Goal: Information Seeking & Learning: Learn about a topic

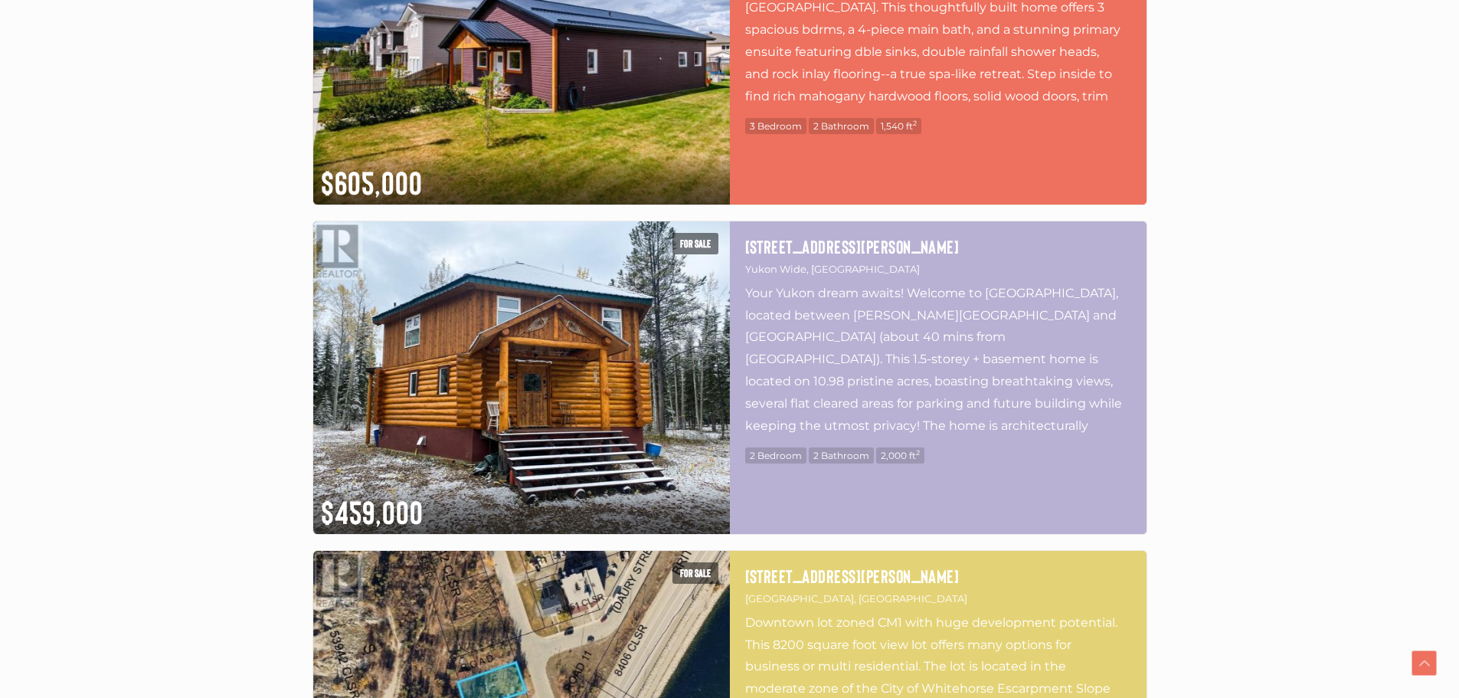
scroll to position [4059, 0]
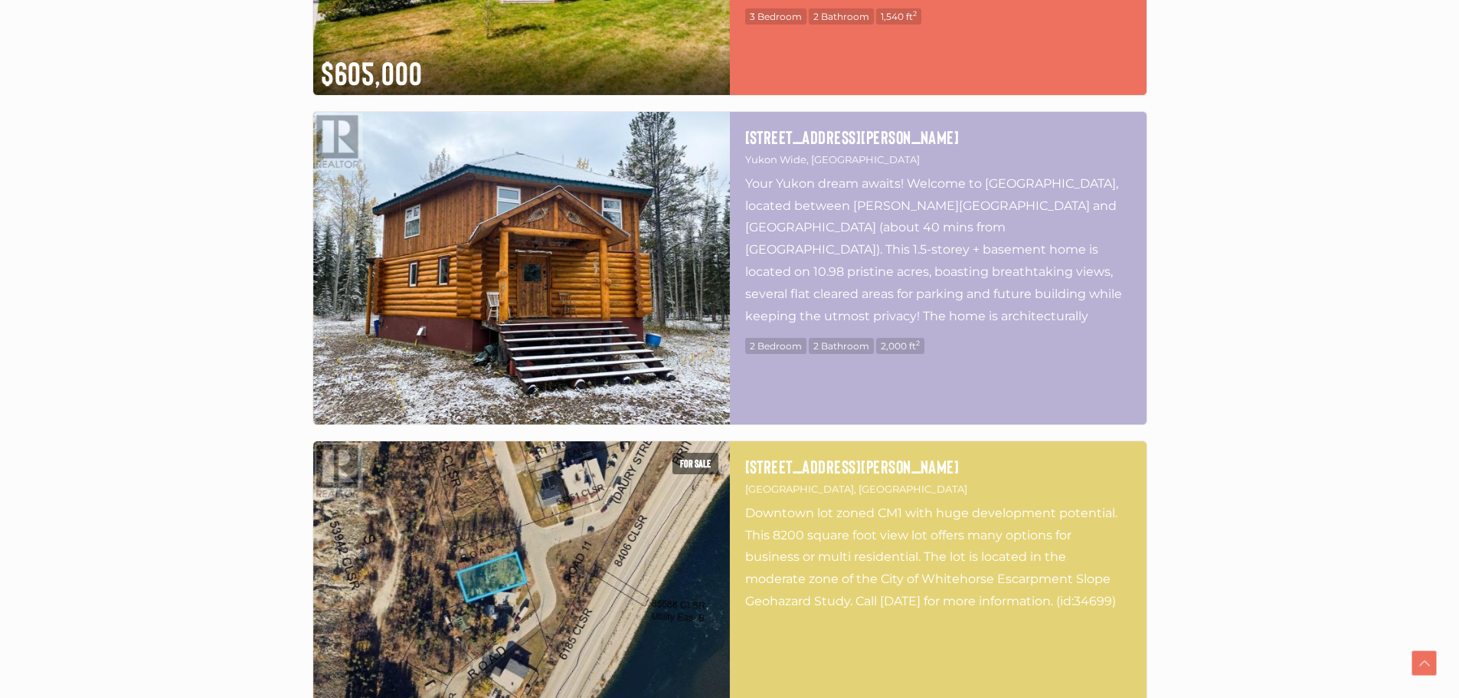
click at [555, 283] on img at bounding box center [521, 268] width 417 height 312
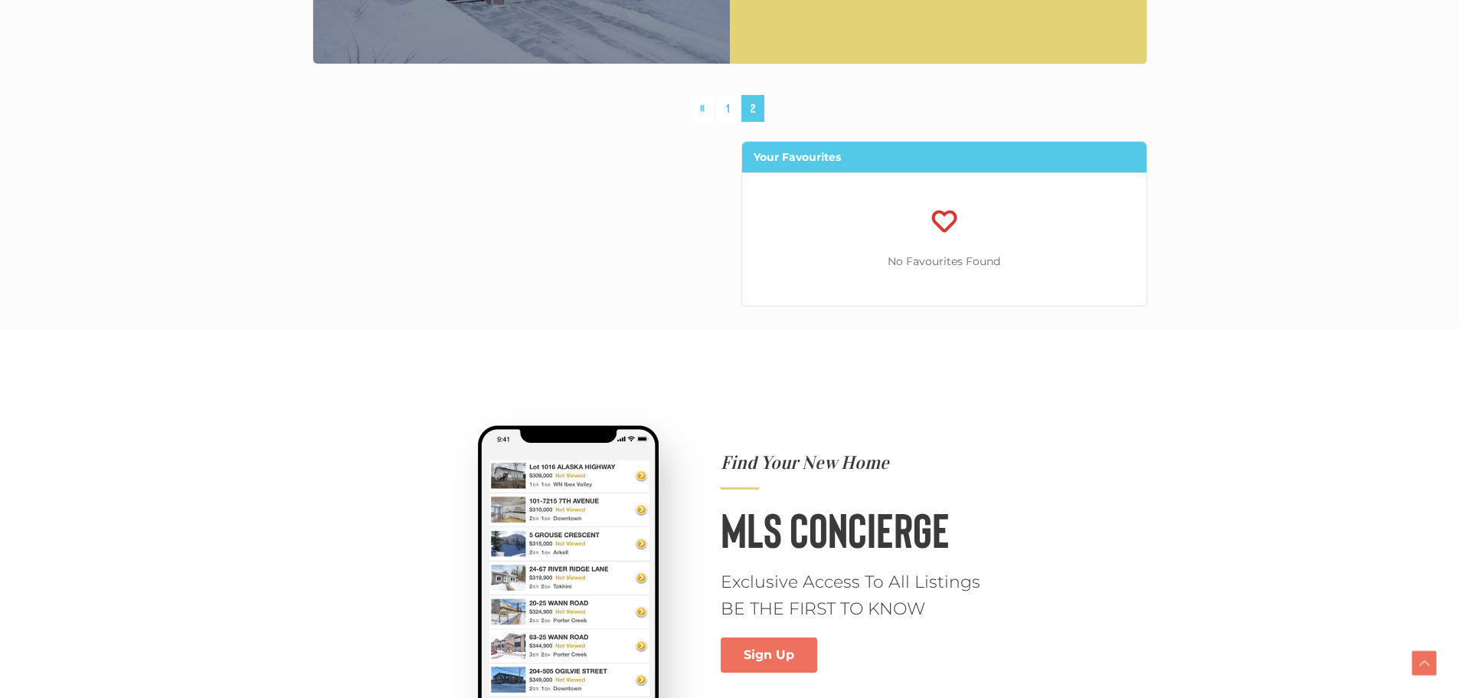
scroll to position [7428, 0]
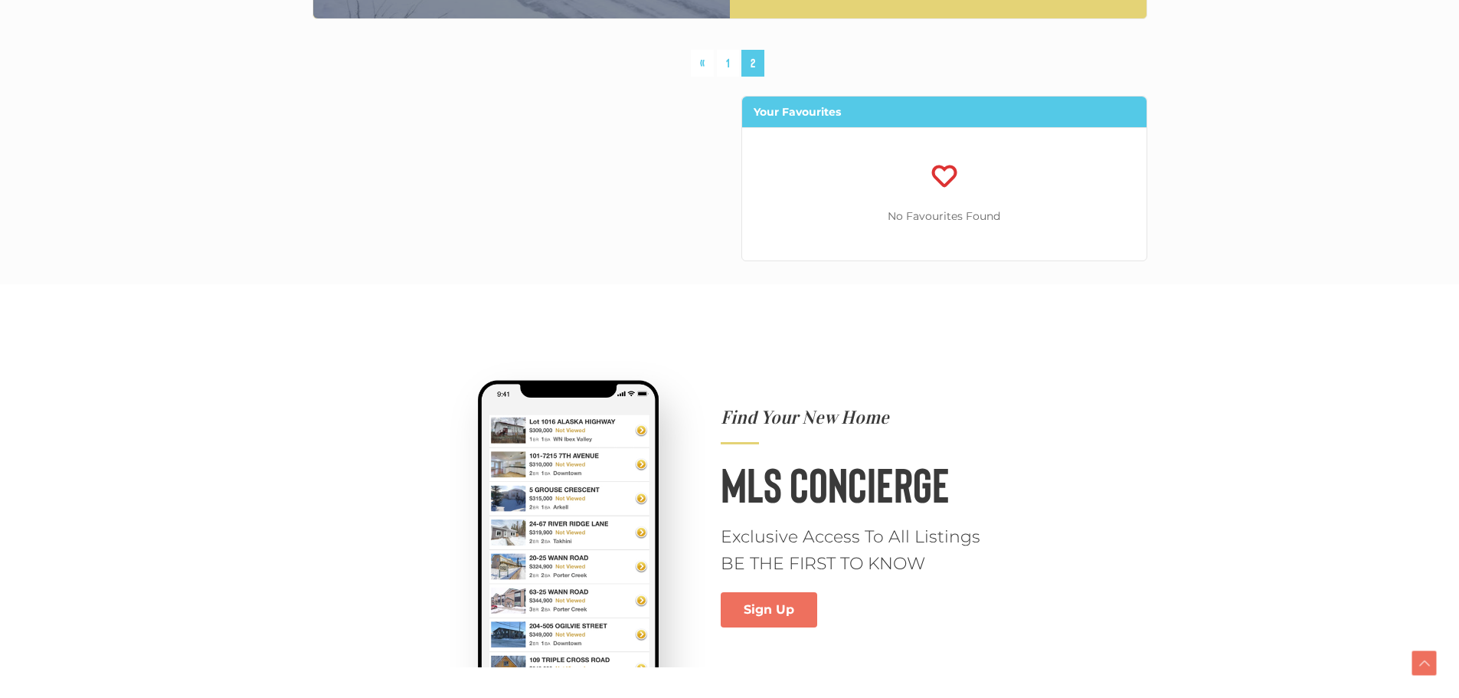
click at [753, 61] on span "2" at bounding box center [752, 63] width 23 height 27
click at [730, 68] on link "1" at bounding box center [728, 63] width 22 height 27
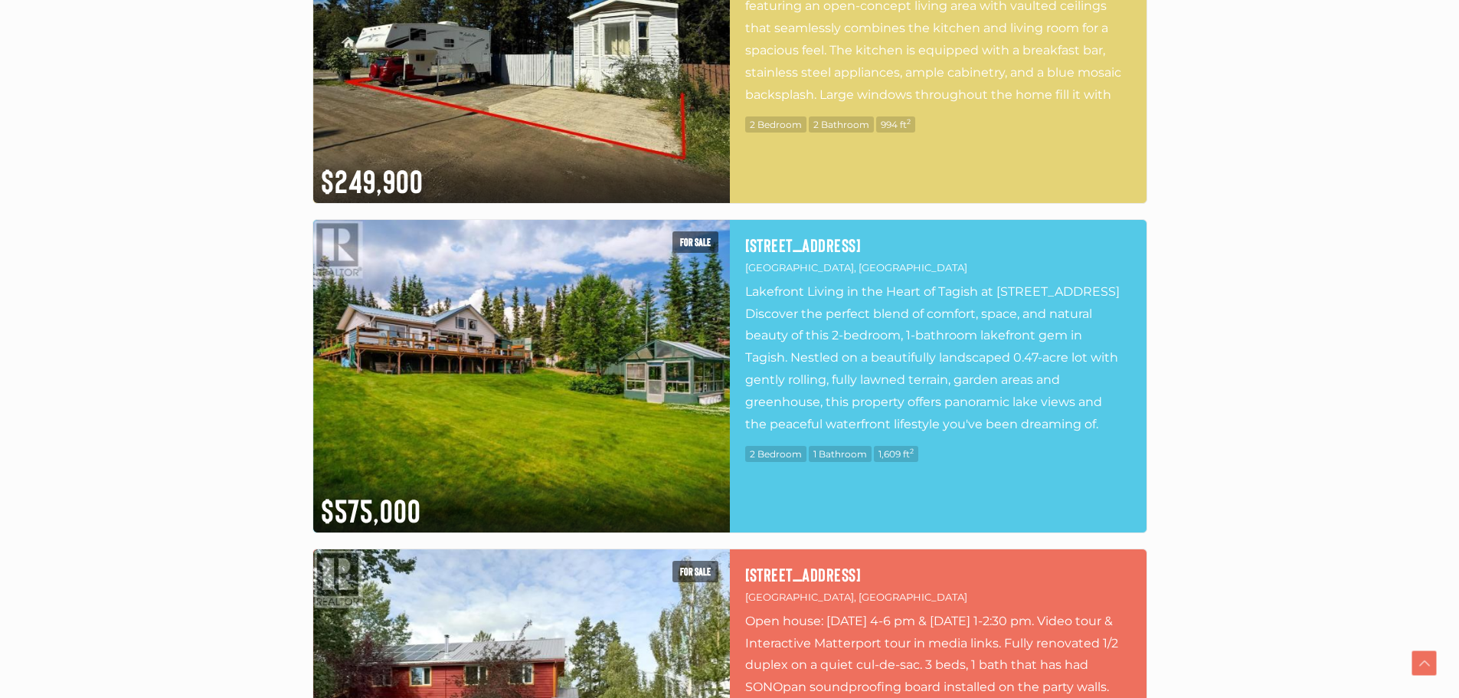
scroll to position [2117, 0]
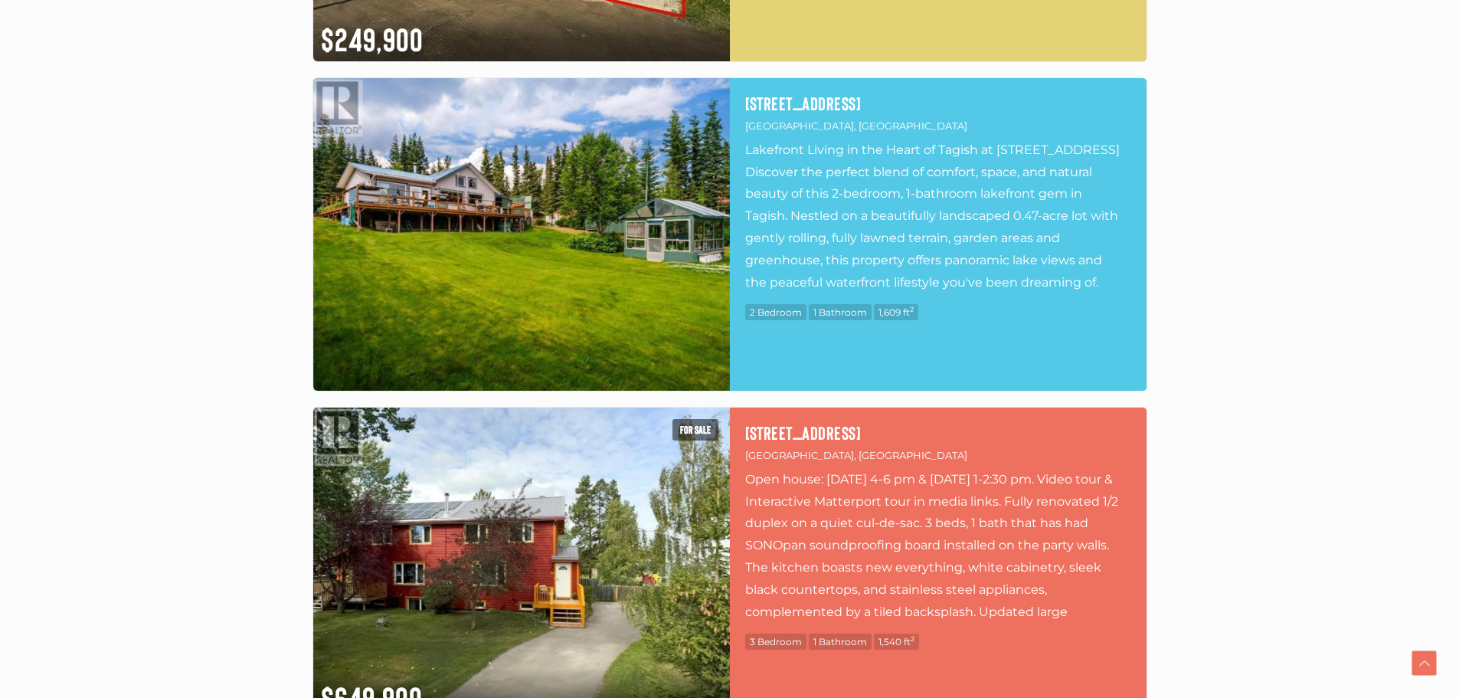
click at [600, 245] on img at bounding box center [521, 234] width 417 height 312
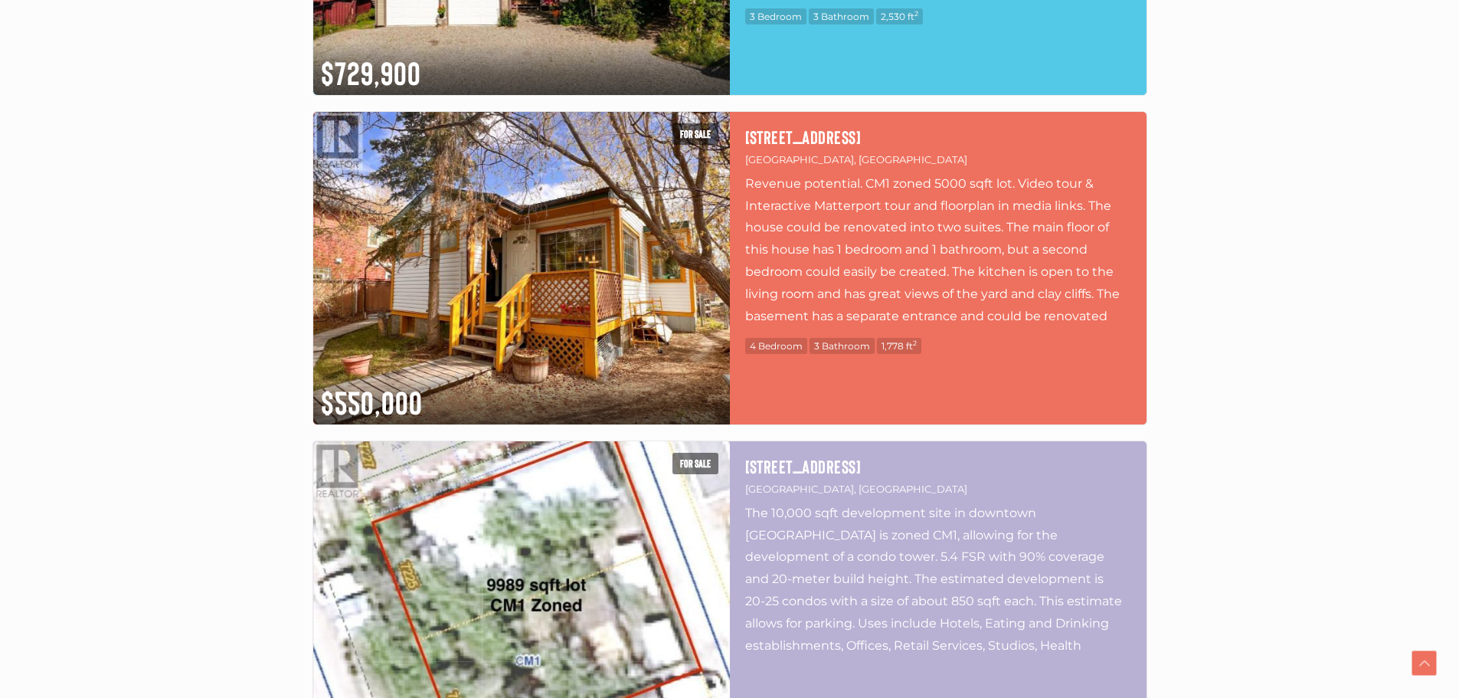
scroll to position [3801, 0]
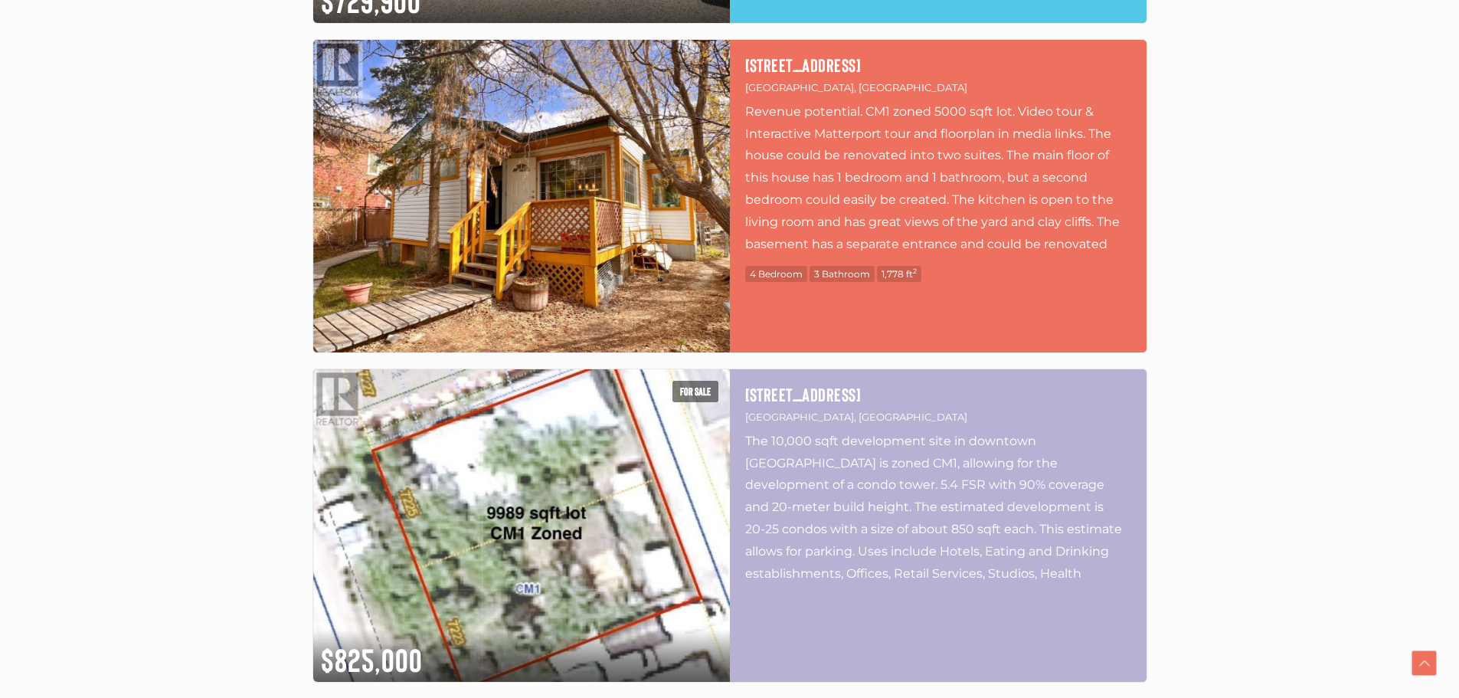
click at [495, 225] on img at bounding box center [521, 196] width 417 height 312
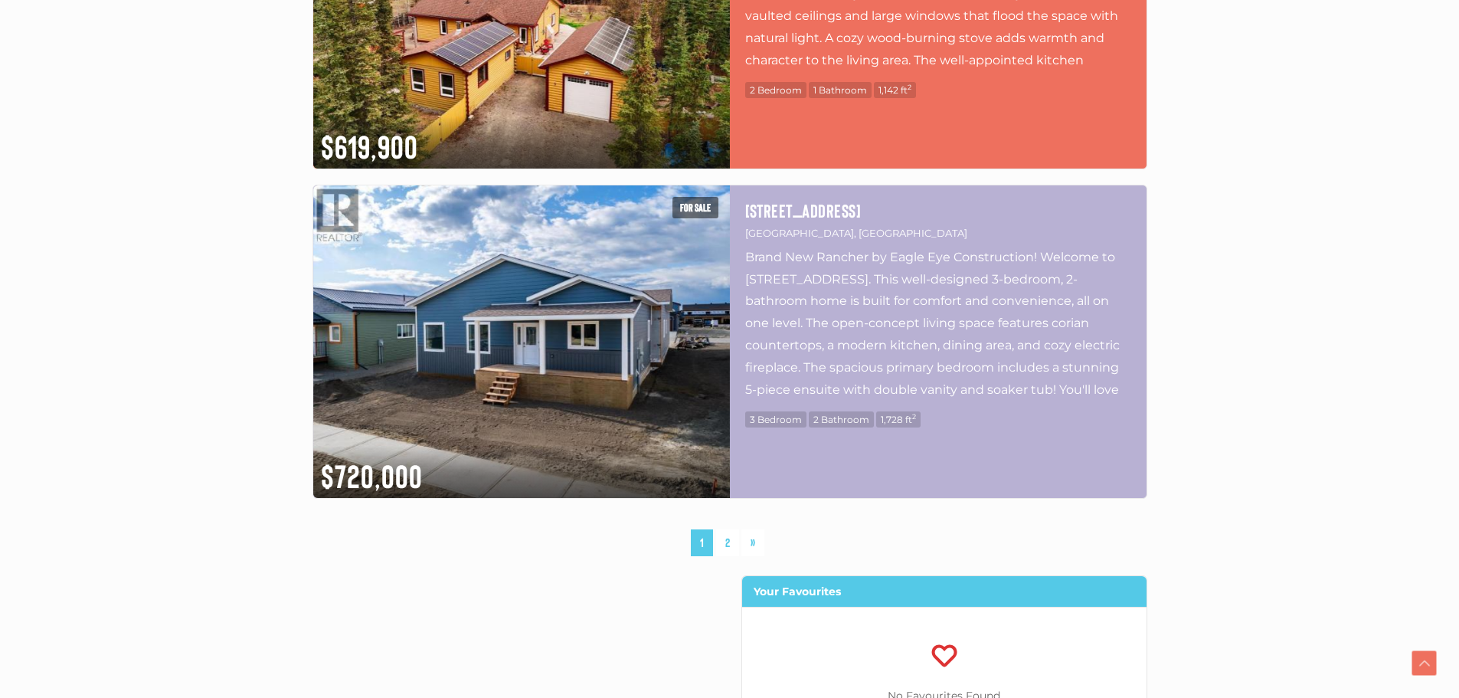
scroll to position [8167, 0]
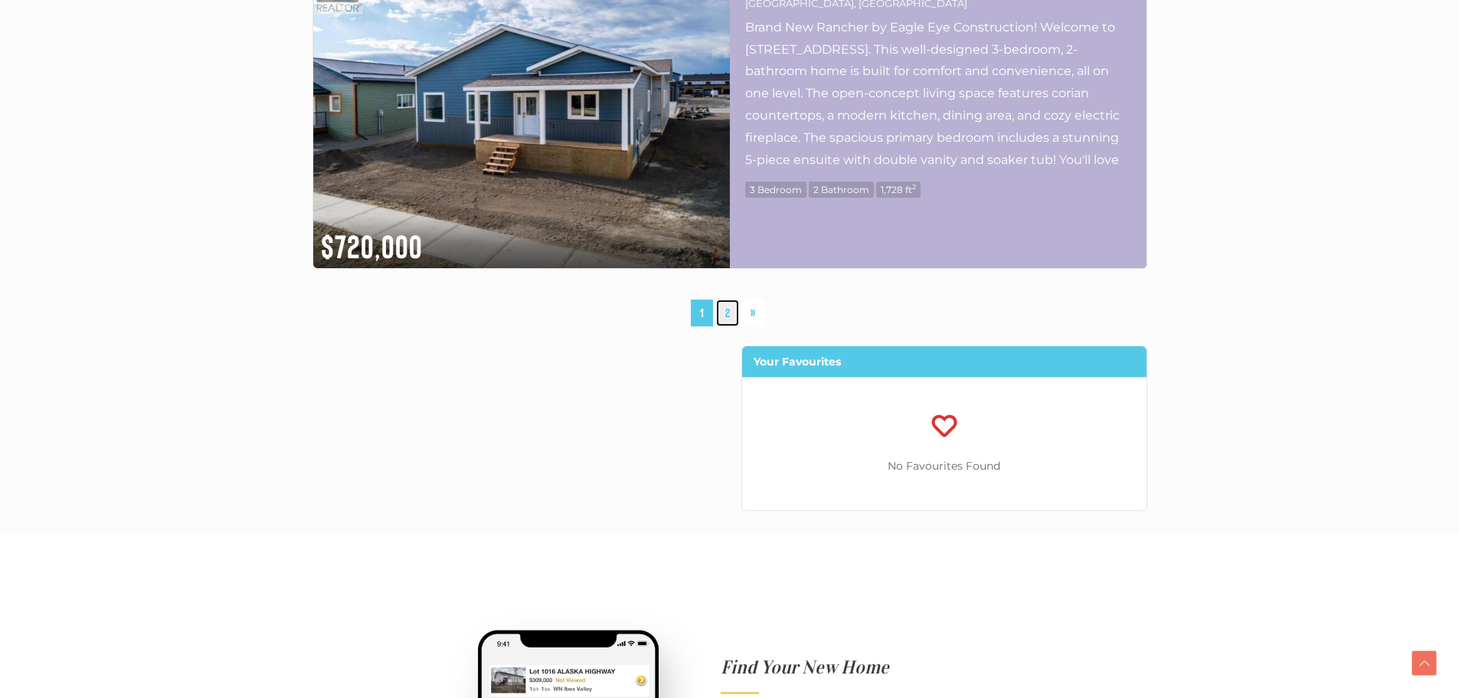
drag, startPoint x: 724, startPoint y: 312, endPoint x: 737, endPoint y: 348, distance: 39.0
click at [725, 314] on link "2" at bounding box center [727, 312] width 23 height 27
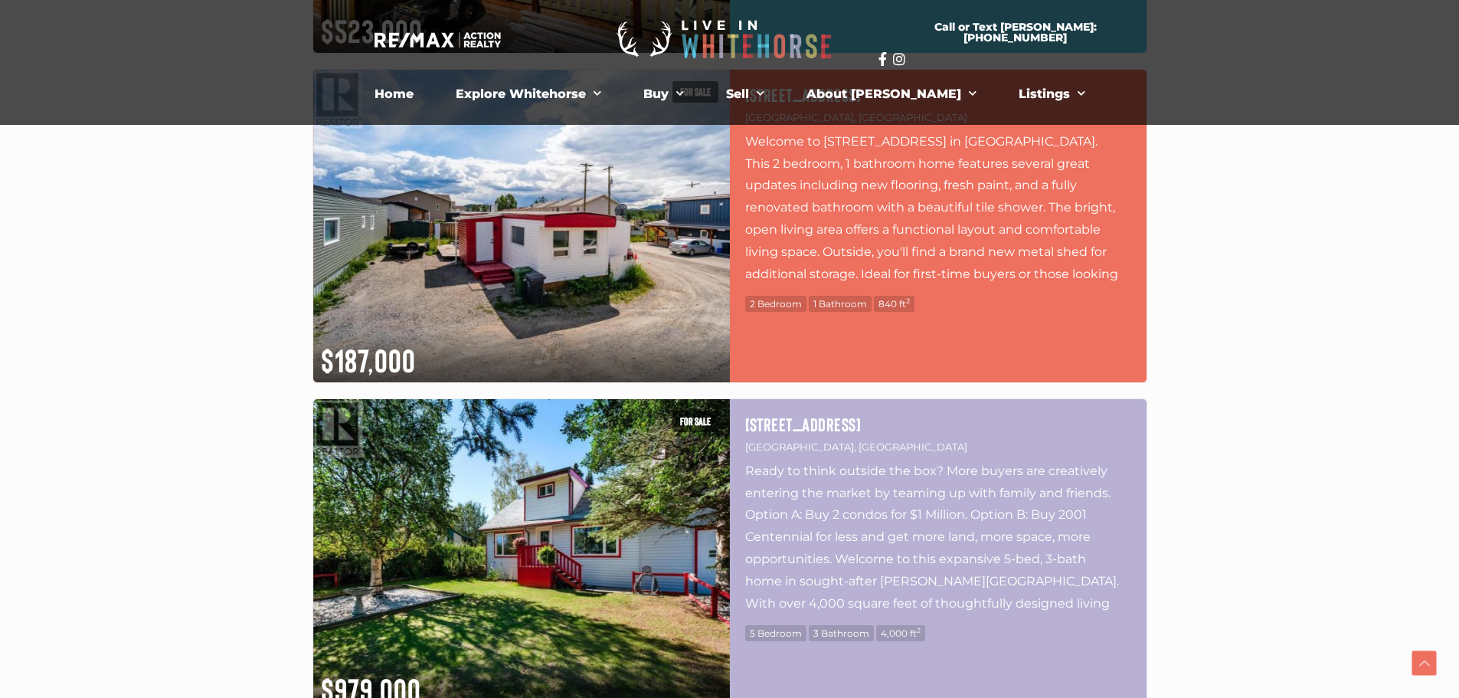
scroll to position [1121, 0]
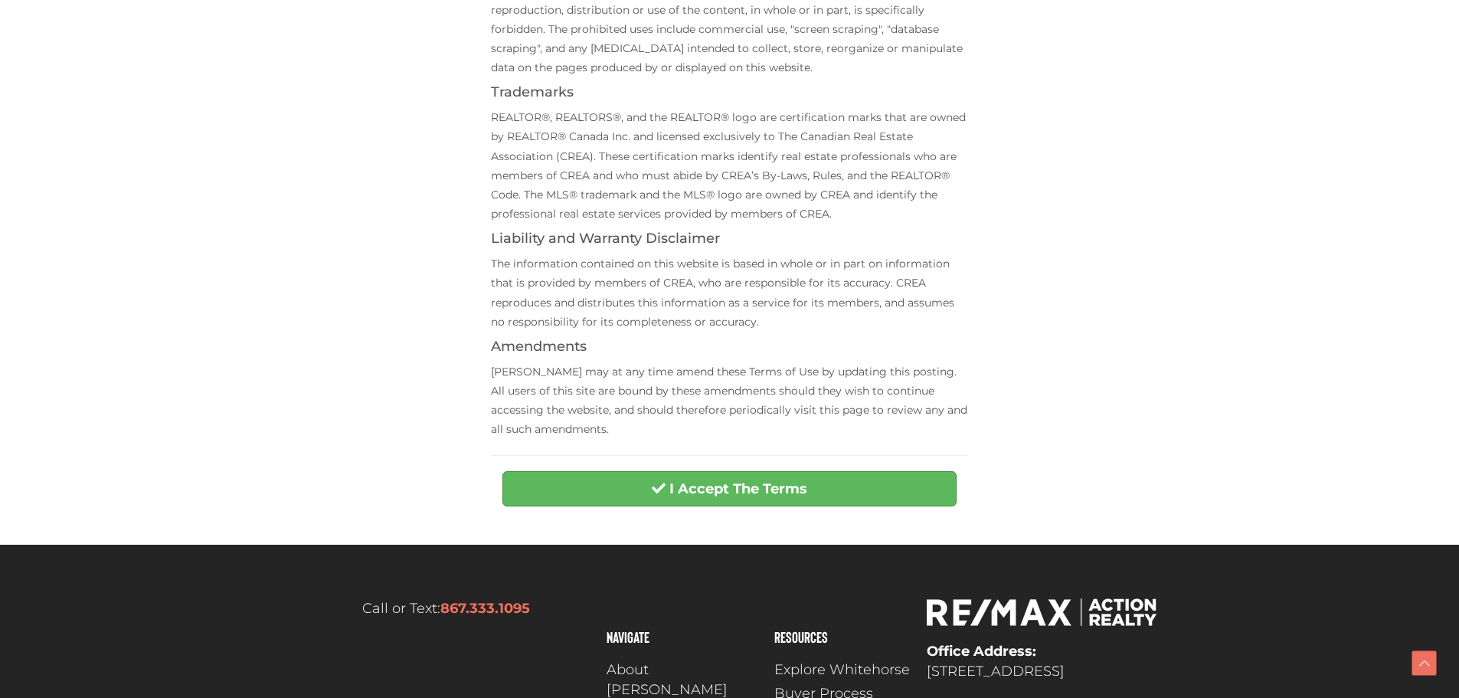
scroll to position [610, 0]
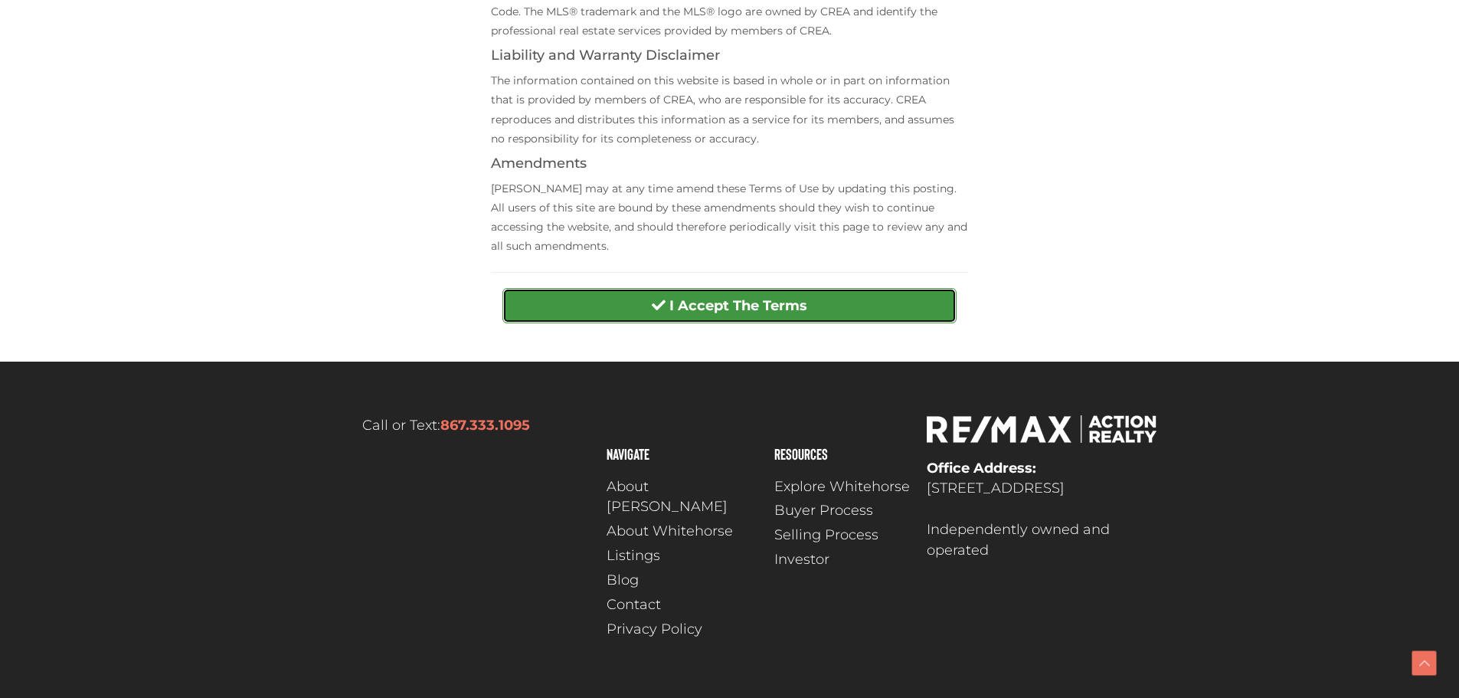
click at [719, 301] on strong "I Accept The Terms" at bounding box center [738, 305] width 138 height 17
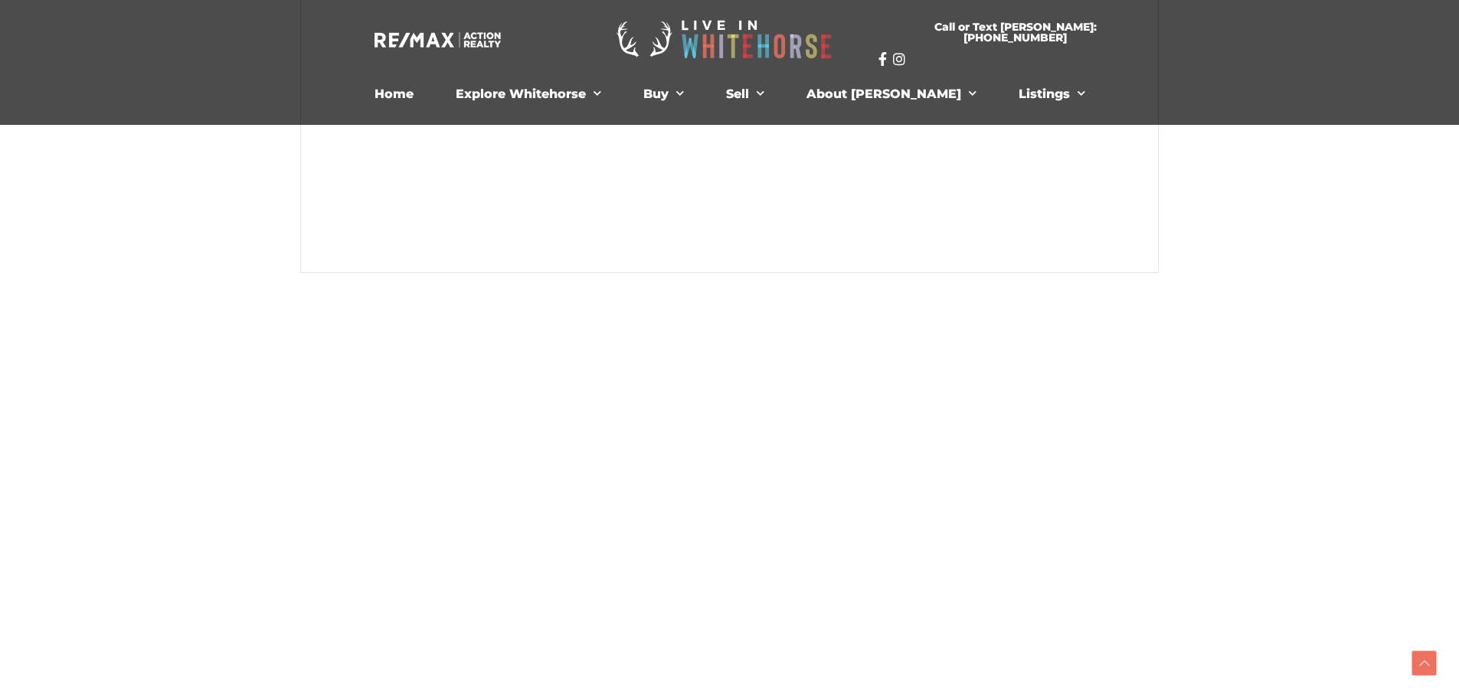
scroll to position [613, 0]
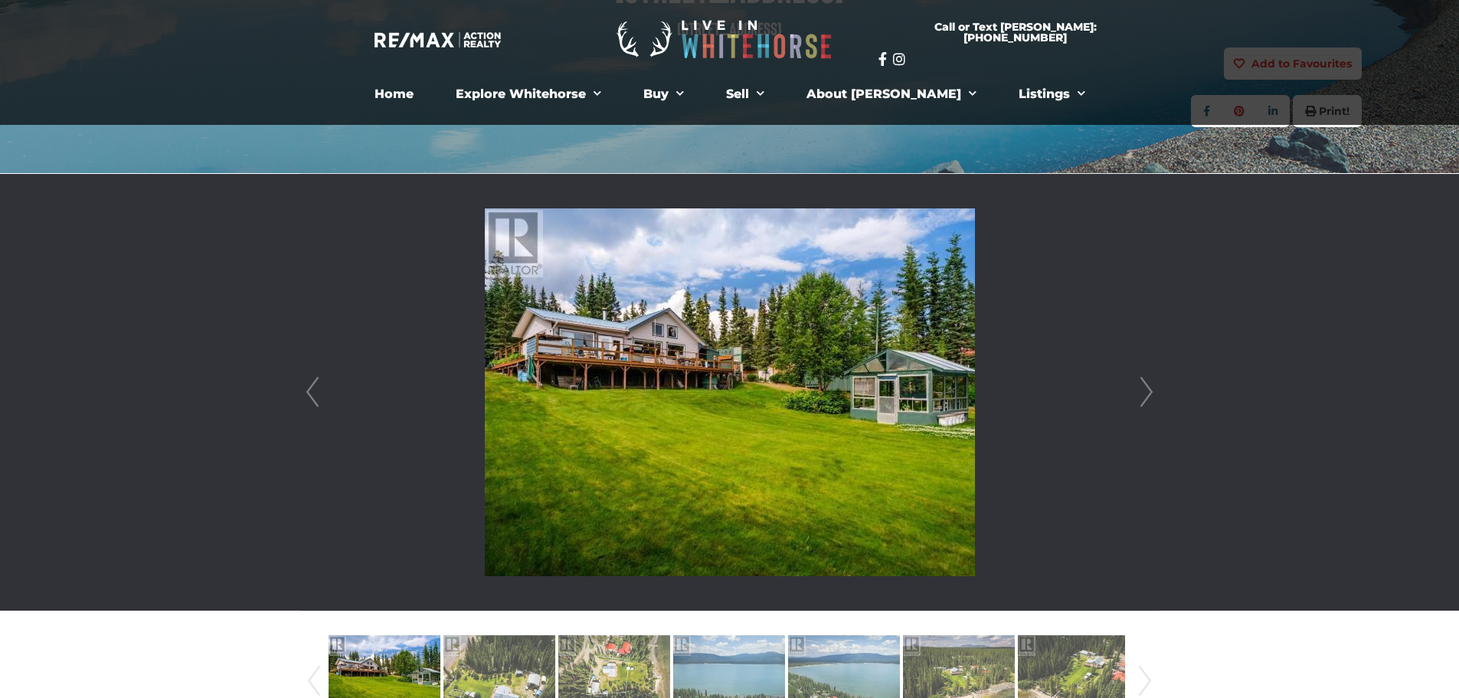
scroll to position [383, 0]
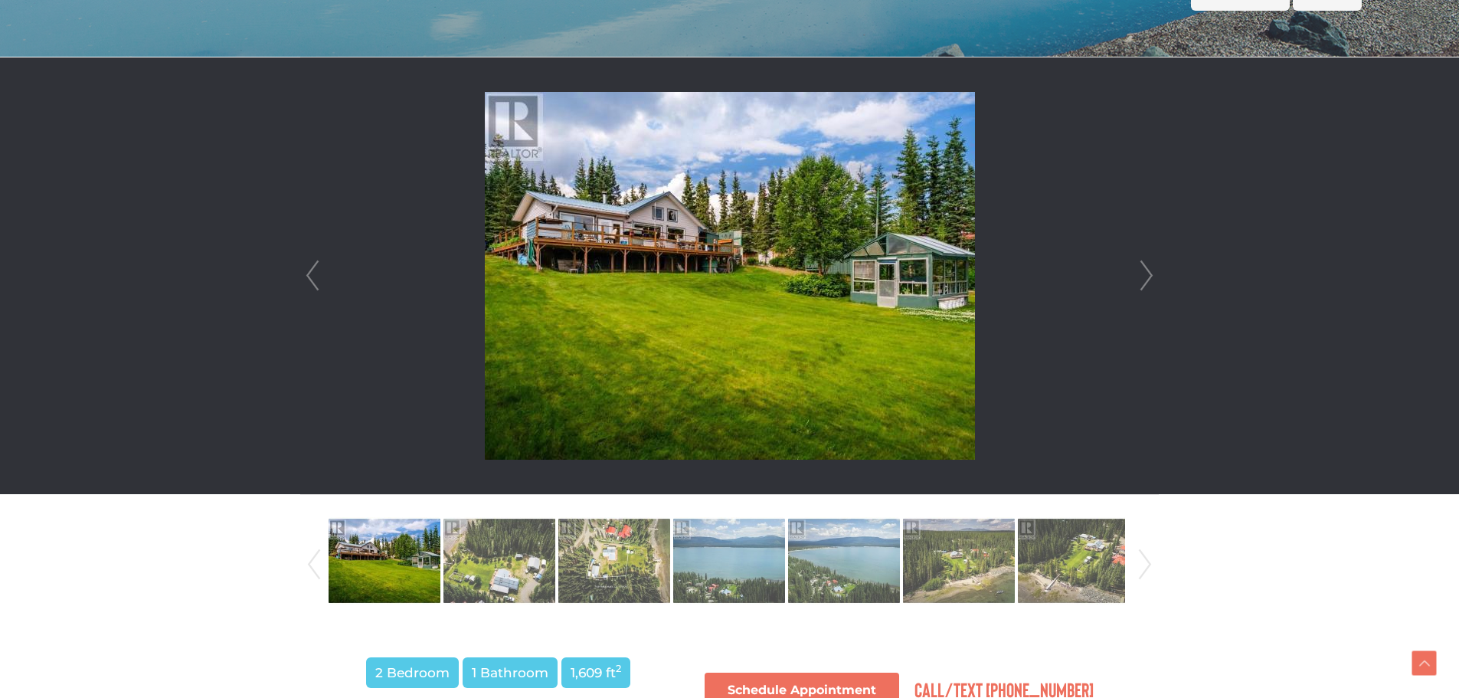
click at [1147, 272] on link "Next" at bounding box center [1146, 275] width 23 height 437
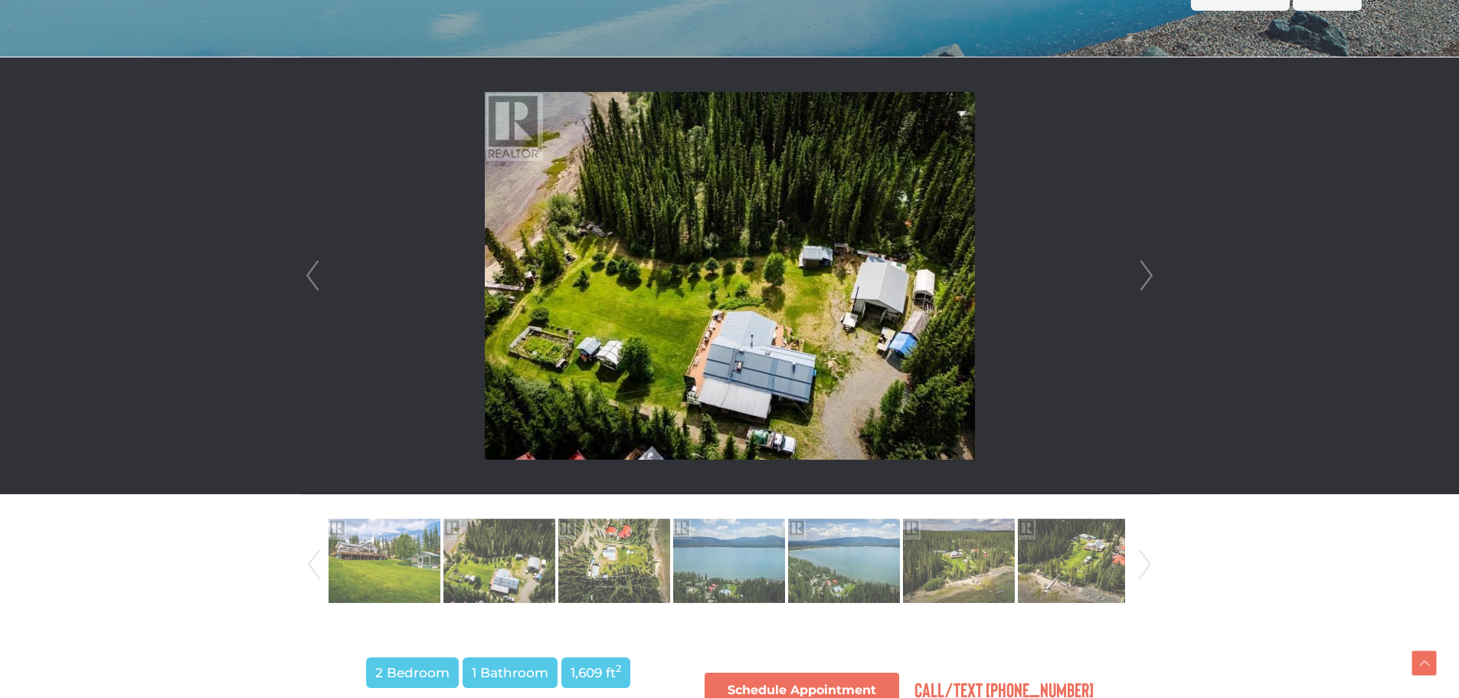
click at [1154, 275] on link "Next" at bounding box center [1146, 275] width 23 height 437
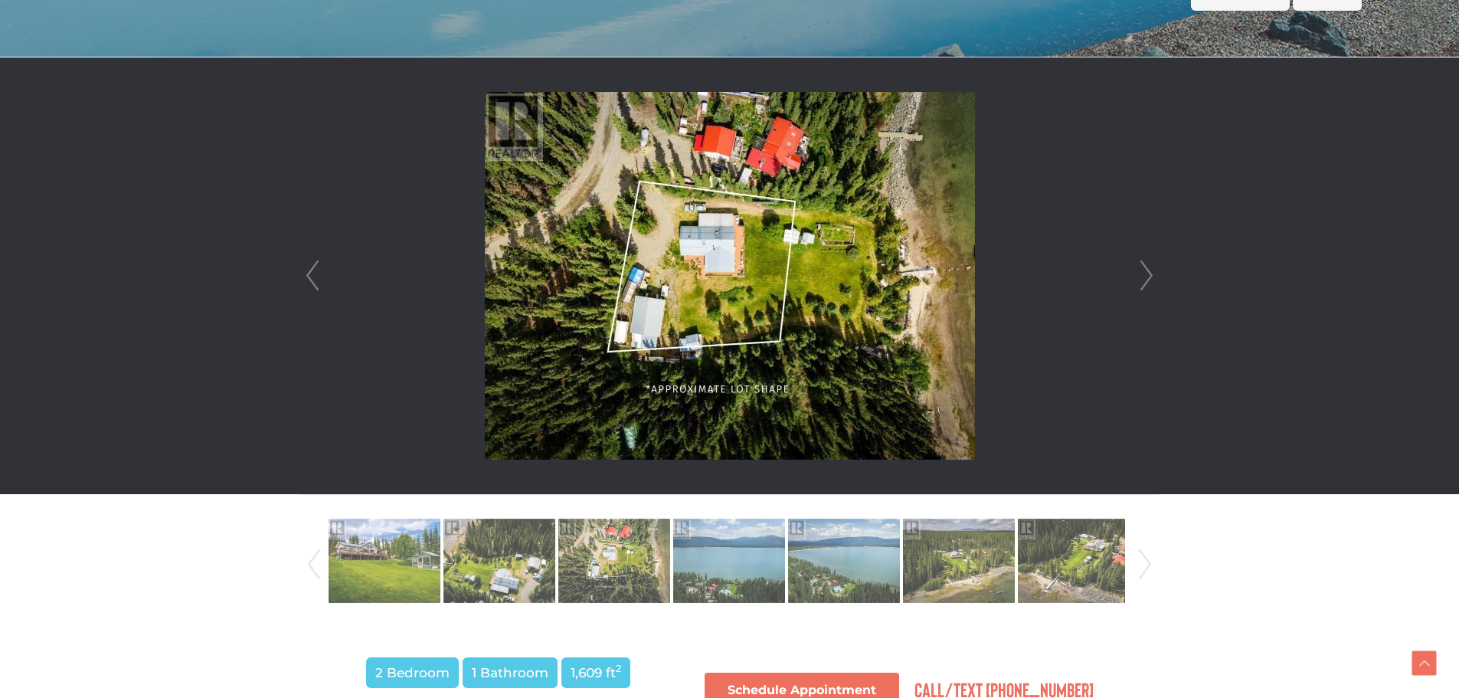
click at [1149, 275] on link "Next" at bounding box center [1146, 275] width 23 height 437
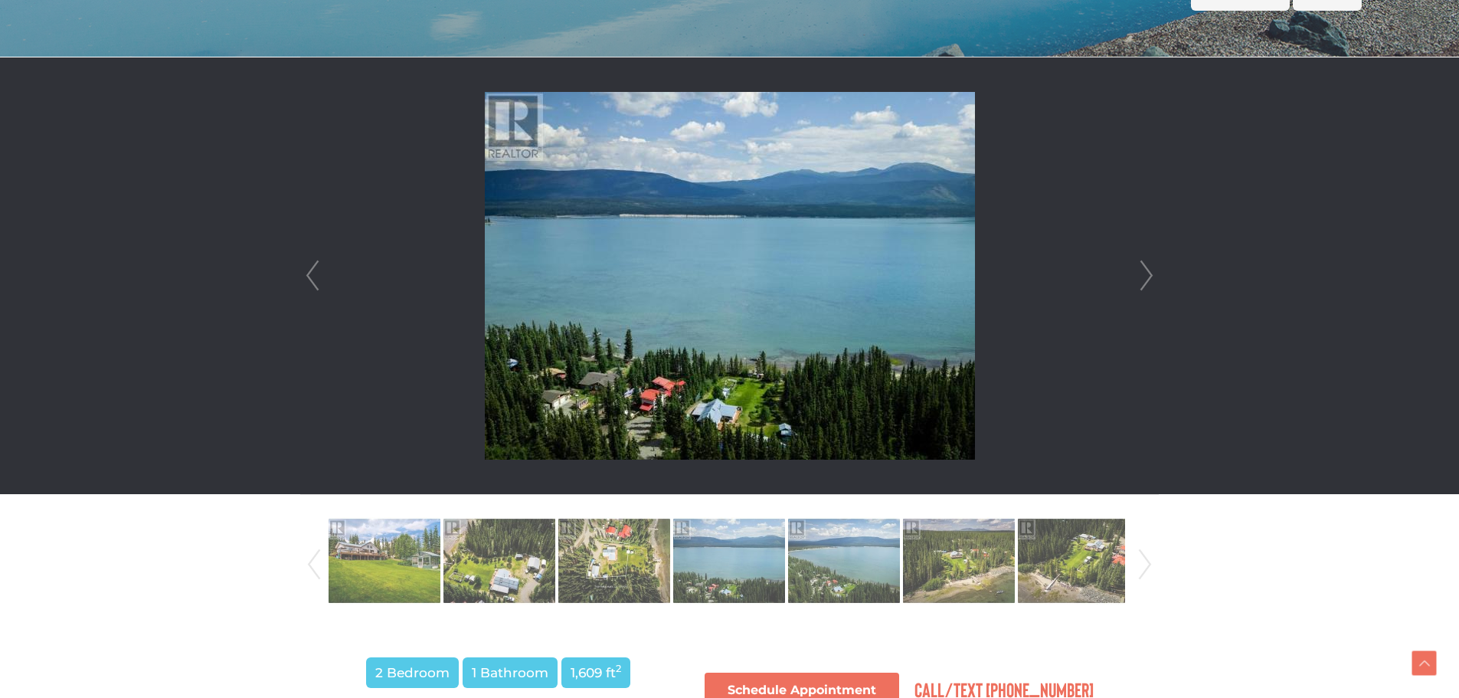
click at [1149, 275] on link "Next" at bounding box center [1146, 275] width 23 height 437
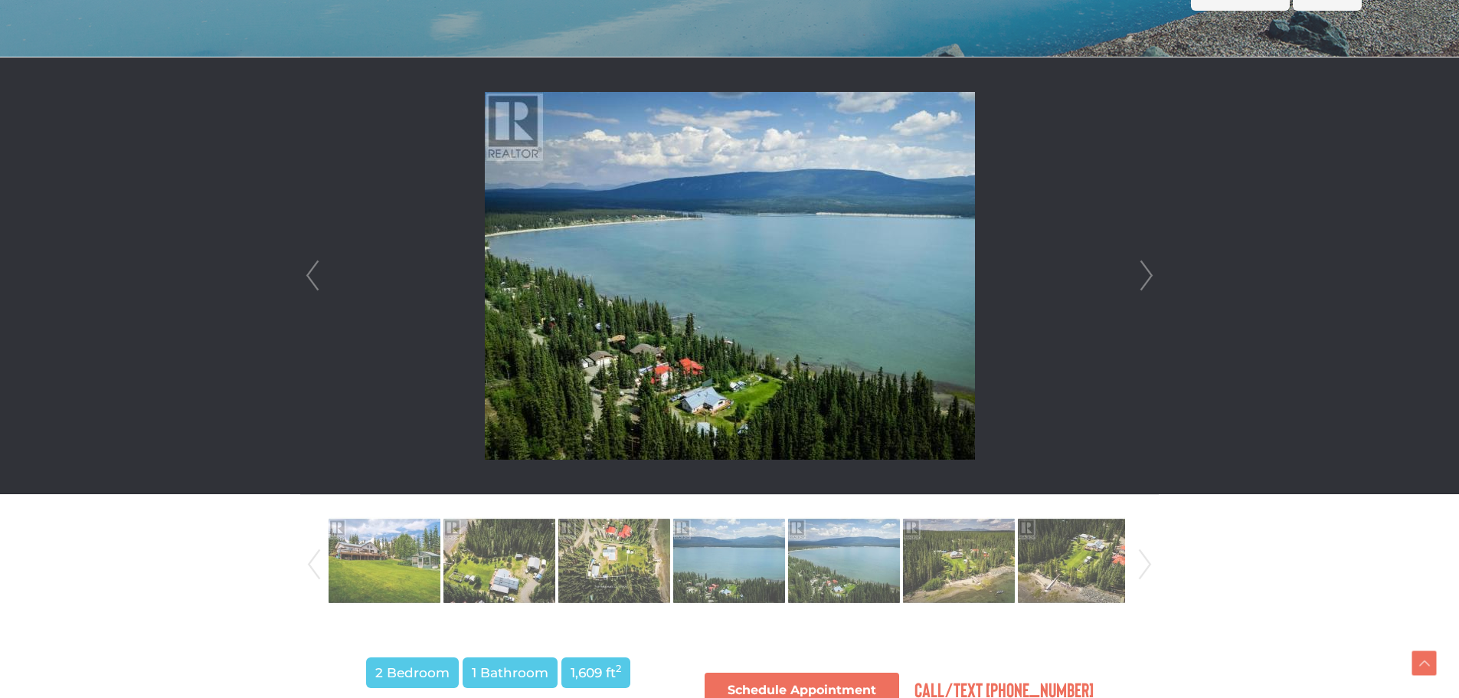
click at [1149, 275] on link "Next" at bounding box center [1146, 275] width 23 height 437
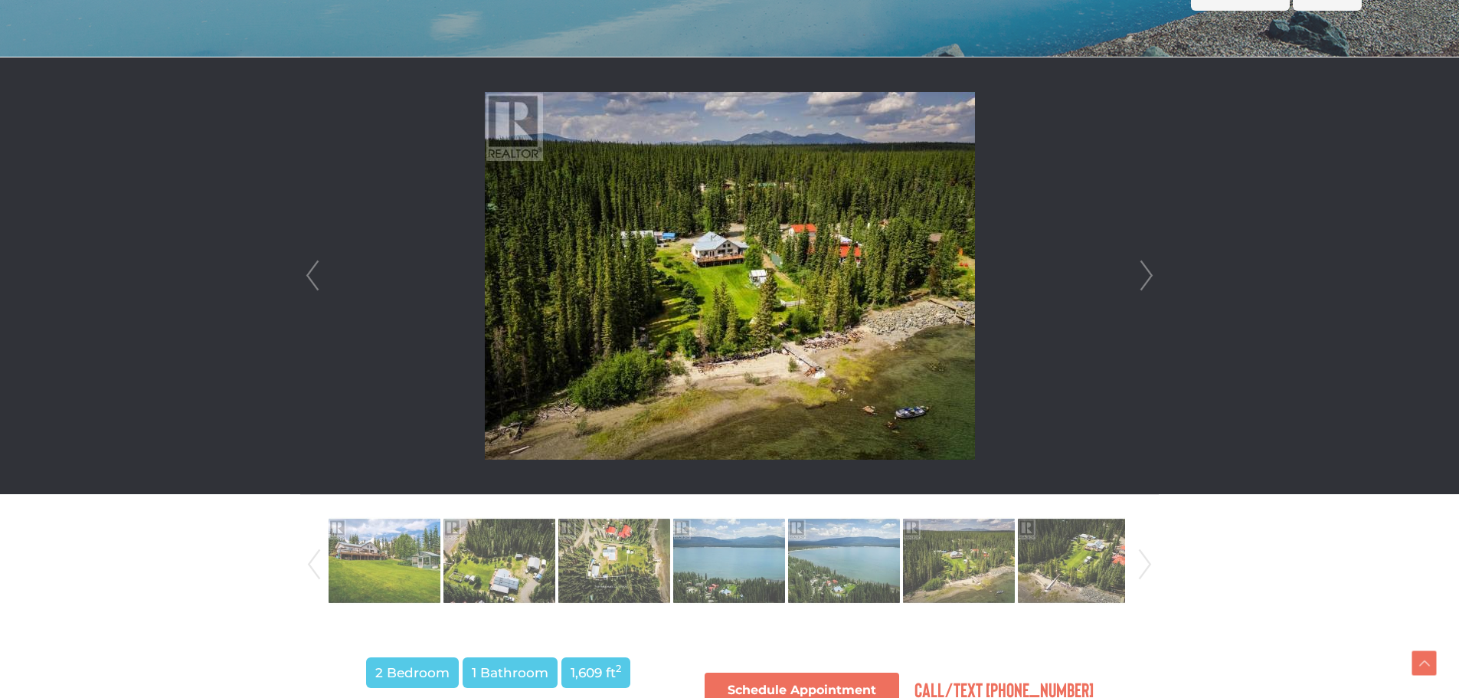
click at [1149, 275] on link "Next" at bounding box center [1146, 275] width 23 height 437
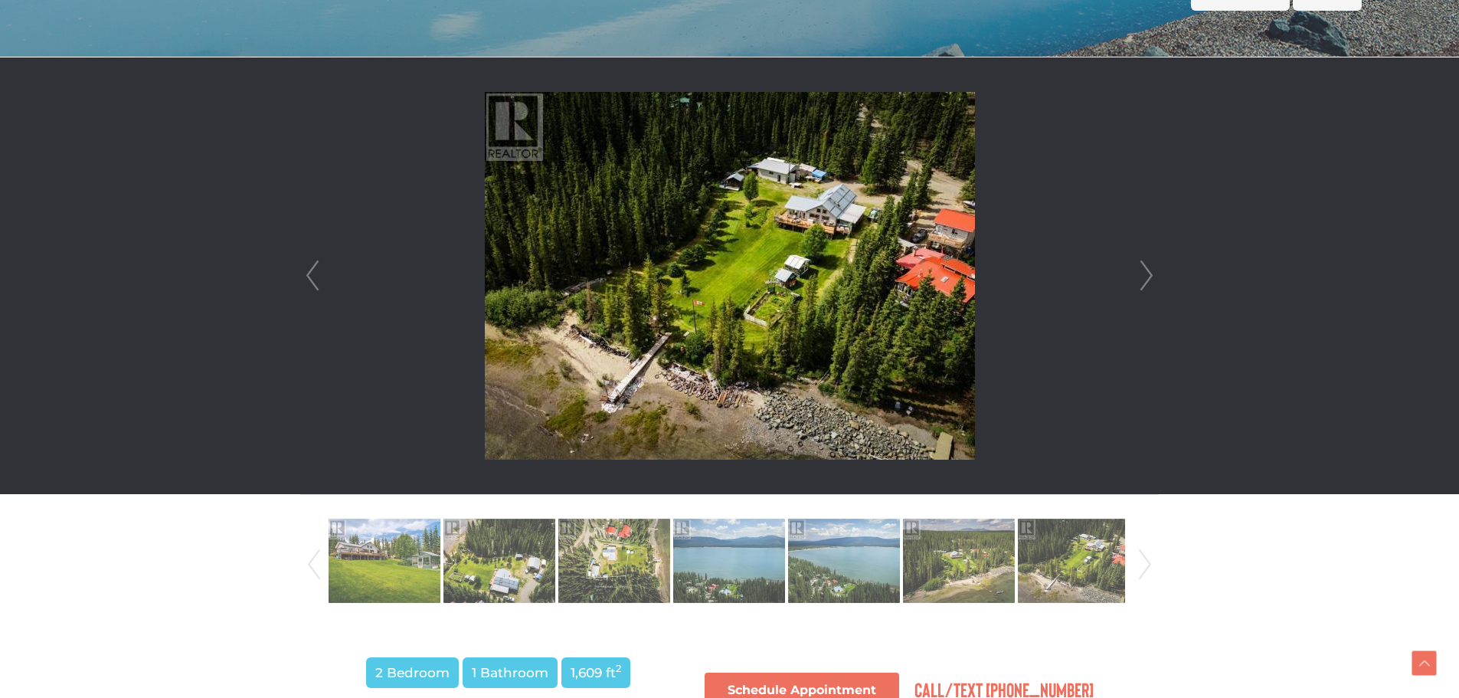
click at [1149, 275] on link "Next" at bounding box center [1146, 275] width 23 height 437
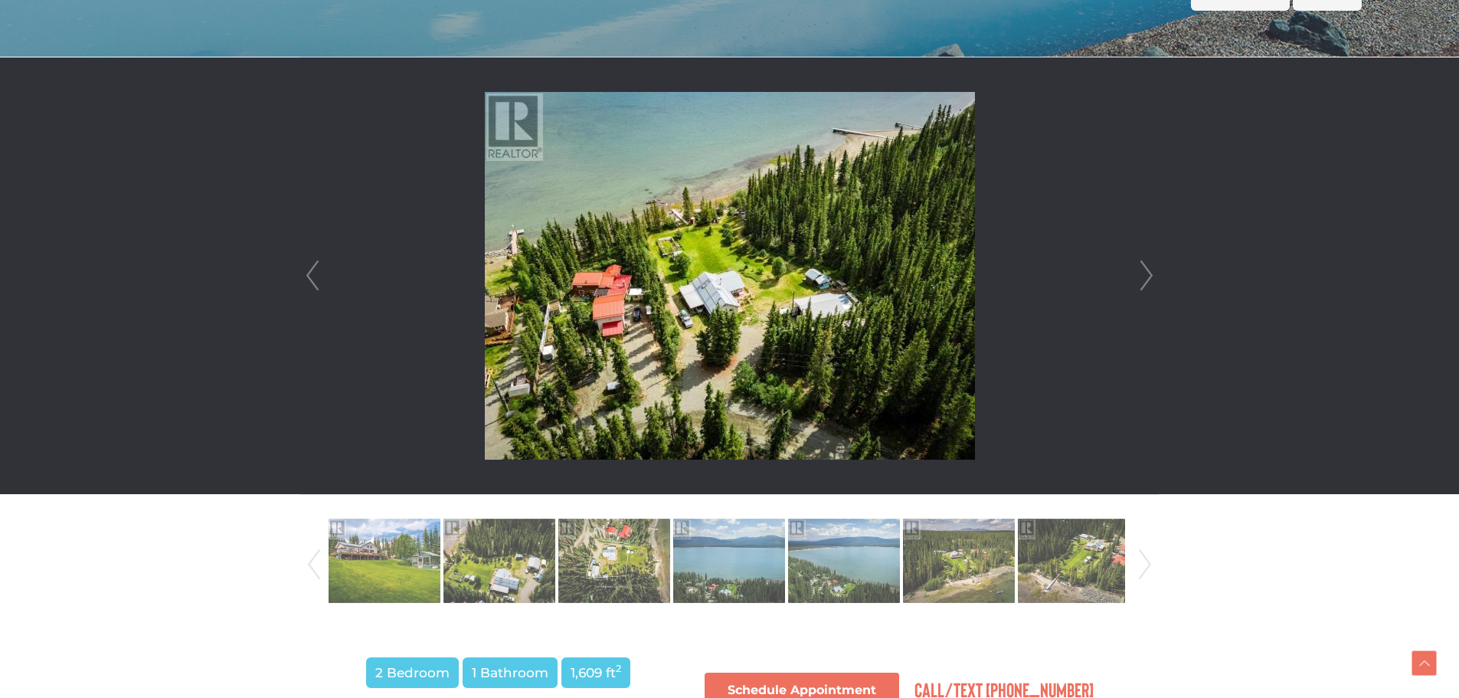
click at [1149, 275] on link "Next" at bounding box center [1146, 275] width 23 height 437
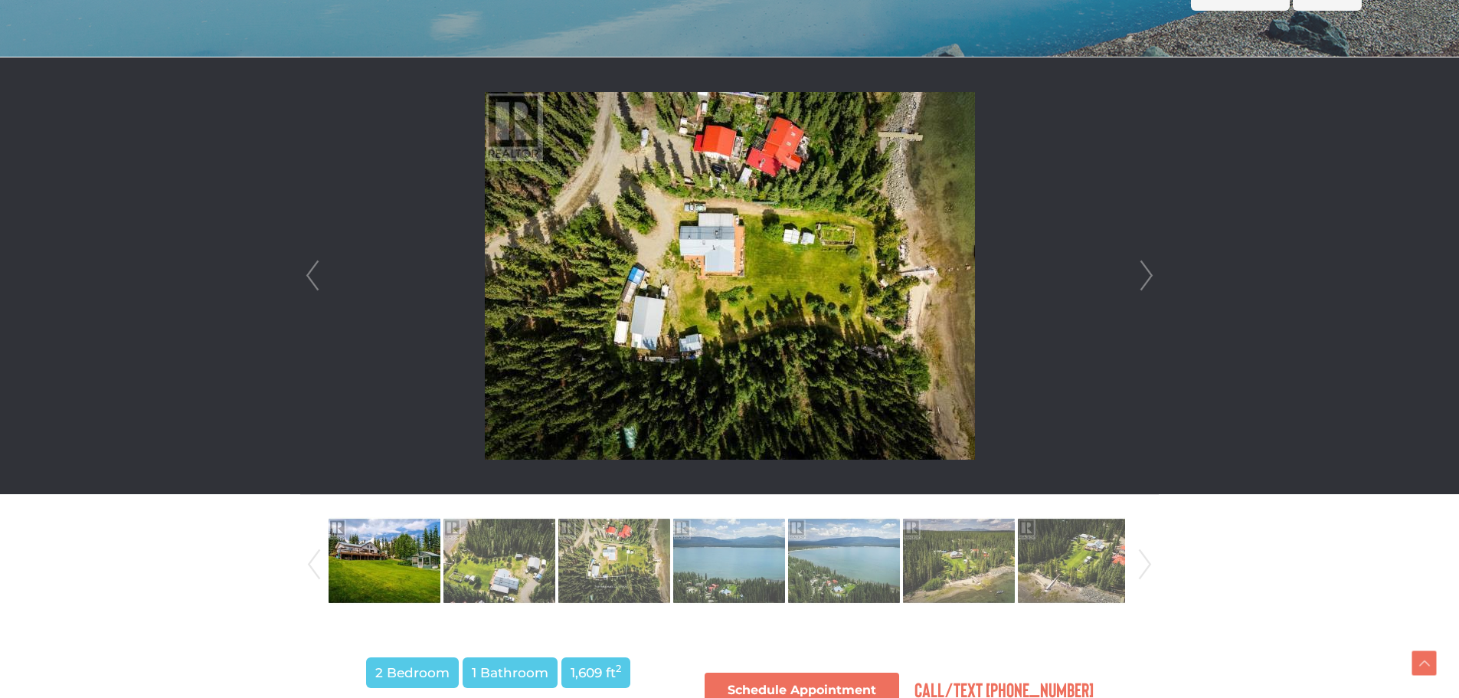
click at [1149, 275] on link "Next" at bounding box center [1146, 275] width 23 height 437
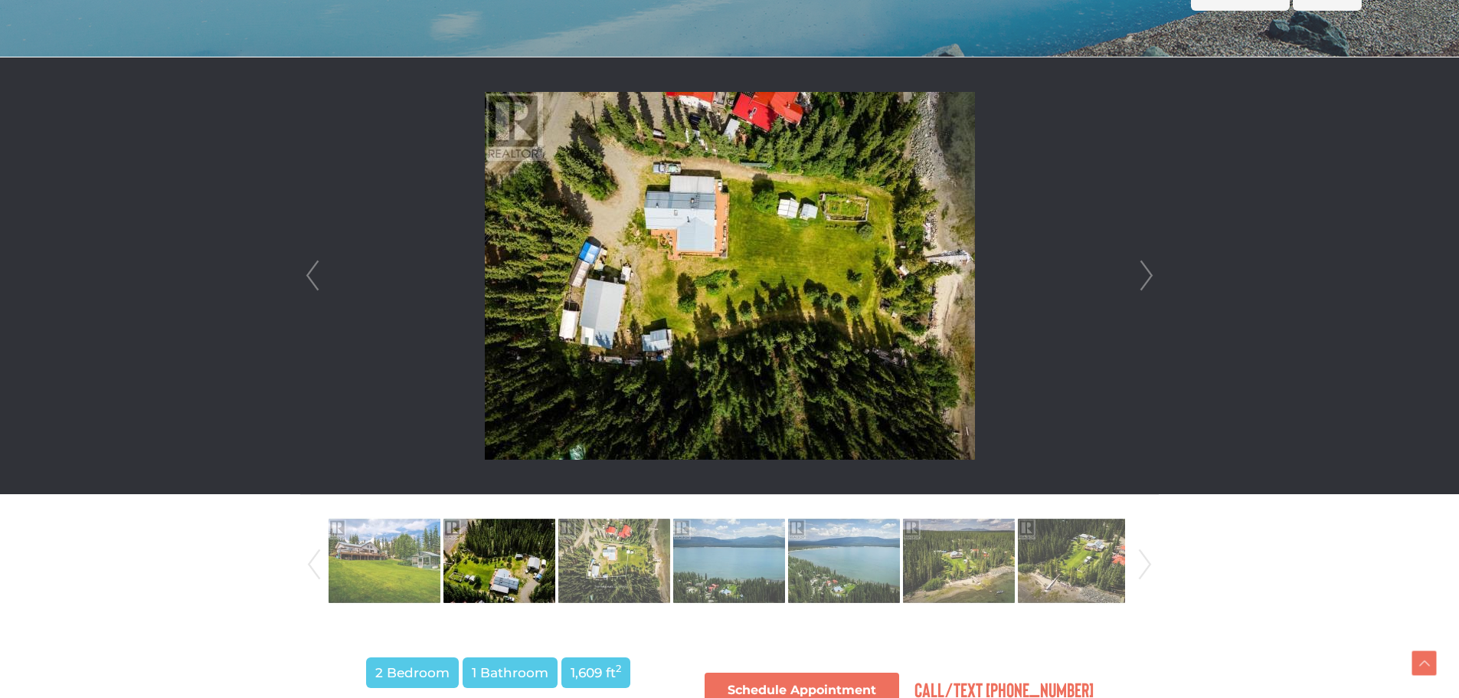
click at [1149, 275] on link "Next" at bounding box center [1146, 275] width 23 height 437
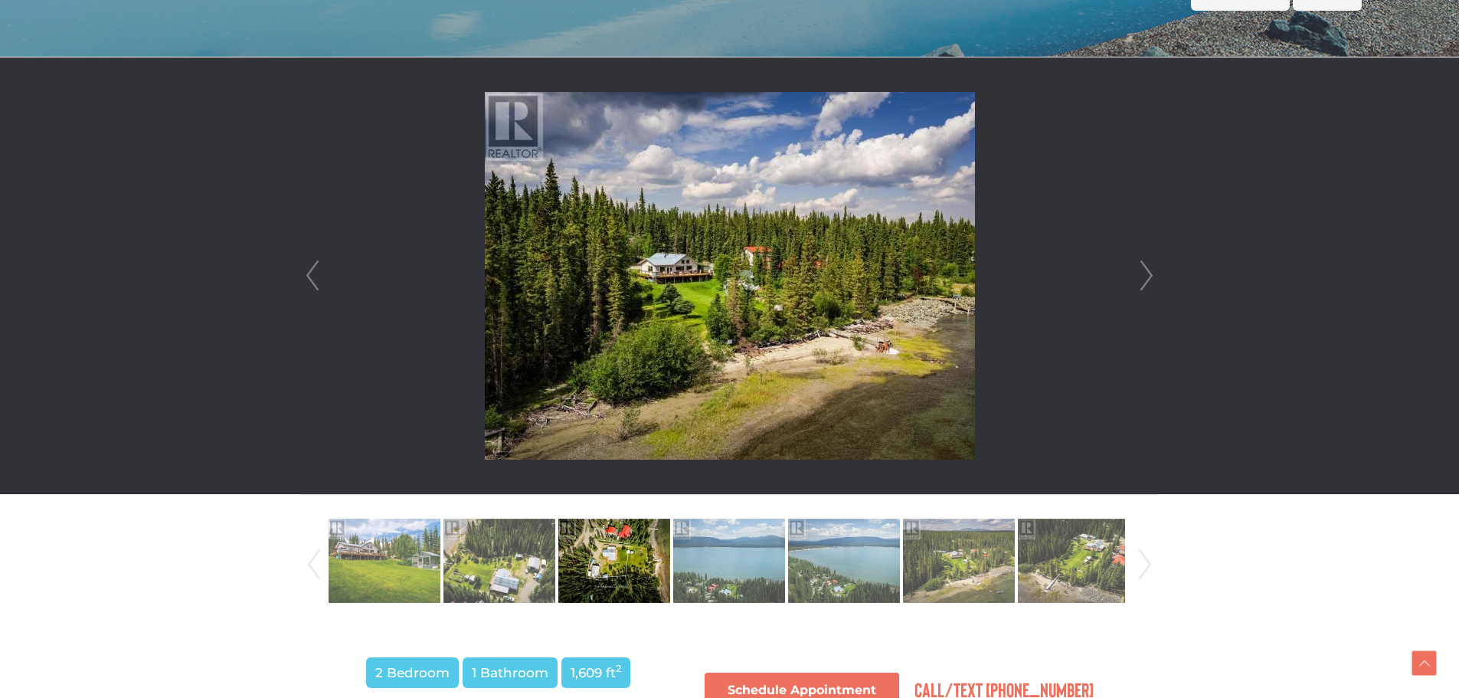
click at [1149, 275] on link "Next" at bounding box center [1146, 275] width 23 height 437
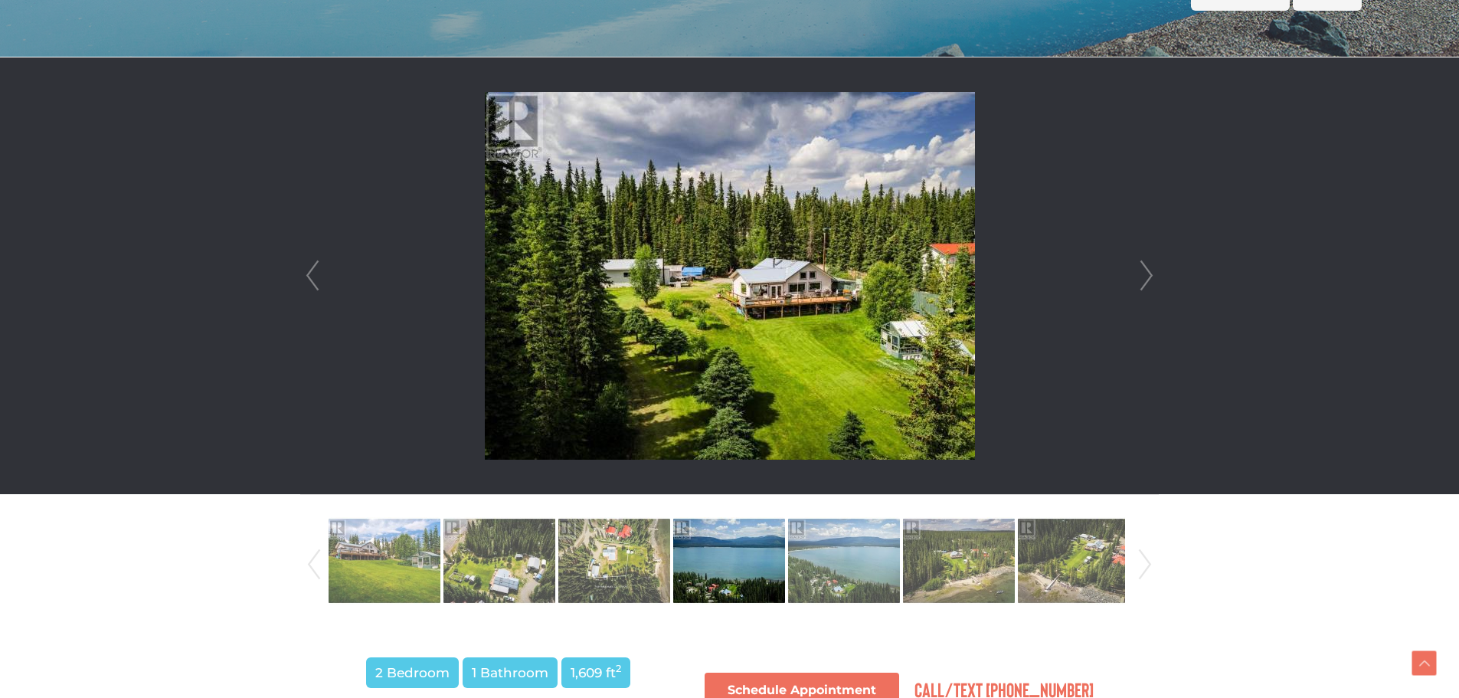
click at [1149, 275] on link "Next" at bounding box center [1146, 275] width 23 height 437
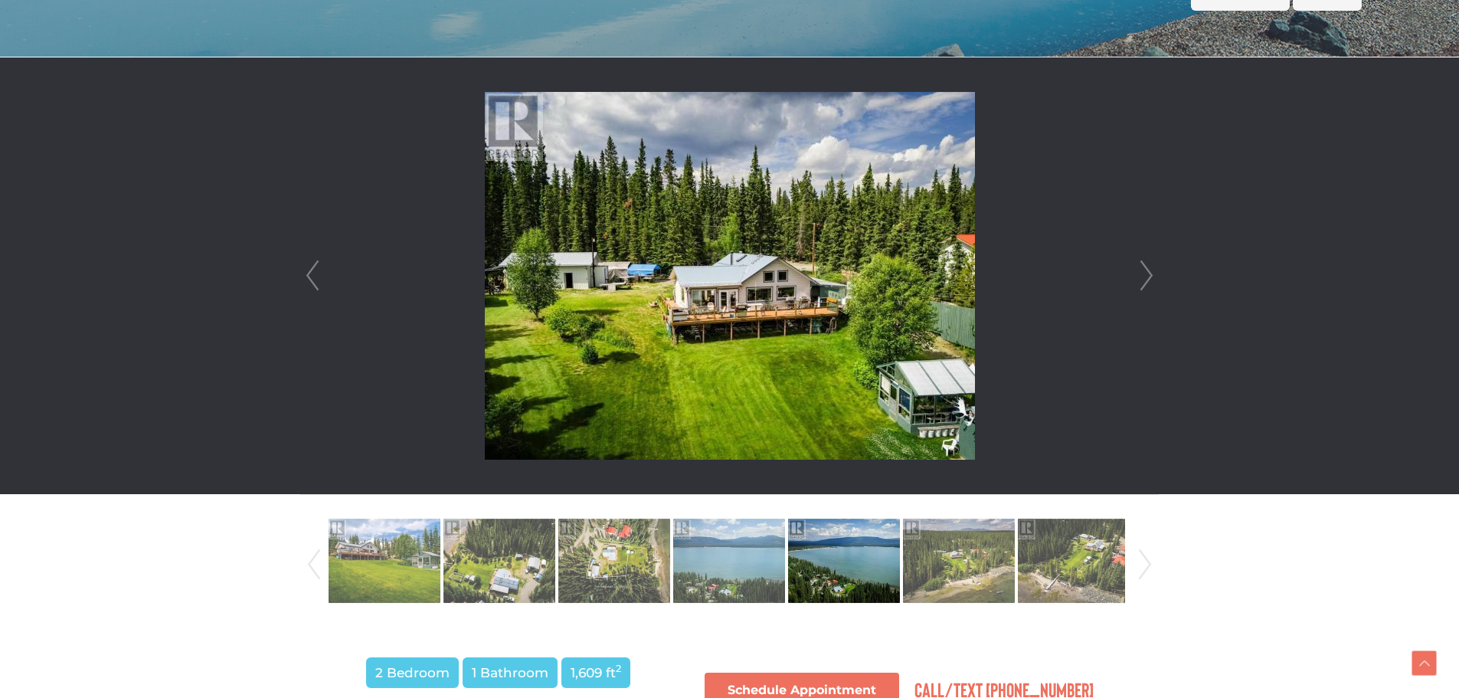
click at [1149, 275] on link "Next" at bounding box center [1146, 275] width 23 height 437
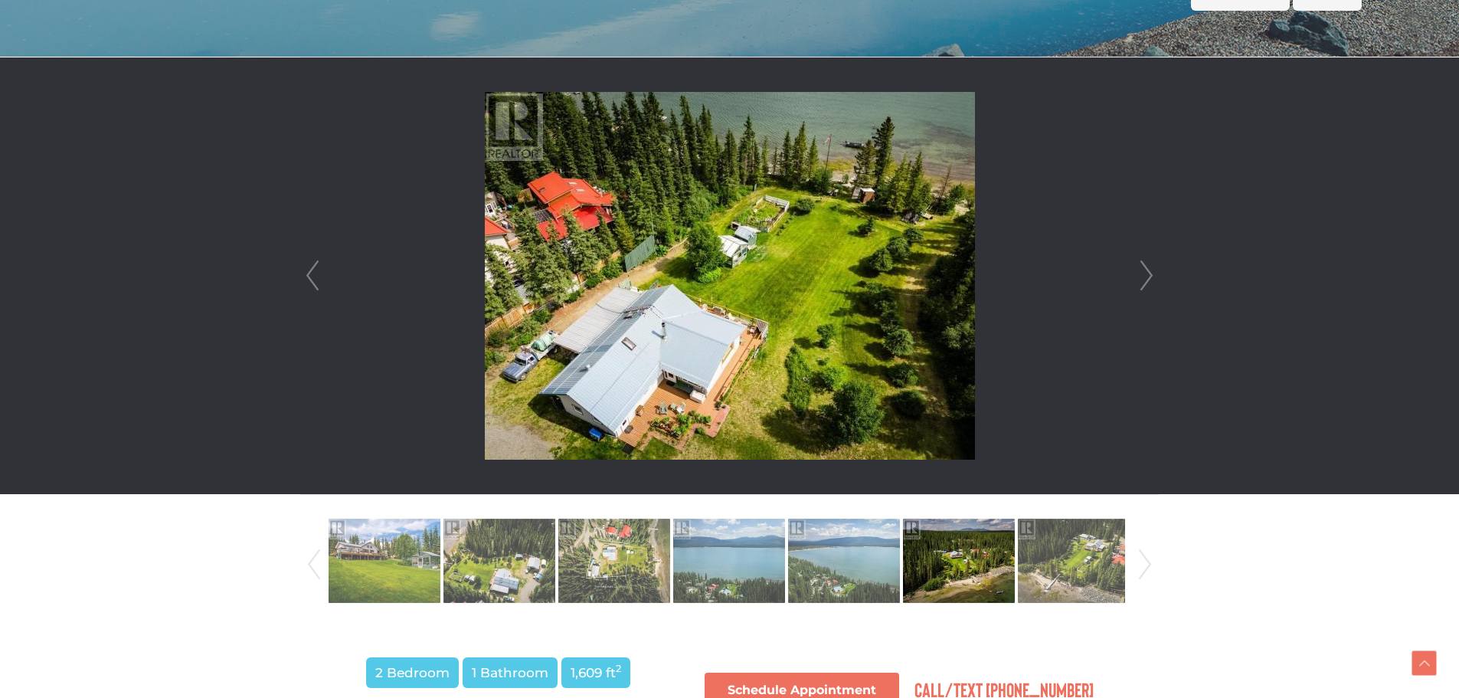
click at [1149, 275] on link "Next" at bounding box center [1146, 275] width 23 height 437
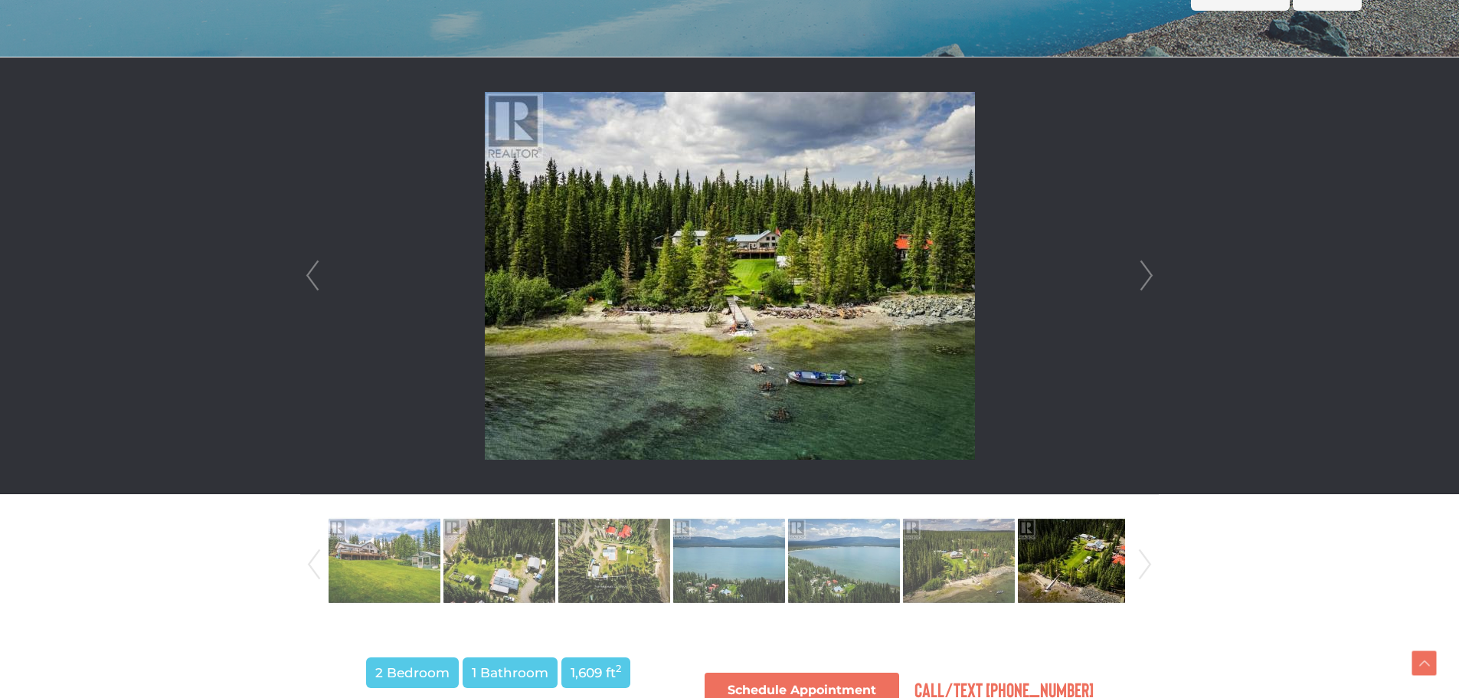
click at [1149, 275] on link "Next" at bounding box center [1146, 275] width 23 height 437
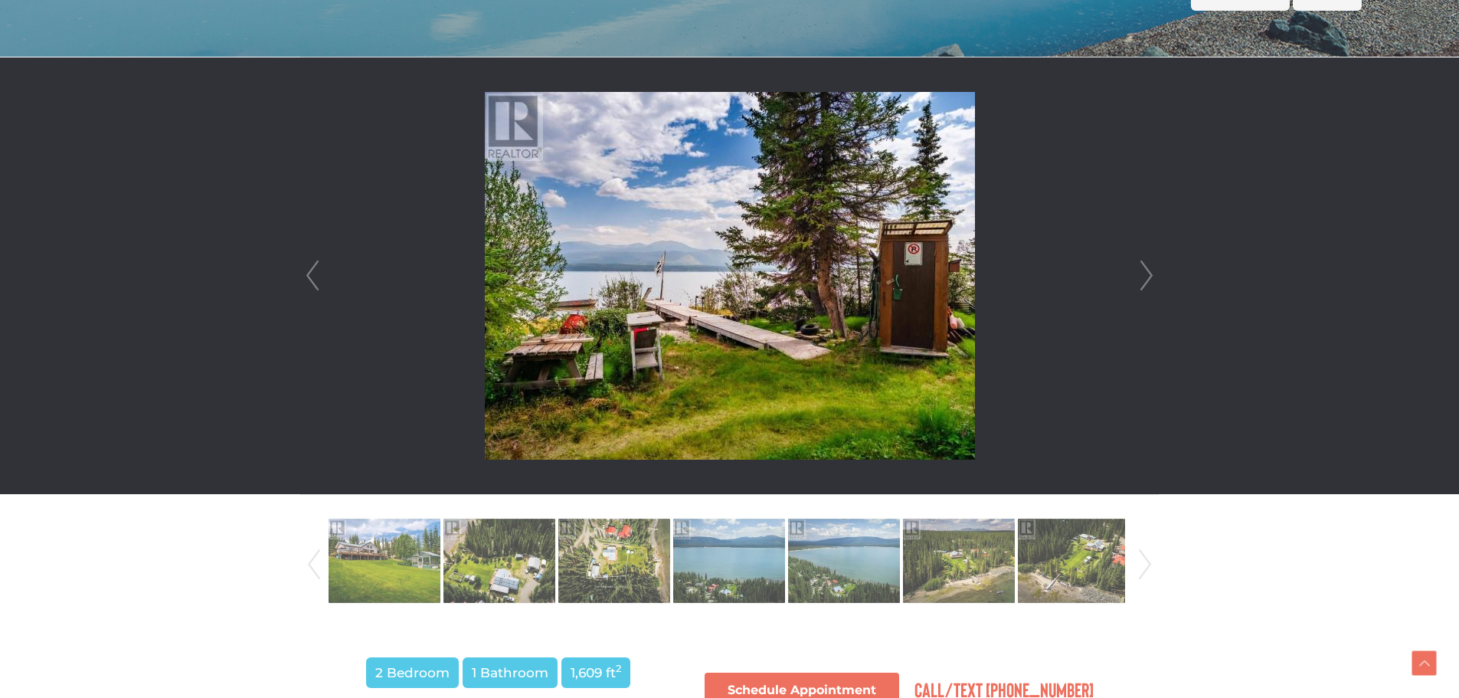
click at [1149, 275] on link "Next" at bounding box center [1146, 275] width 23 height 437
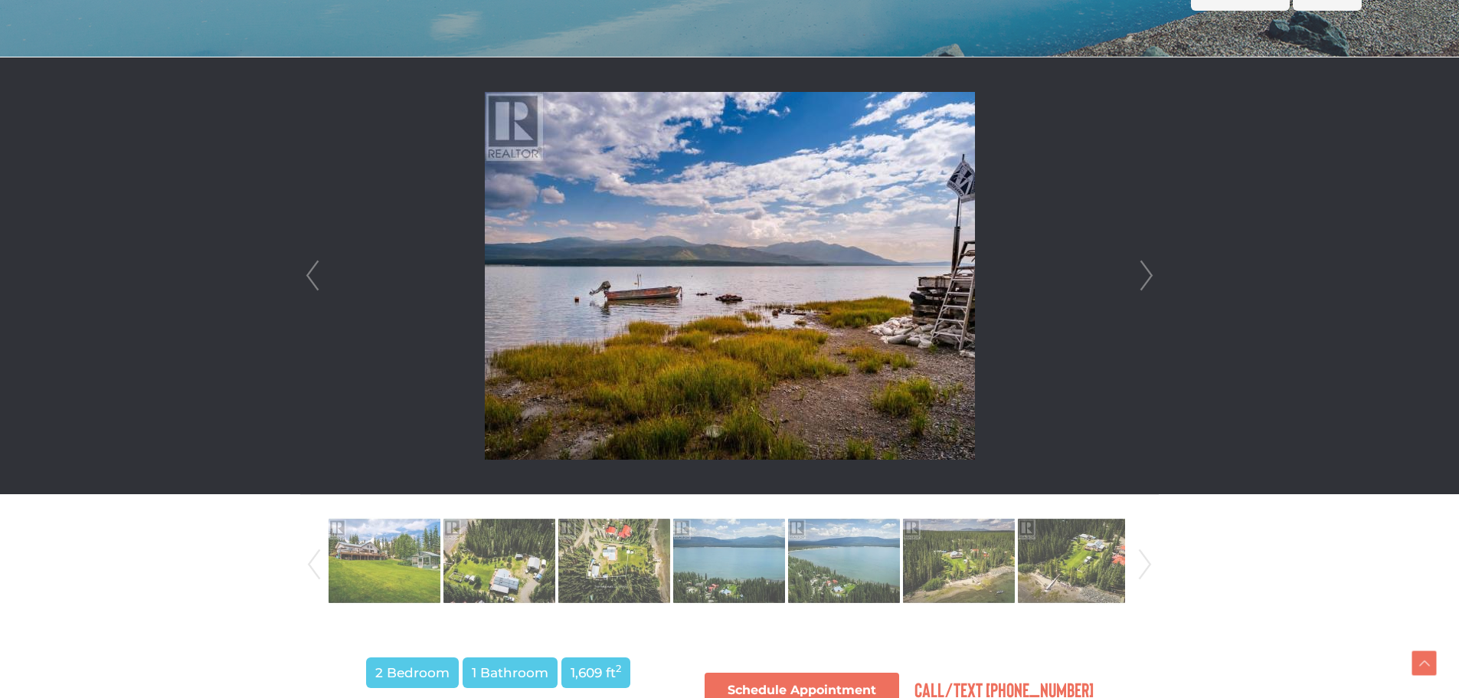
click at [1149, 275] on link "Next" at bounding box center [1146, 275] width 23 height 437
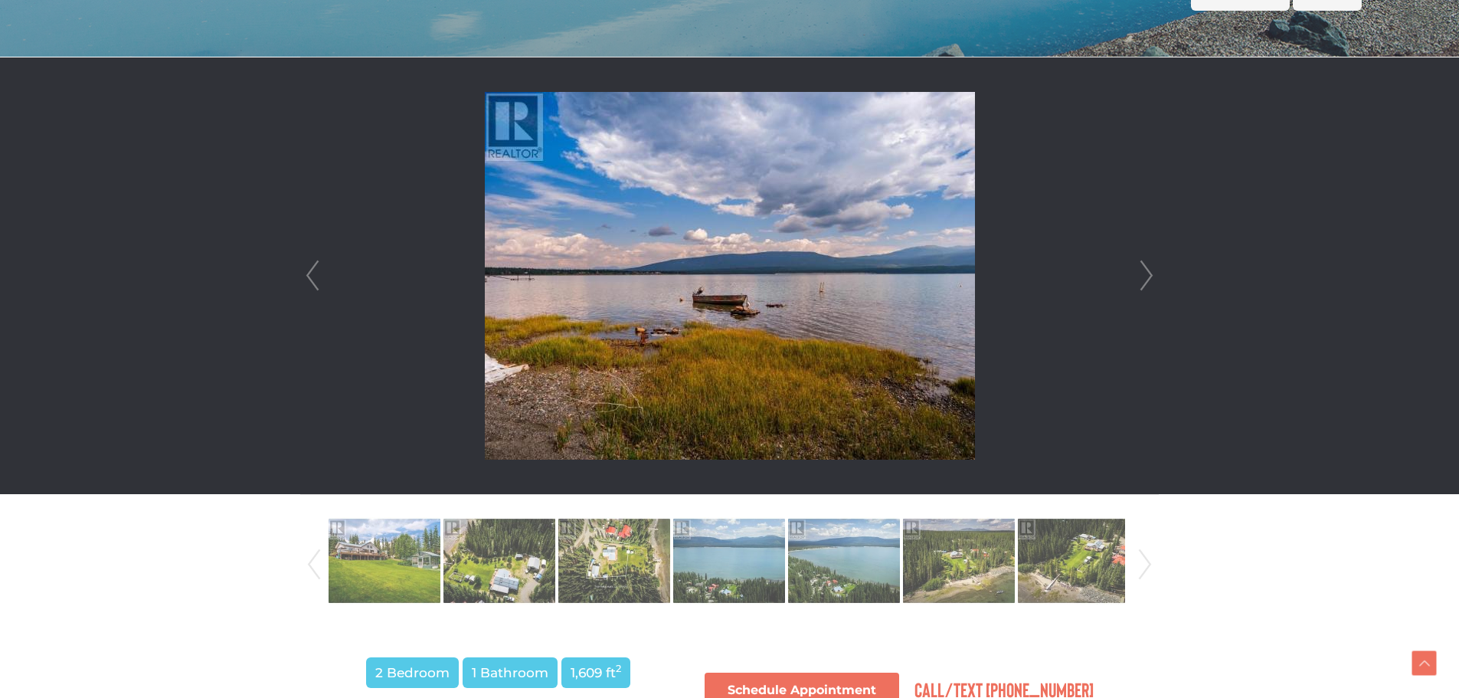
click at [1149, 275] on link "Next" at bounding box center [1146, 275] width 23 height 437
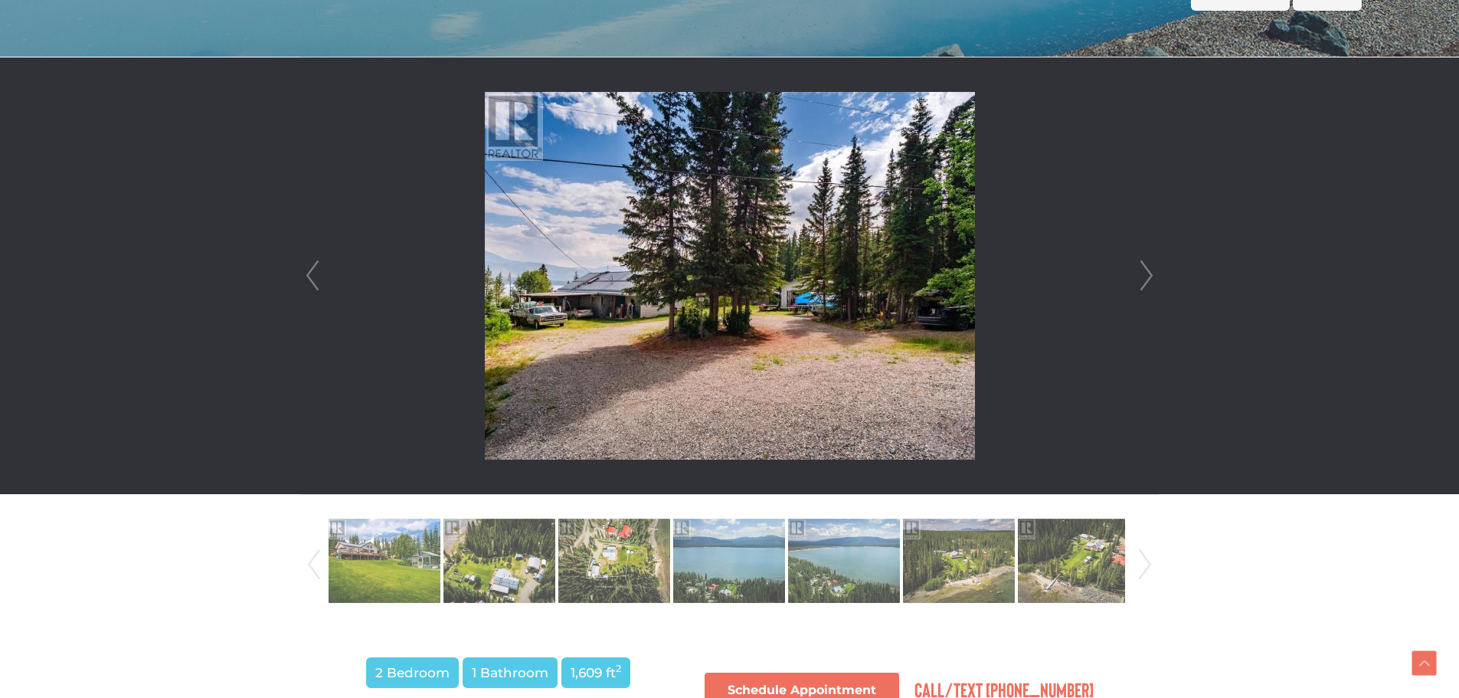
click at [1149, 275] on link "Next" at bounding box center [1146, 275] width 23 height 437
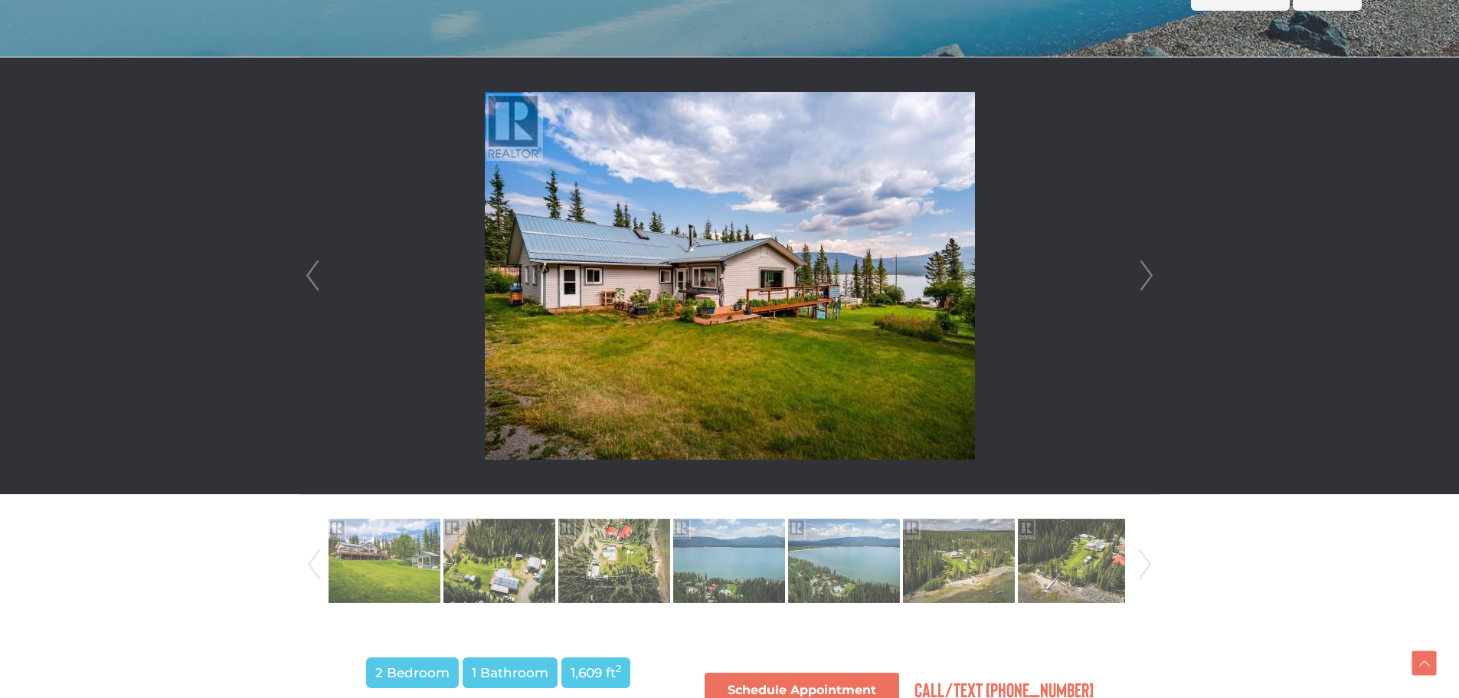
click at [1149, 275] on link "Next" at bounding box center [1146, 275] width 23 height 437
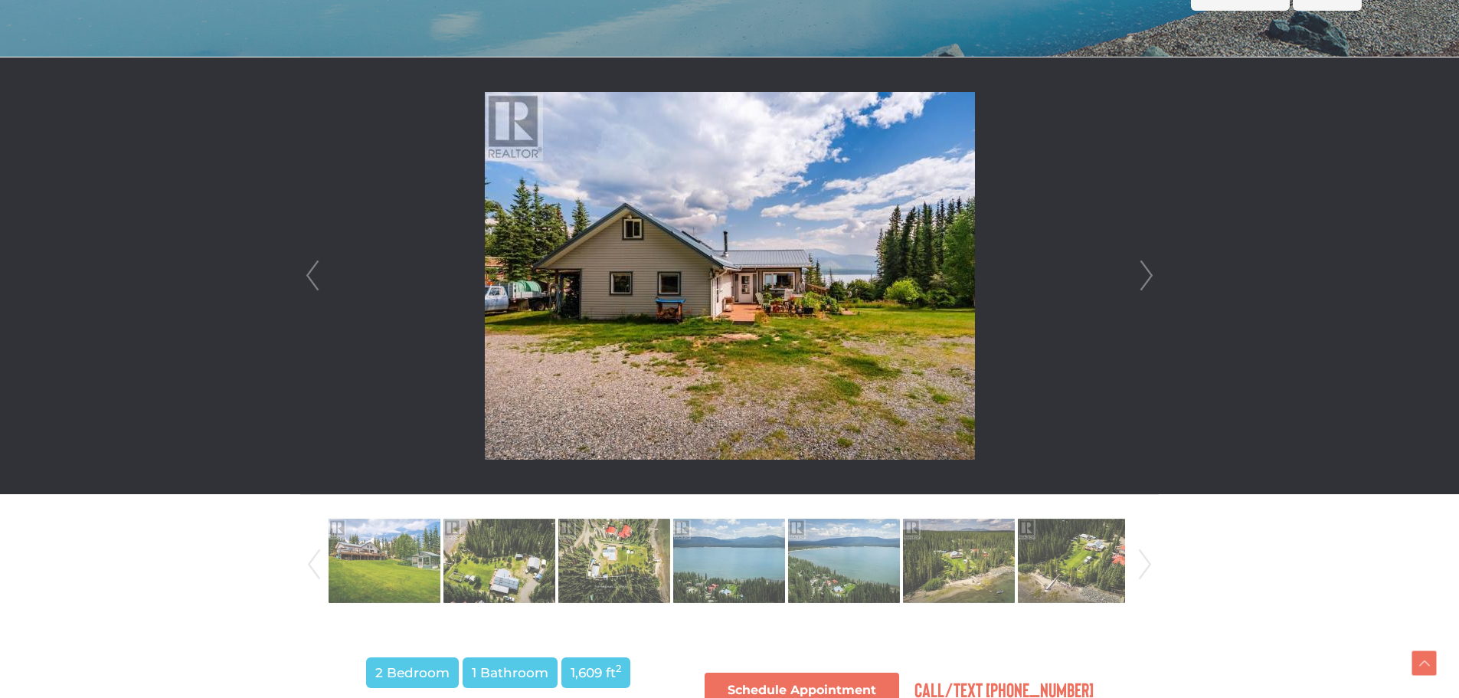
click at [1149, 275] on link "Next" at bounding box center [1146, 275] width 23 height 437
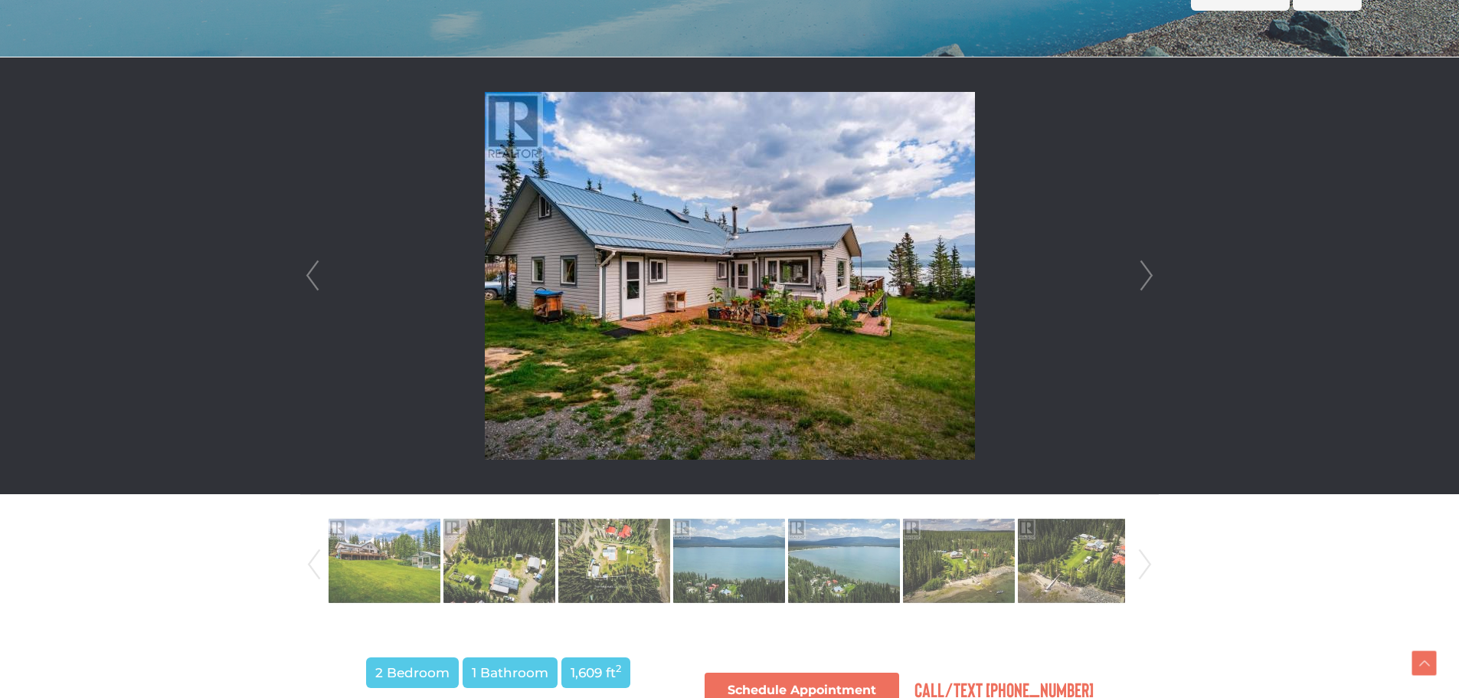
click at [1149, 275] on link "Next" at bounding box center [1146, 275] width 23 height 437
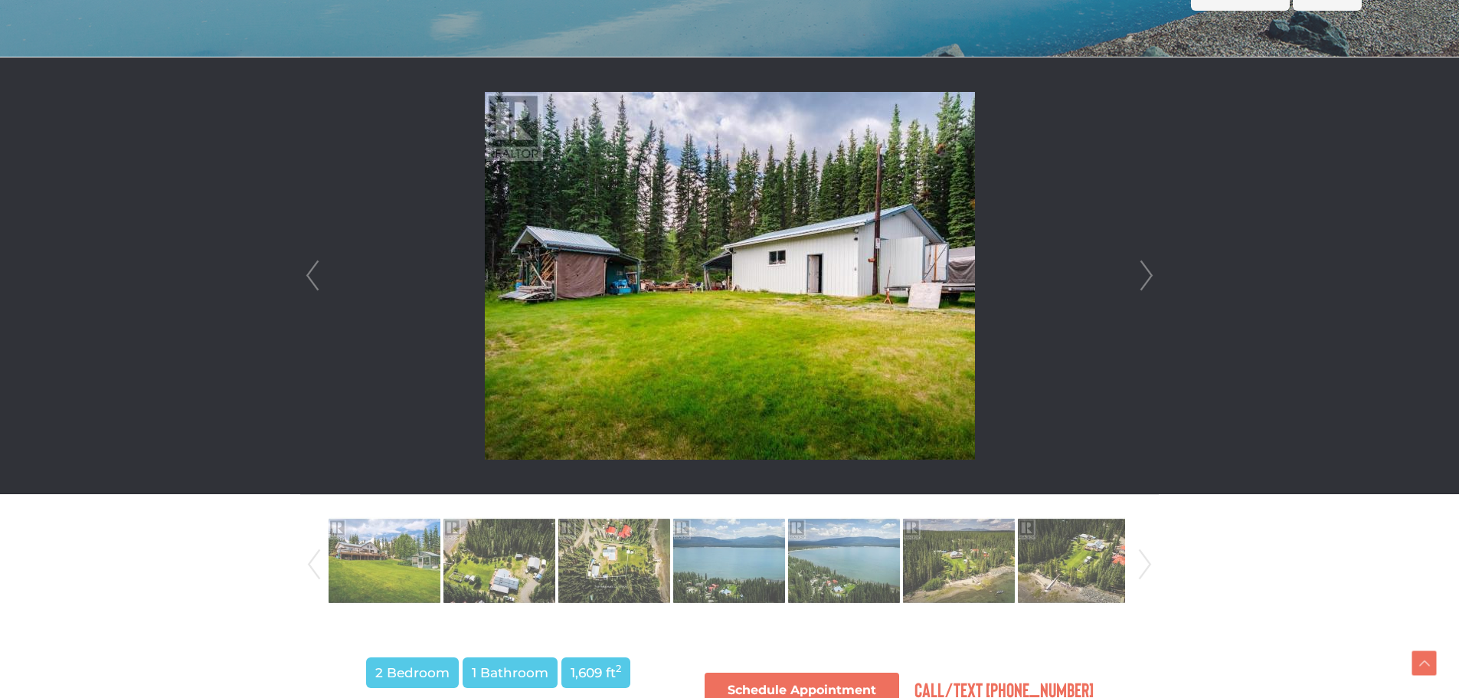
click at [1149, 275] on link "Next" at bounding box center [1146, 275] width 23 height 437
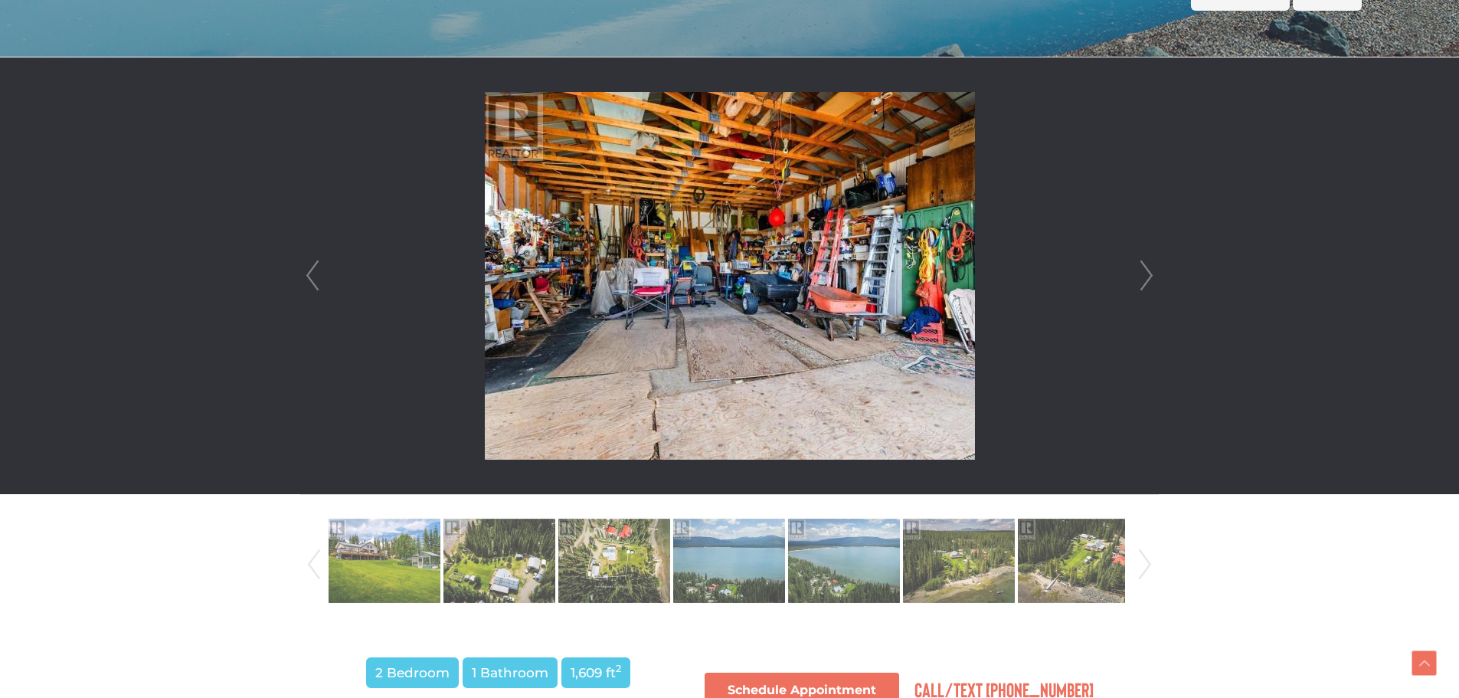
click at [1149, 275] on link "Next" at bounding box center [1146, 275] width 23 height 437
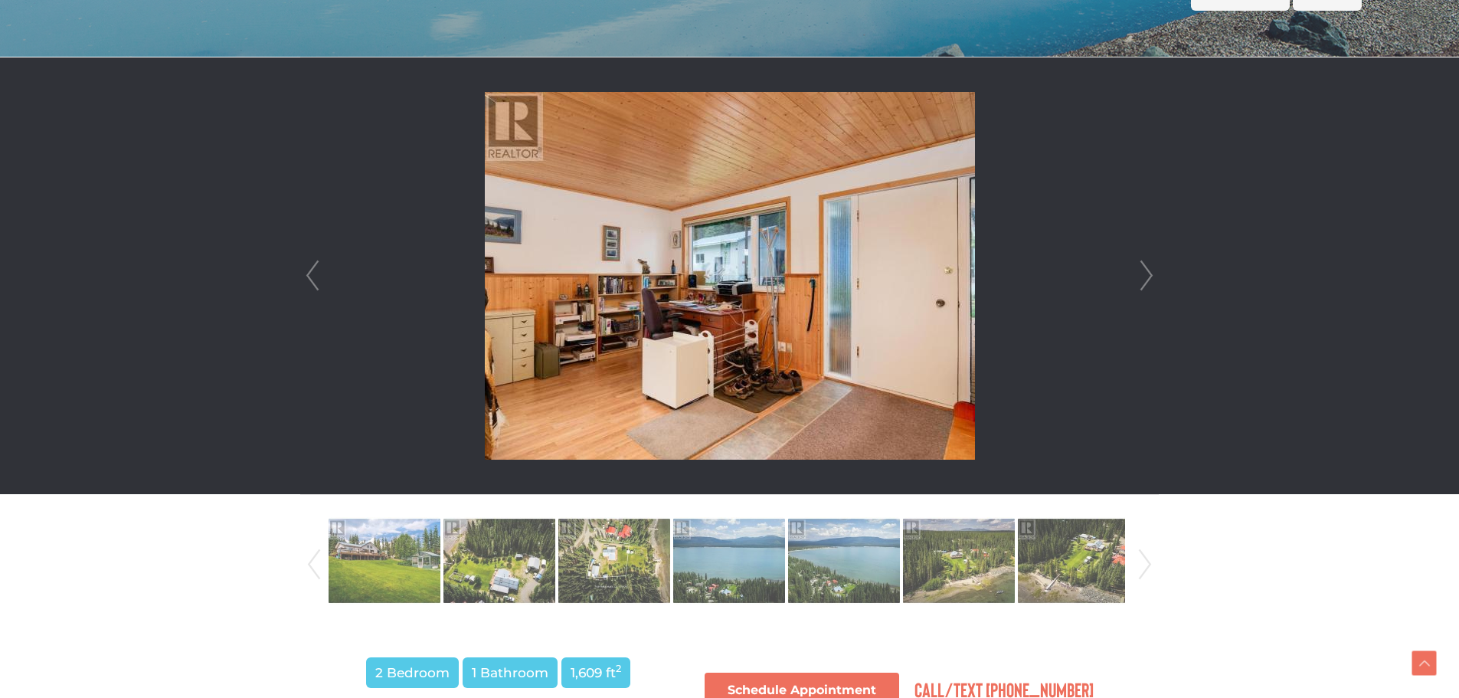
click at [1149, 275] on link "Next" at bounding box center [1146, 275] width 23 height 437
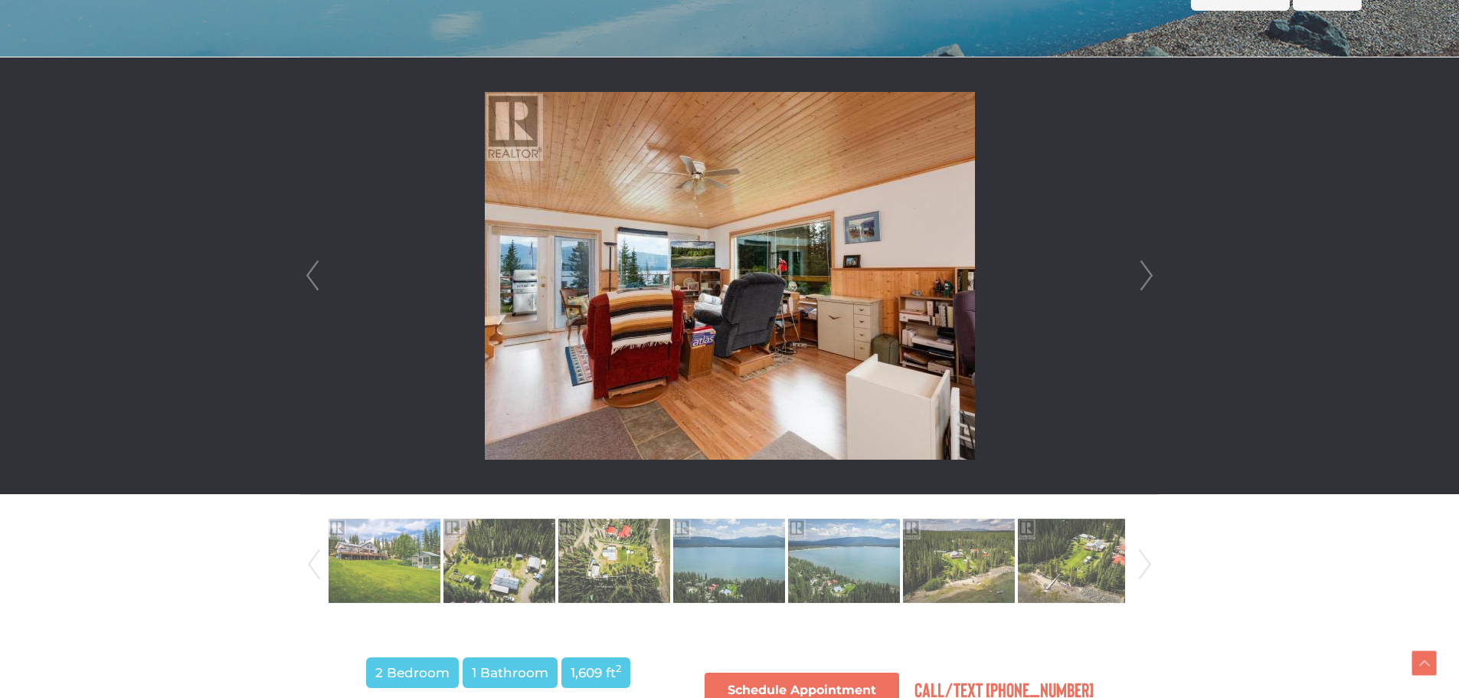
click at [1149, 275] on link "Next" at bounding box center [1146, 275] width 23 height 437
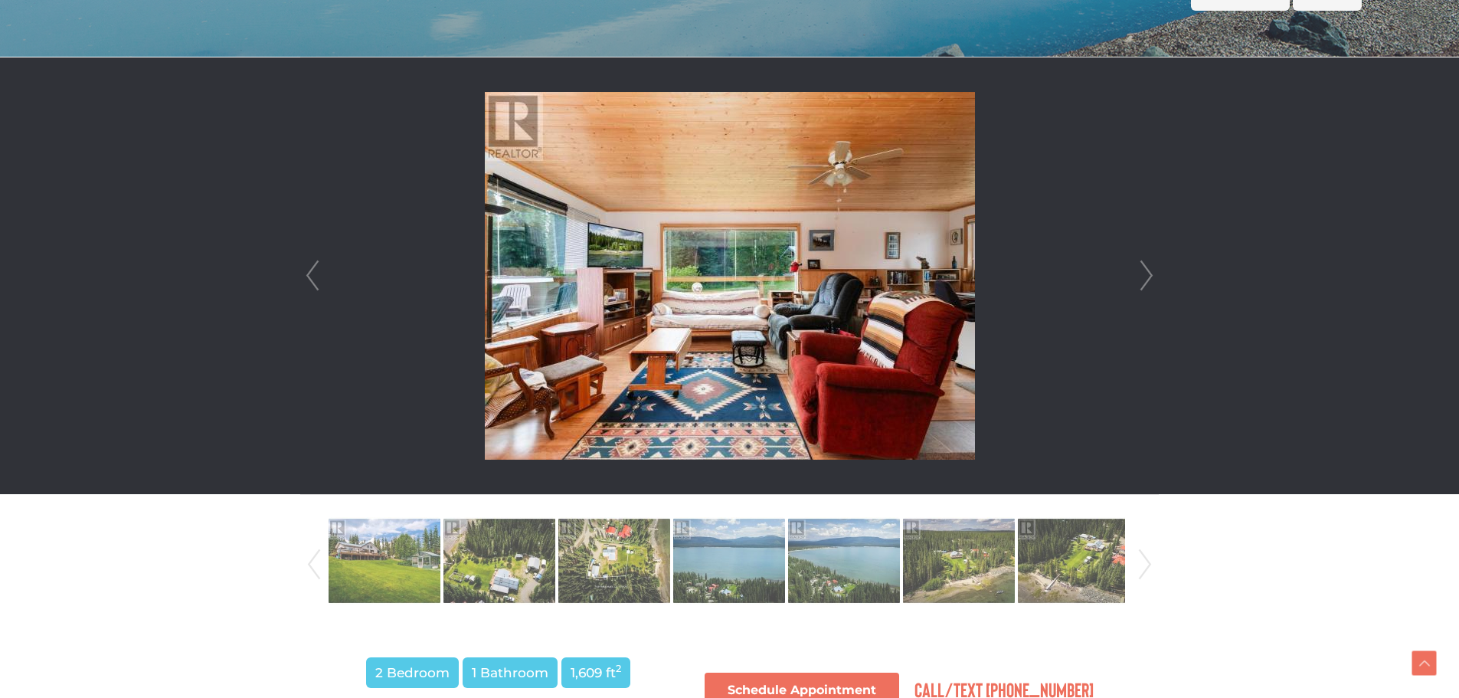
click at [1149, 275] on link "Next" at bounding box center [1146, 275] width 23 height 437
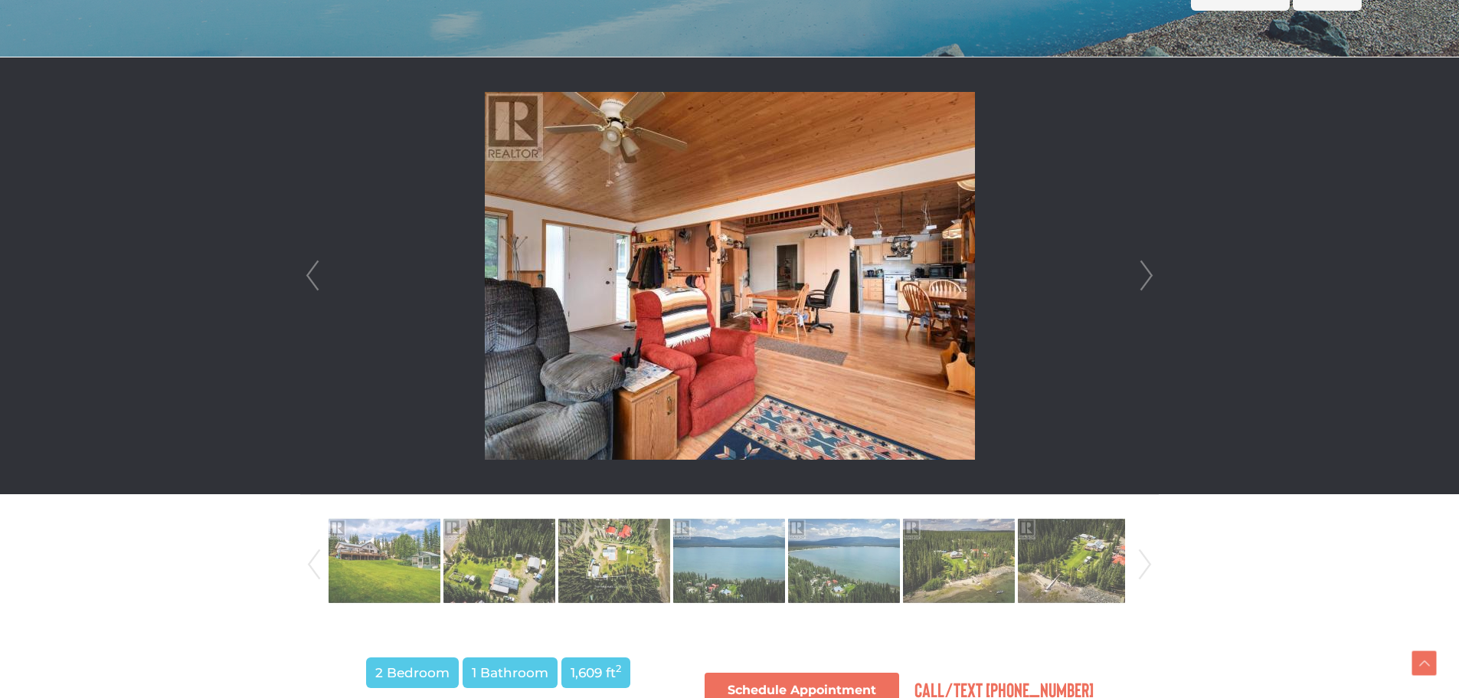
click at [1149, 275] on link "Next" at bounding box center [1146, 275] width 23 height 437
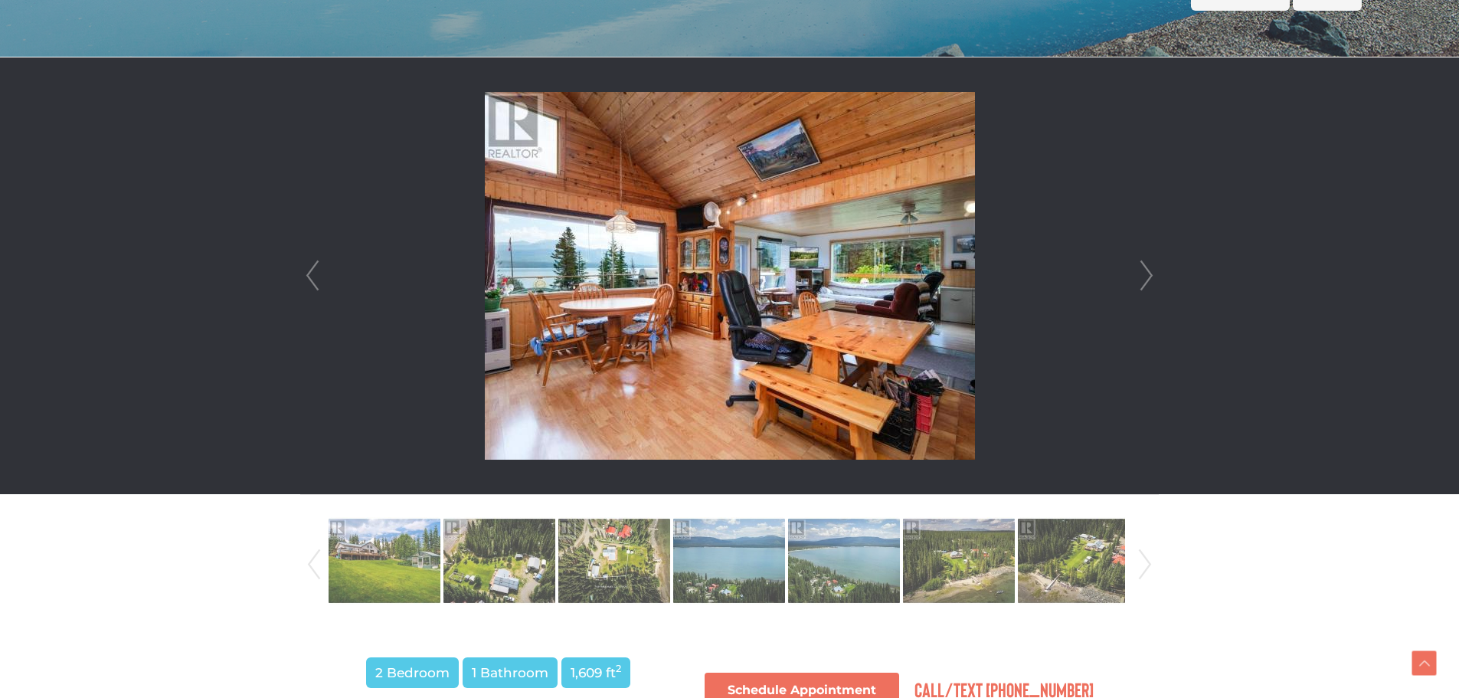
click at [1149, 275] on link "Next" at bounding box center [1146, 275] width 23 height 437
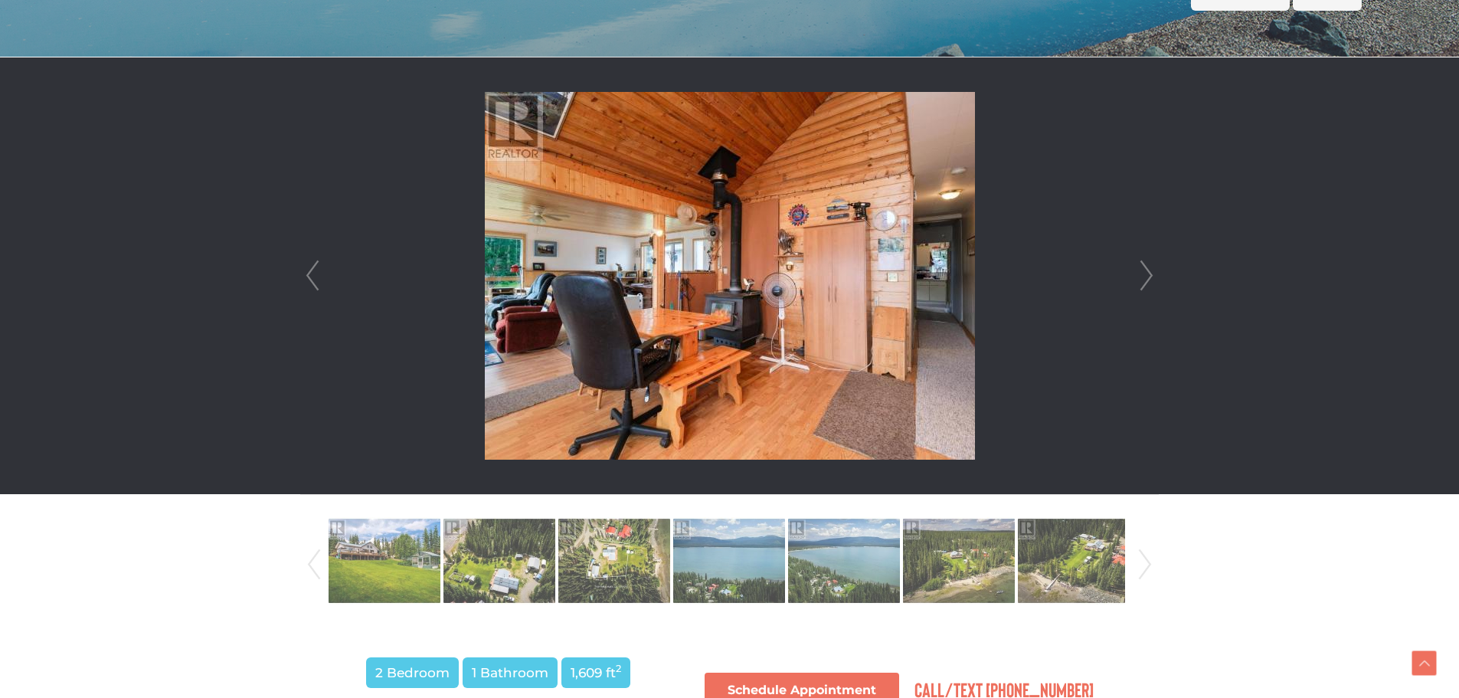
click at [1149, 275] on link "Next" at bounding box center [1146, 275] width 23 height 437
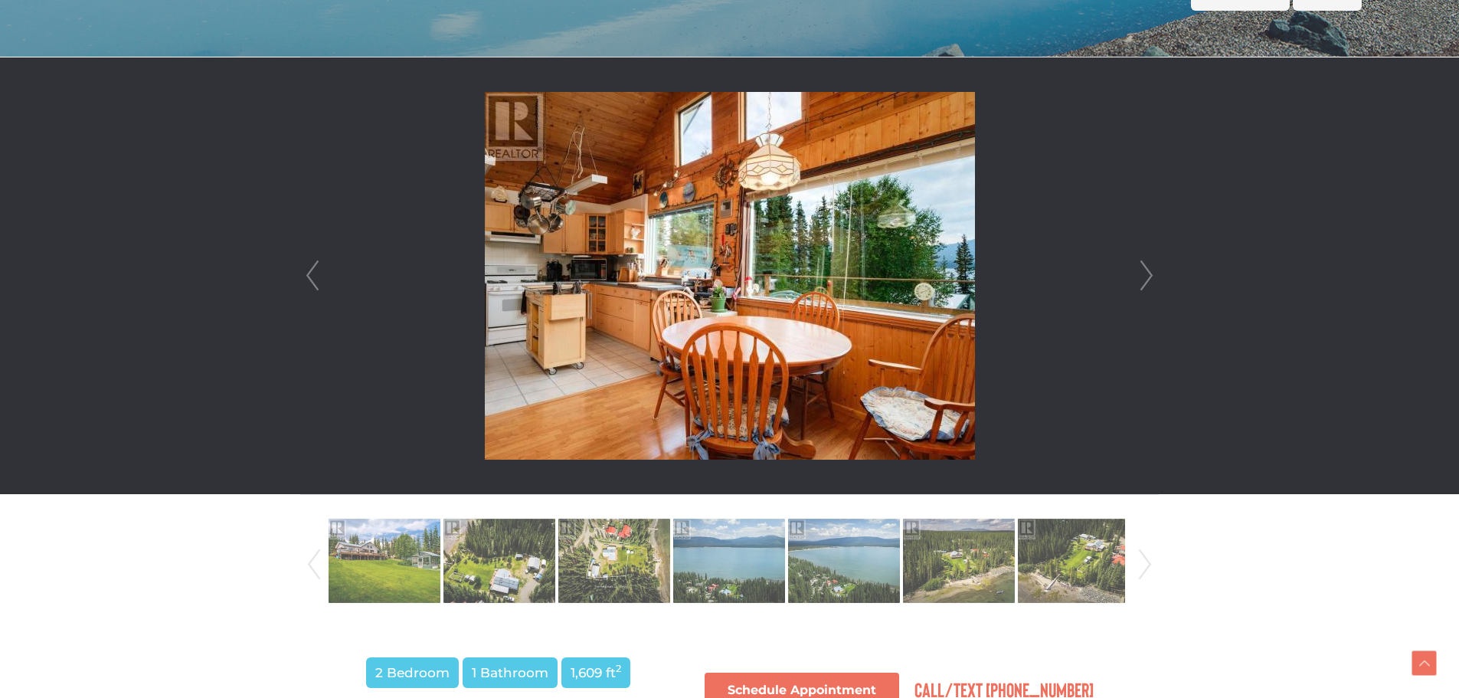
click at [1148, 275] on link "Next" at bounding box center [1146, 275] width 23 height 437
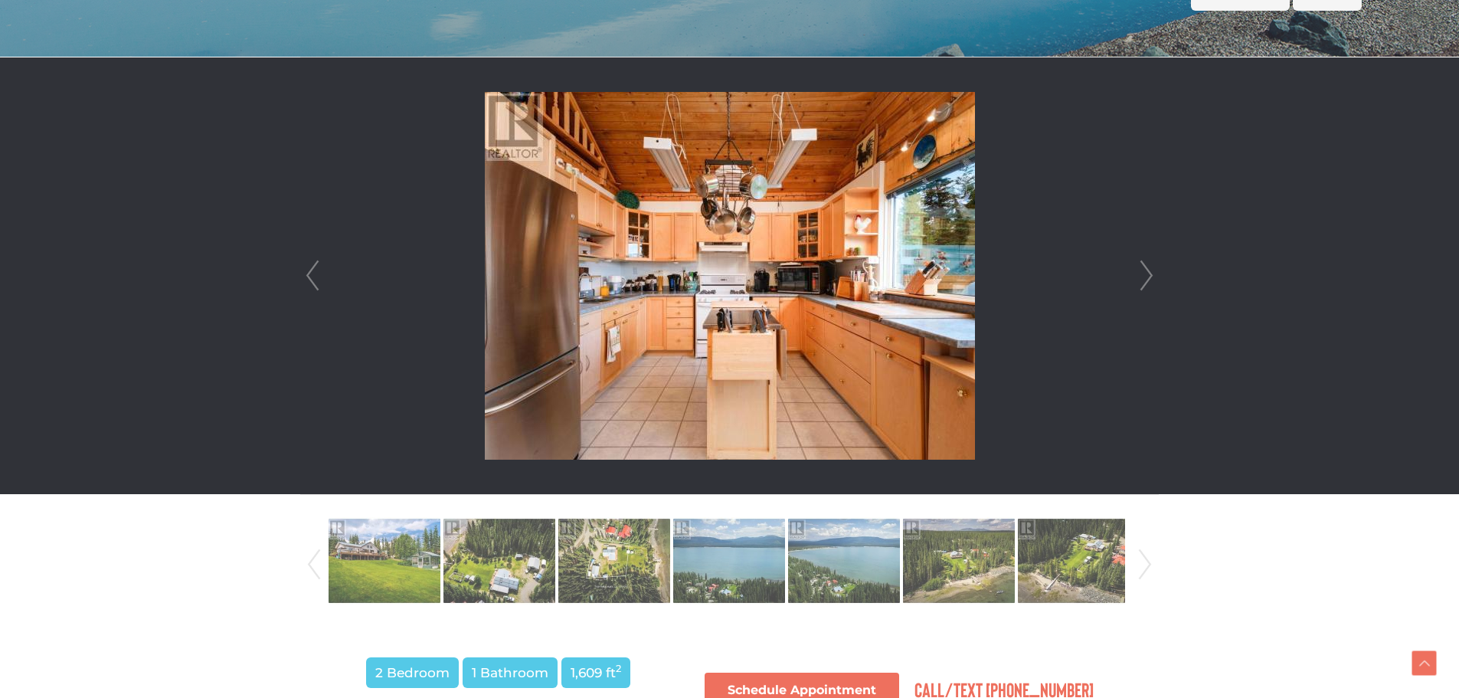
click at [1148, 275] on link "Next" at bounding box center [1146, 275] width 23 height 437
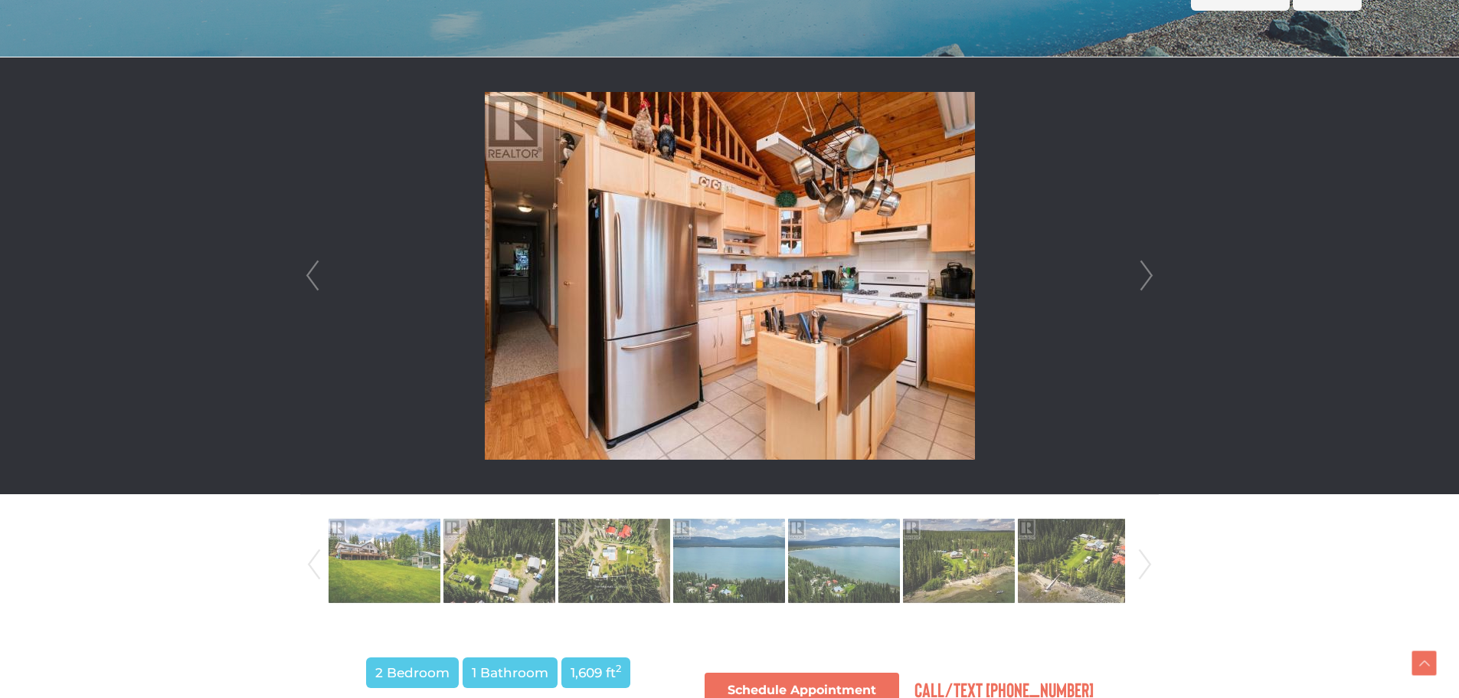
click at [1148, 275] on link "Next" at bounding box center [1146, 275] width 23 height 437
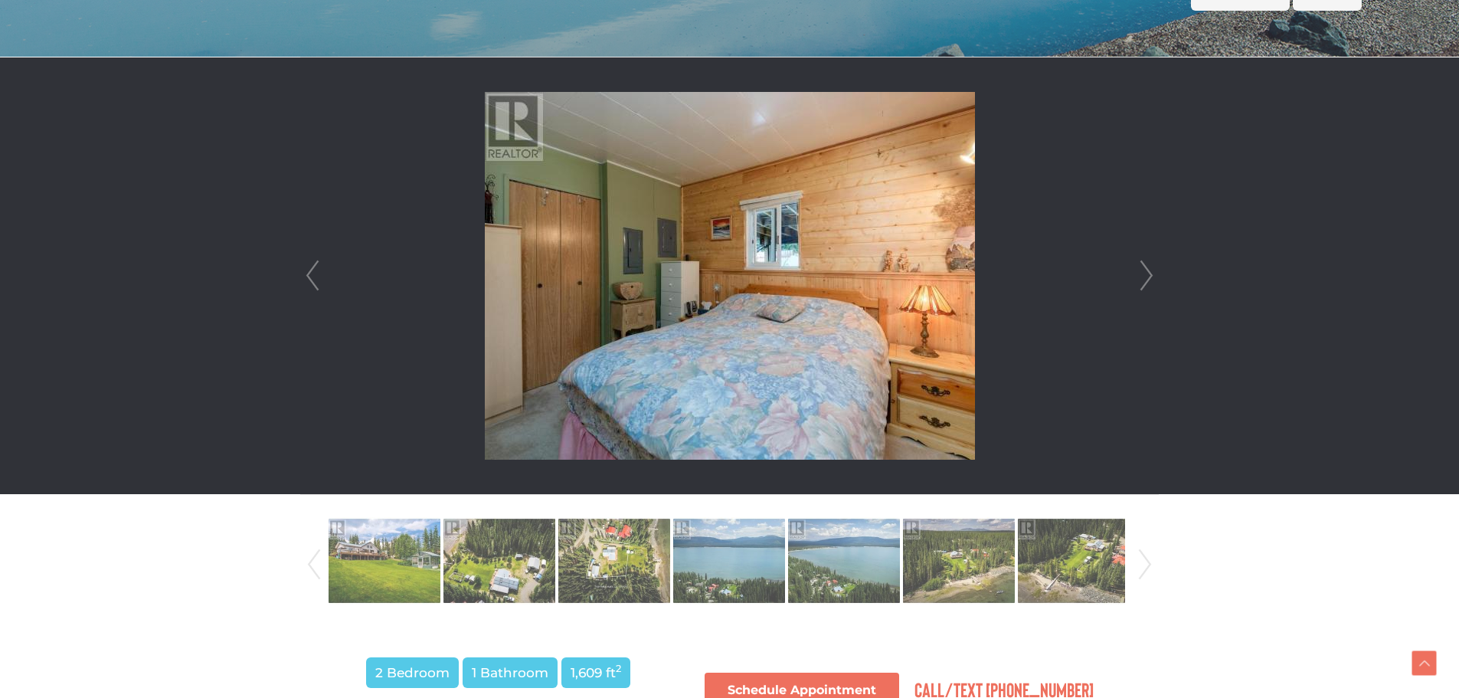
click at [1148, 275] on link "Next" at bounding box center [1146, 275] width 23 height 437
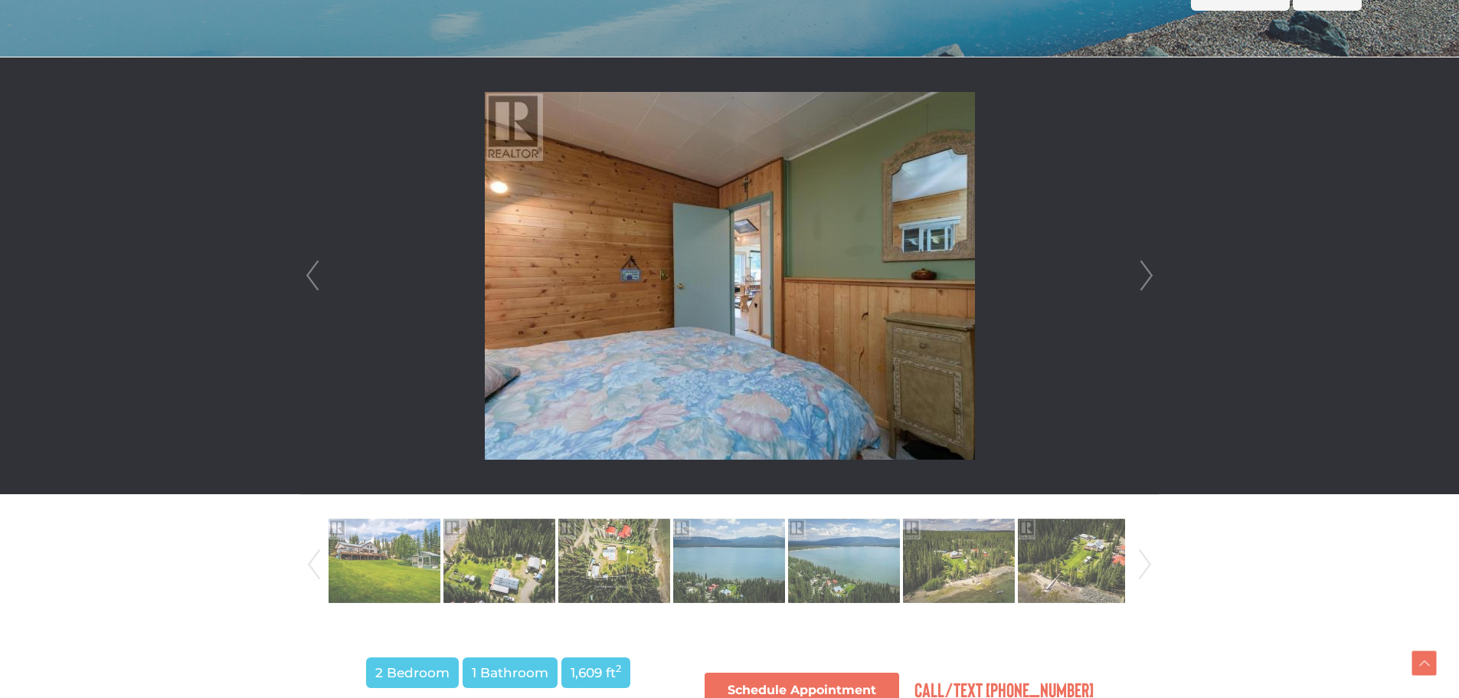
click at [1148, 275] on link "Next" at bounding box center [1146, 275] width 23 height 437
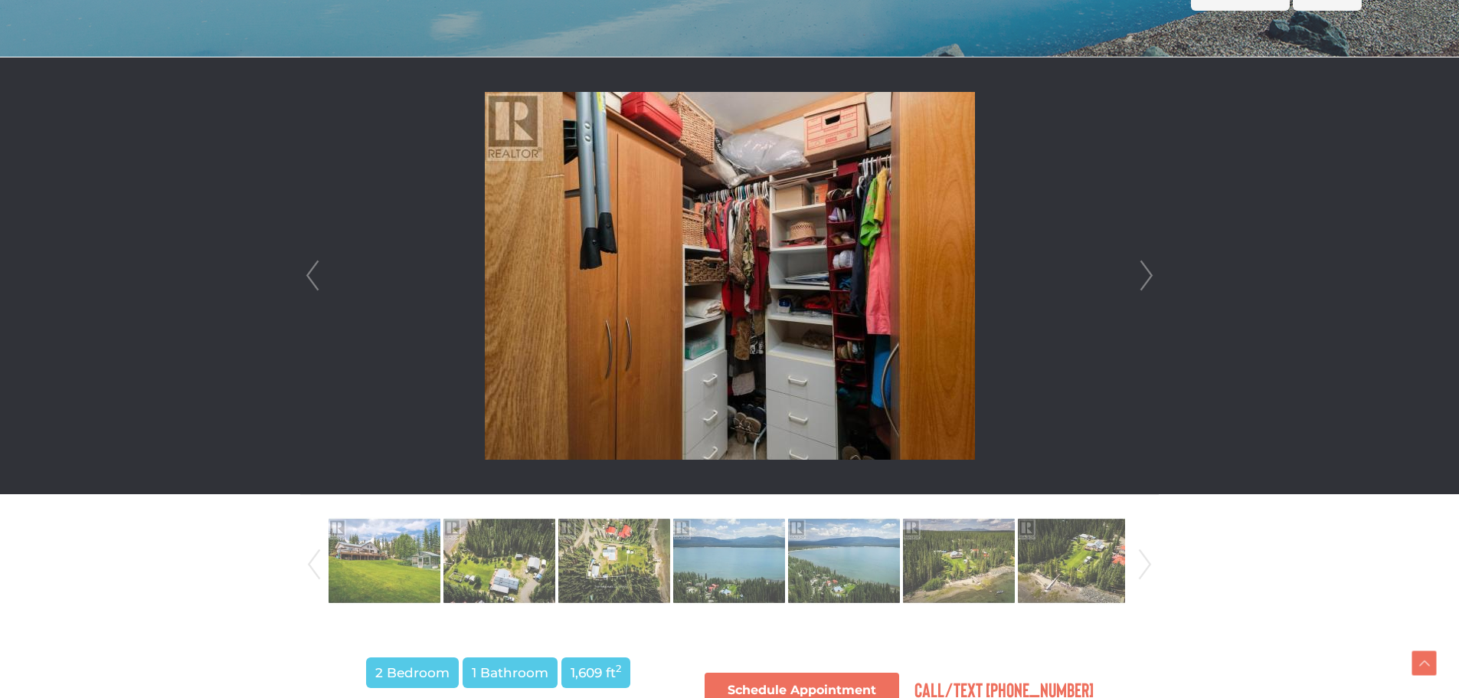
click at [1148, 275] on link "Next" at bounding box center [1146, 275] width 23 height 437
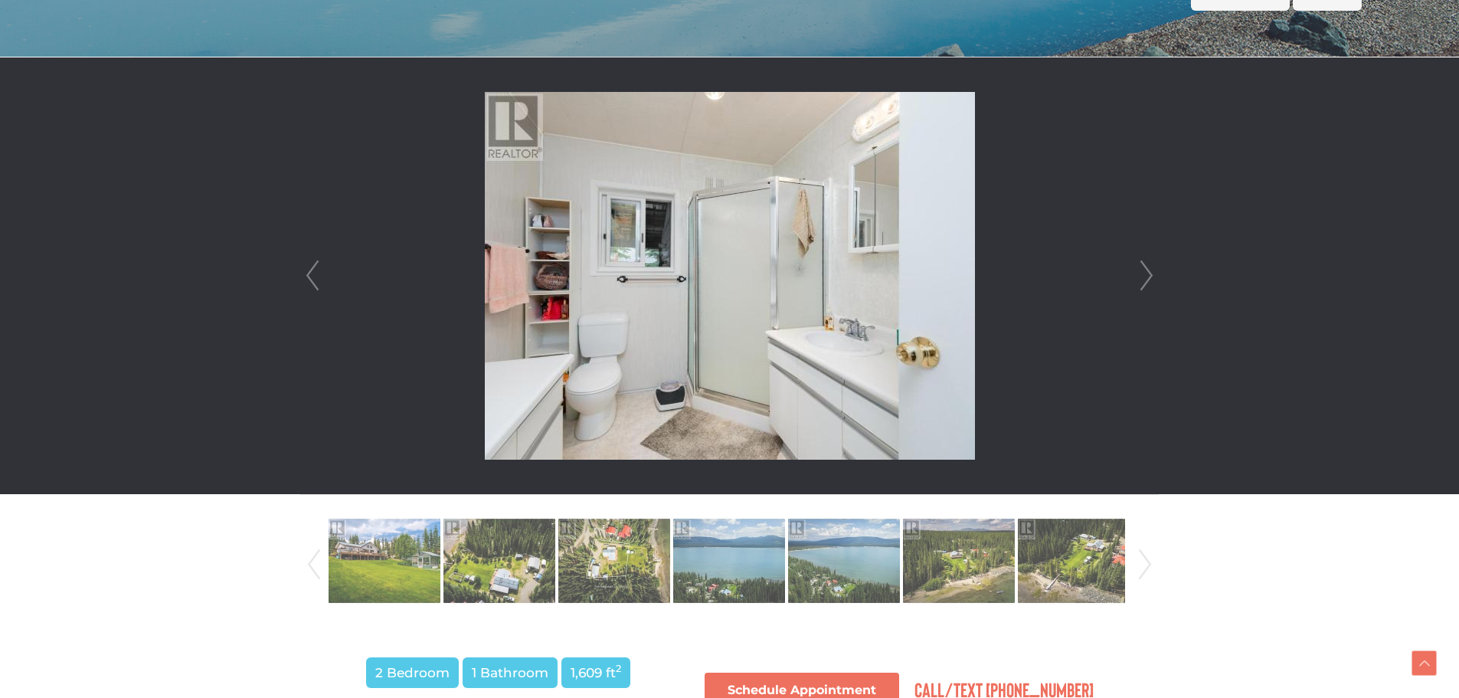
click at [1148, 275] on link "Next" at bounding box center [1146, 275] width 23 height 437
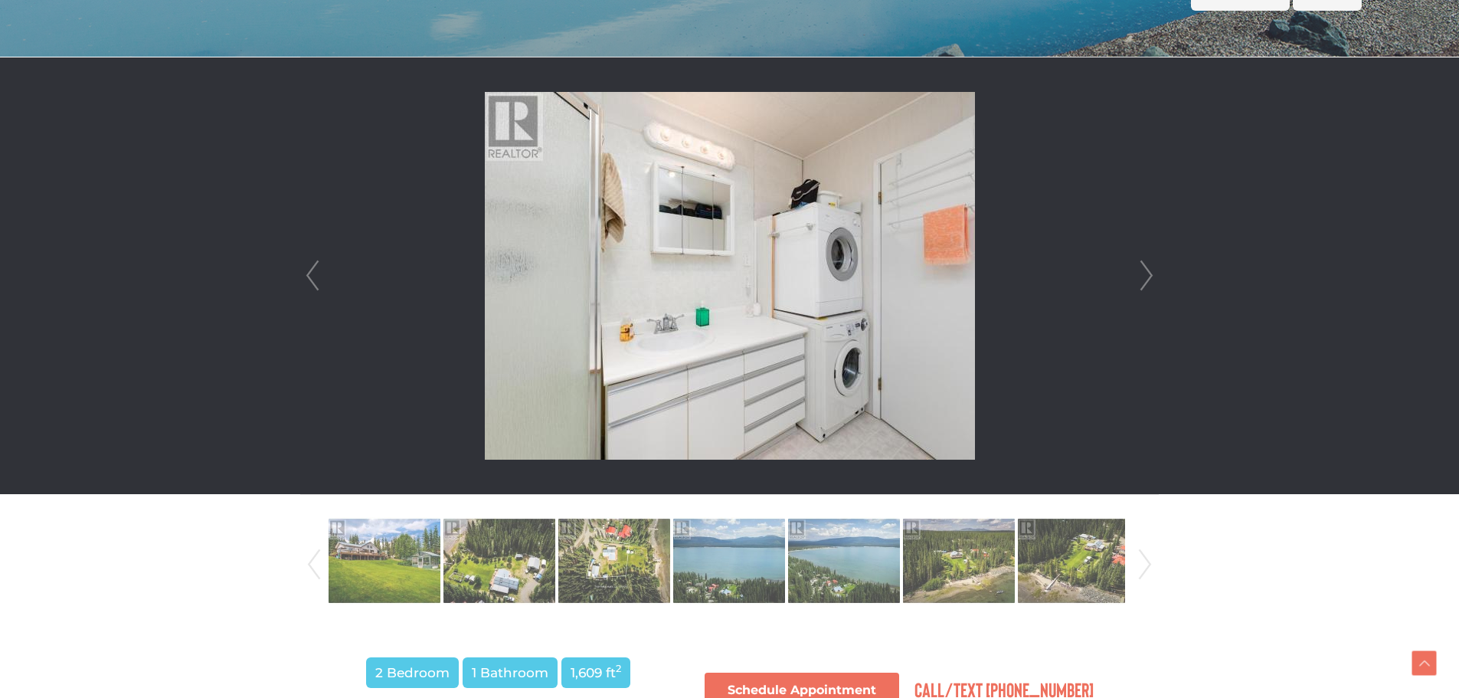
click at [316, 281] on link "Prev" at bounding box center [312, 275] width 23 height 437
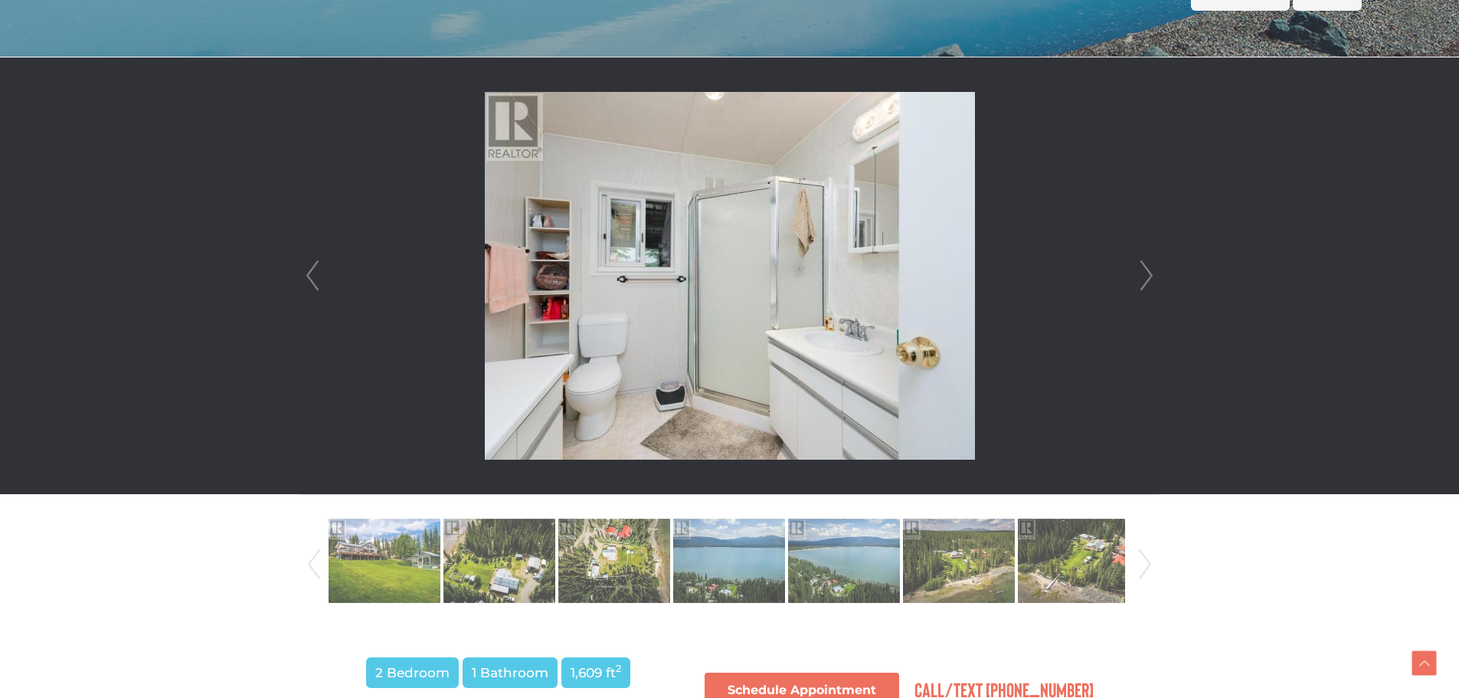
click at [1146, 279] on link "Next" at bounding box center [1146, 275] width 23 height 437
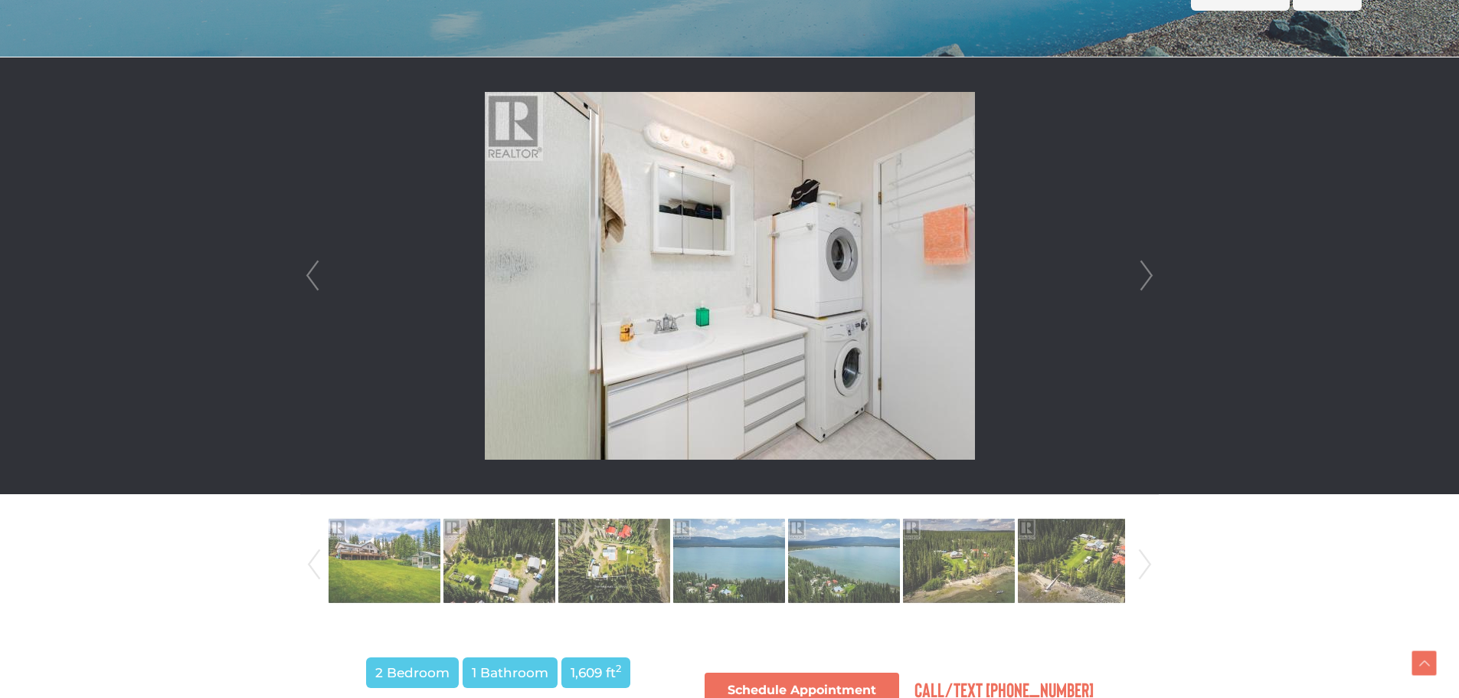
click at [1149, 281] on link "Next" at bounding box center [1146, 275] width 23 height 437
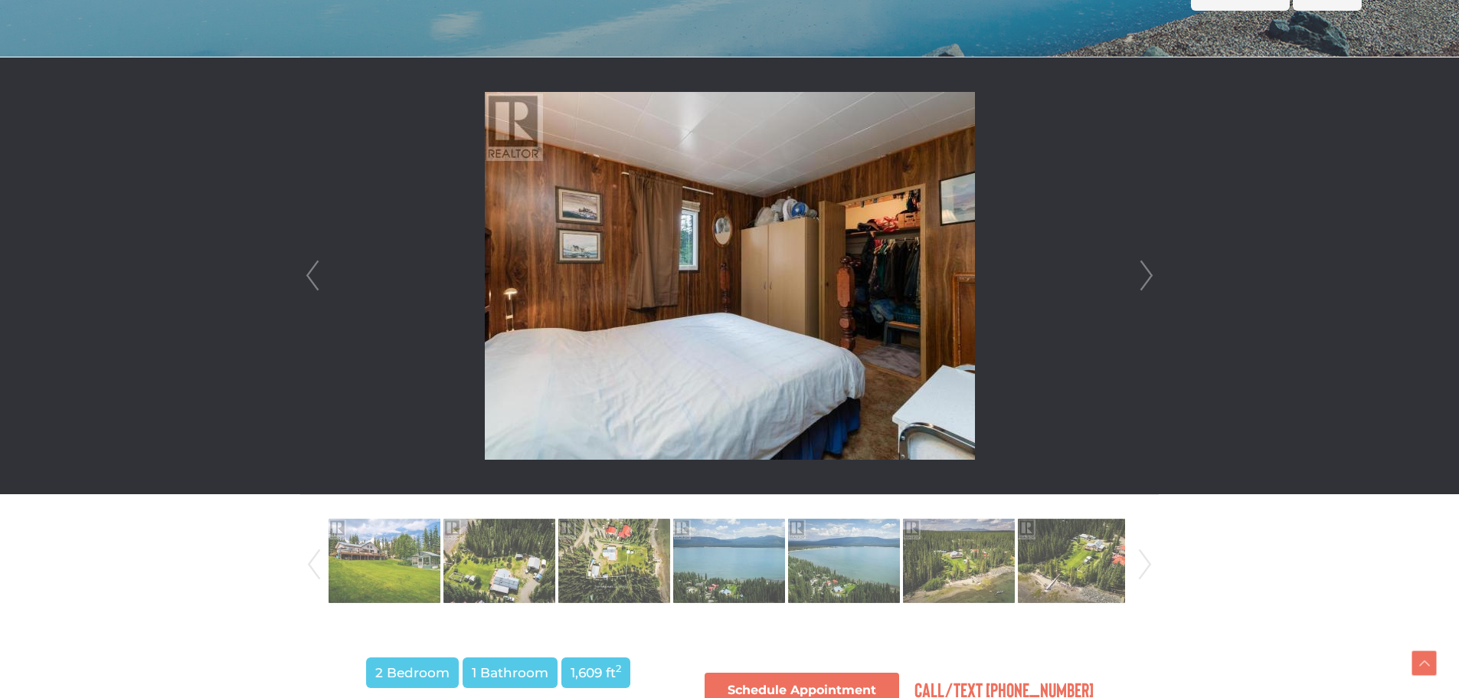
click at [1149, 281] on link "Next" at bounding box center [1146, 275] width 23 height 437
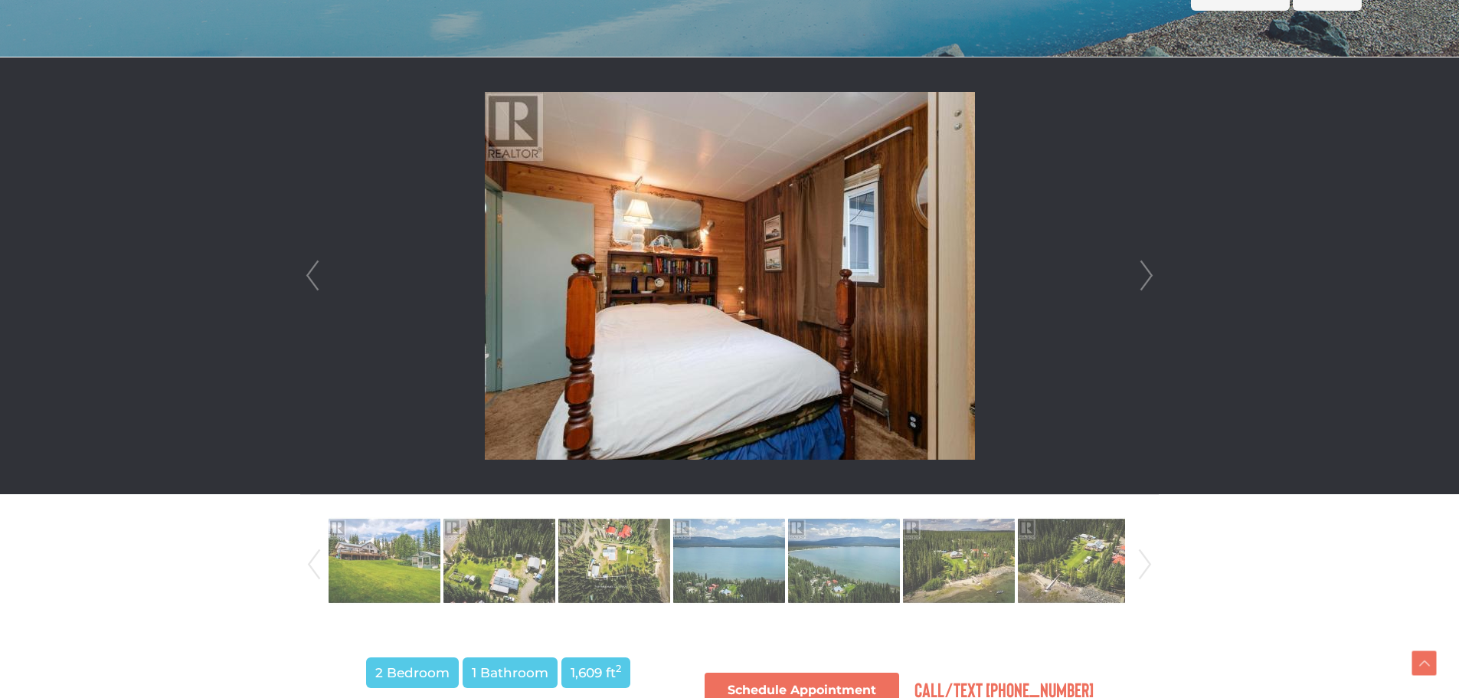
click at [1150, 281] on link "Next" at bounding box center [1146, 275] width 23 height 437
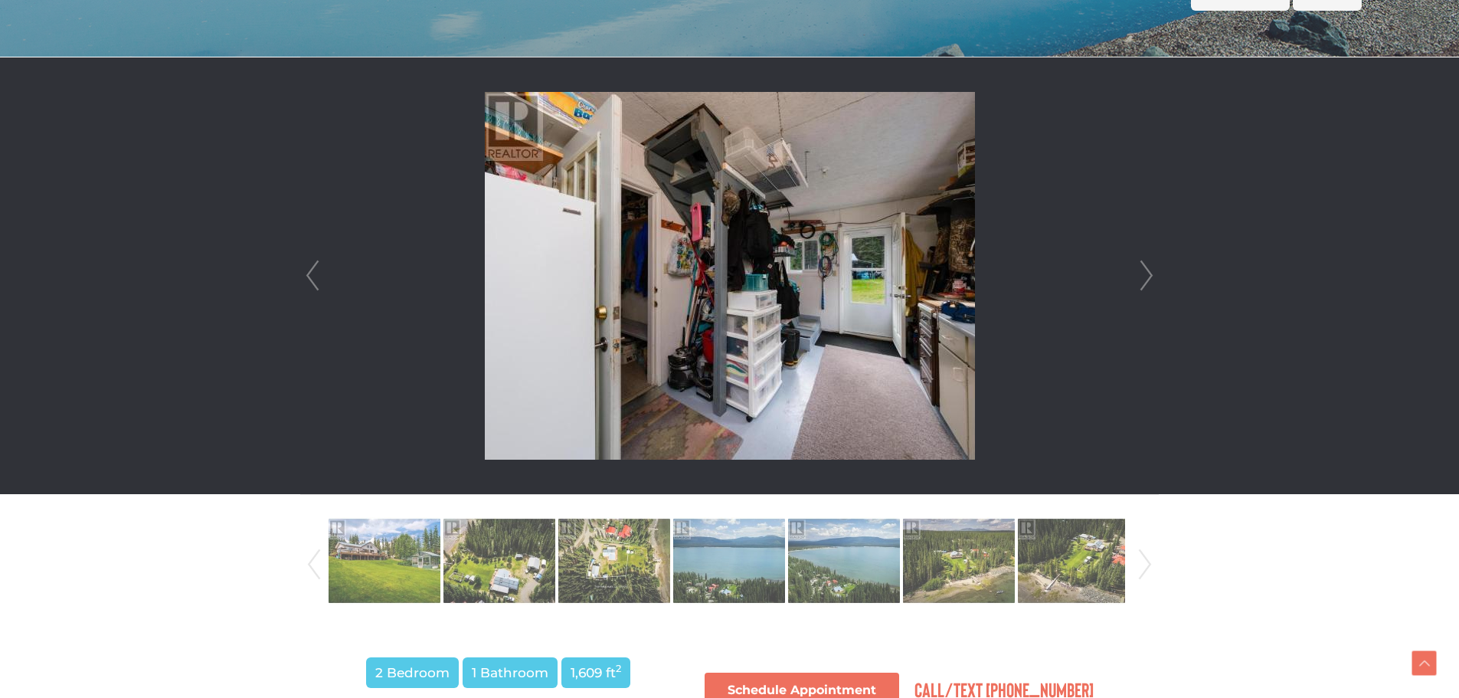
click at [1150, 281] on link "Next" at bounding box center [1146, 275] width 23 height 437
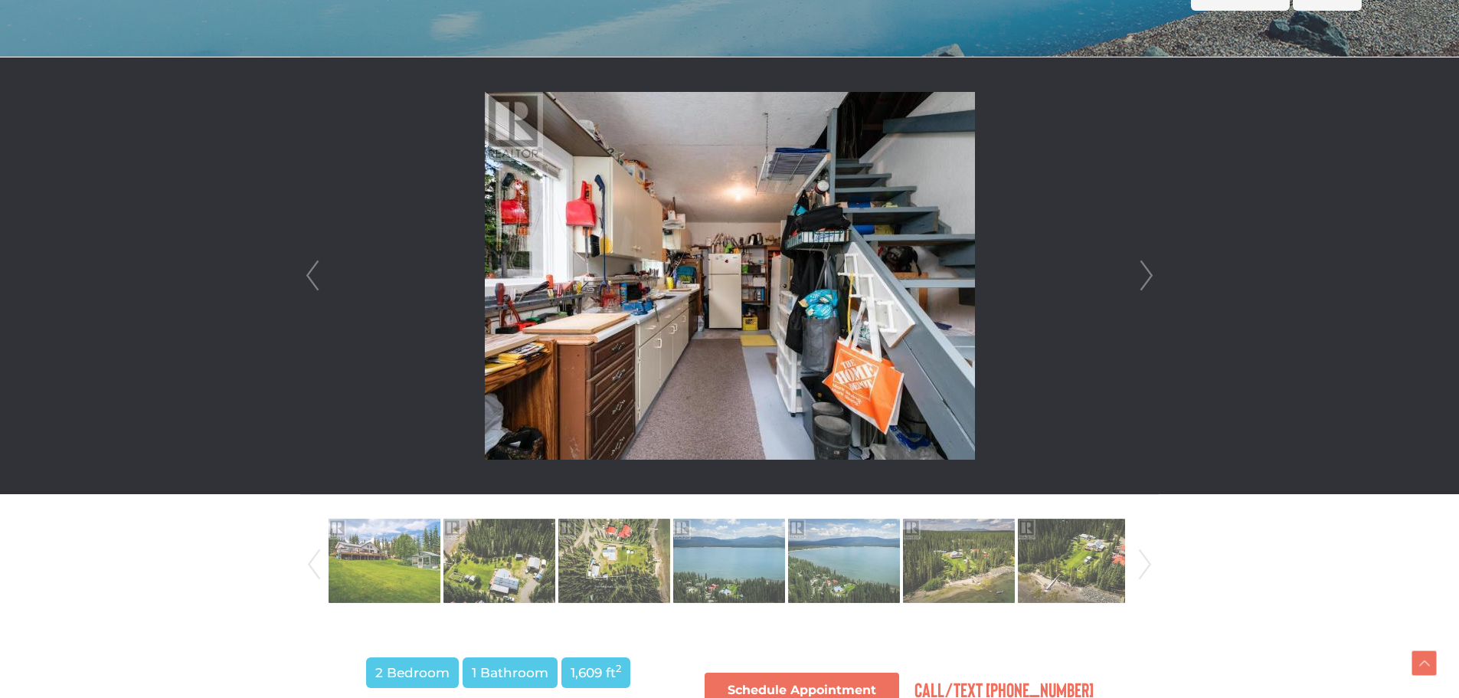
click at [1150, 281] on link "Next" at bounding box center [1146, 275] width 23 height 437
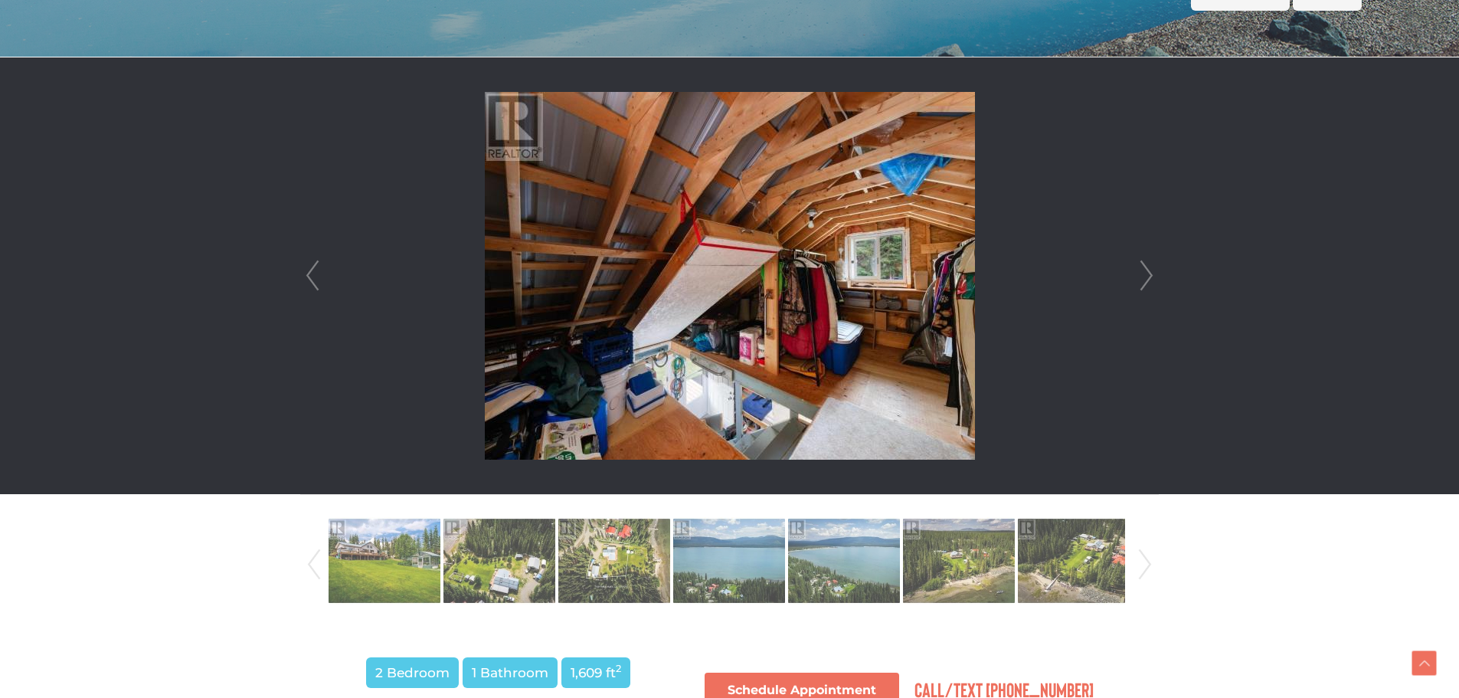
click at [1150, 281] on link "Next" at bounding box center [1146, 275] width 23 height 437
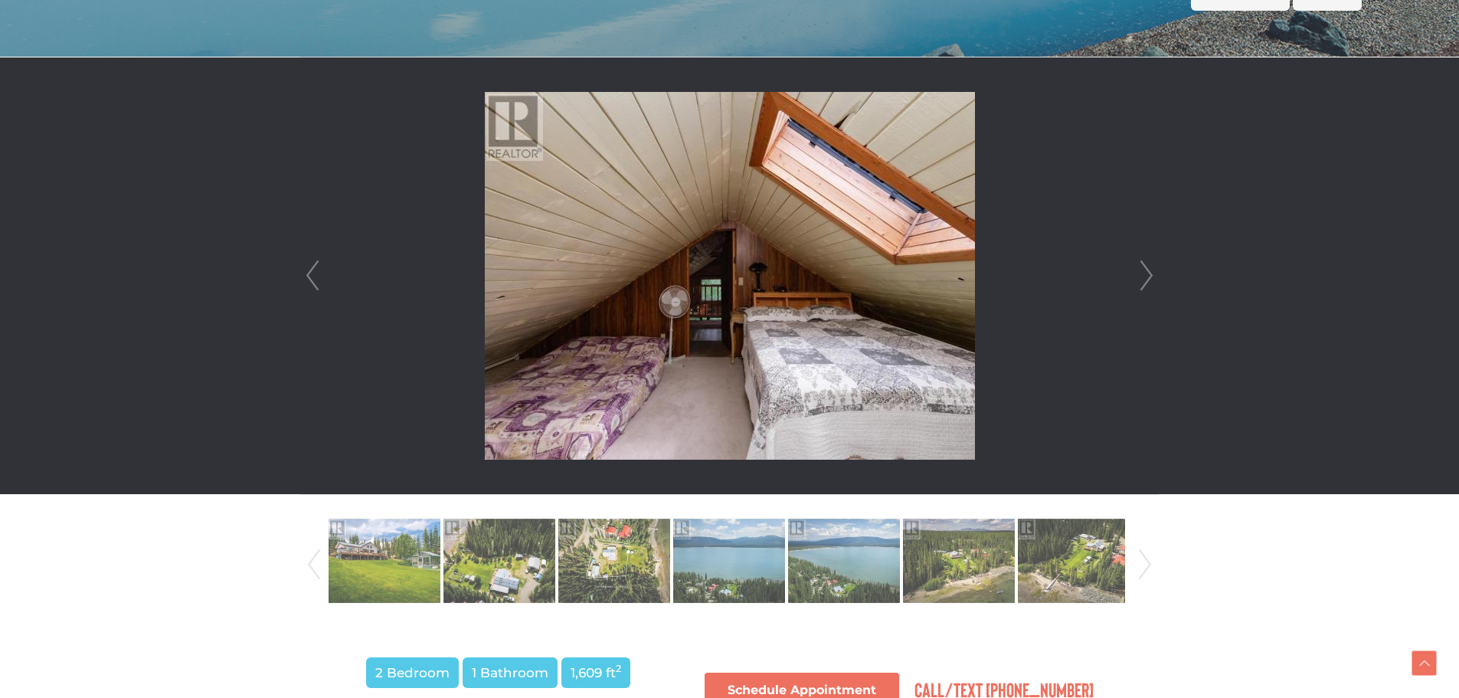
click at [324, 273] on li at bounding box center [729, 275] width 857 height 437
click at [312, 276] on link "Prev" at bounding box center [312, 275] width 23 height 437
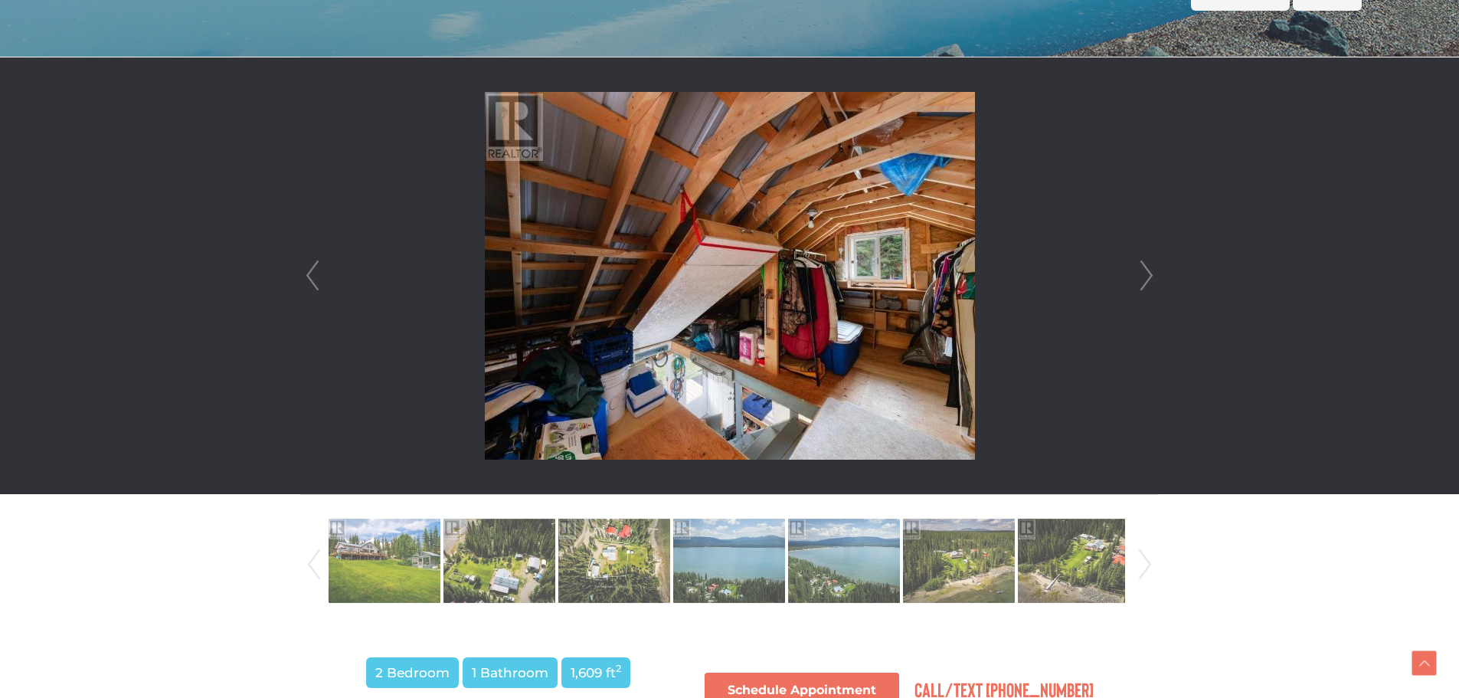
click at [316, 275] on link "Prev" at bounding box center [312, 275] width 23 height 437
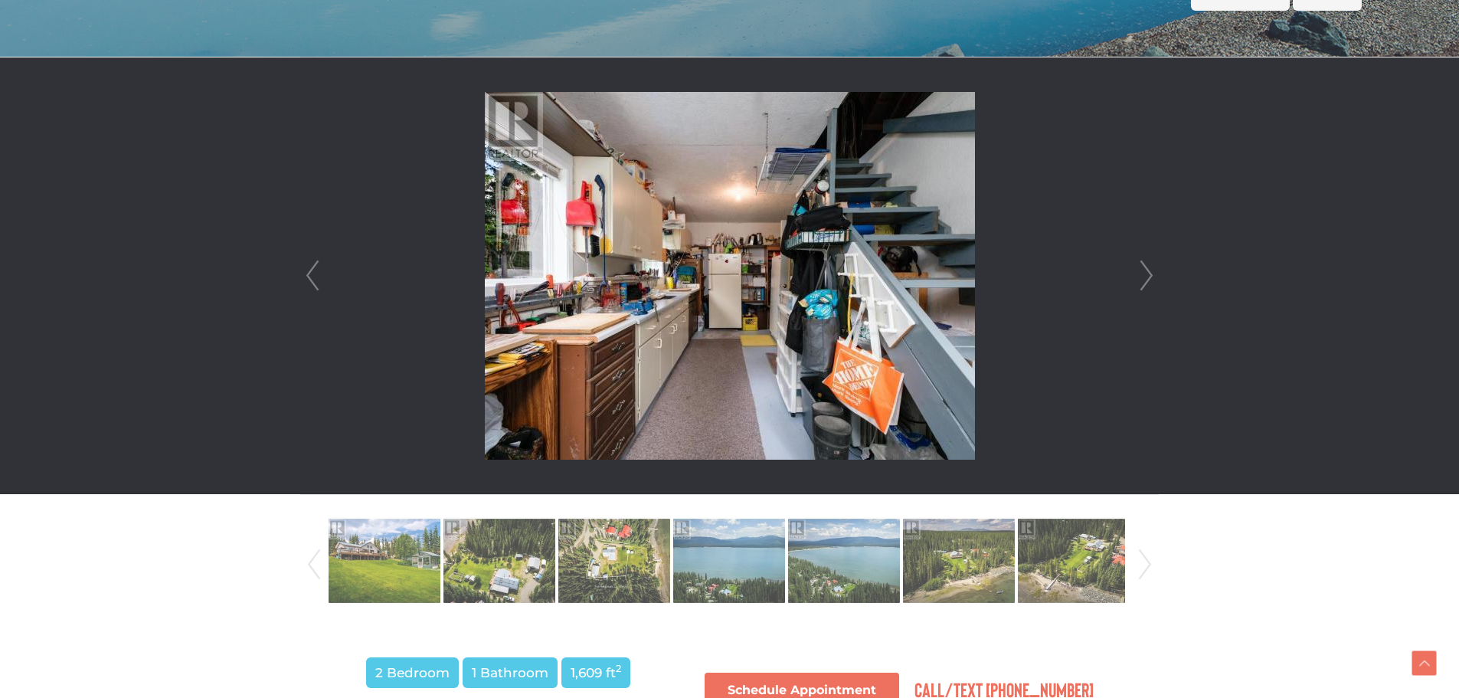
click at [1130, 275] on li at bounding box center [729, 275] width 857 height 437
click at [1147, 275] on link "Next" at bounding box center [1146, 275] width 23 height 437
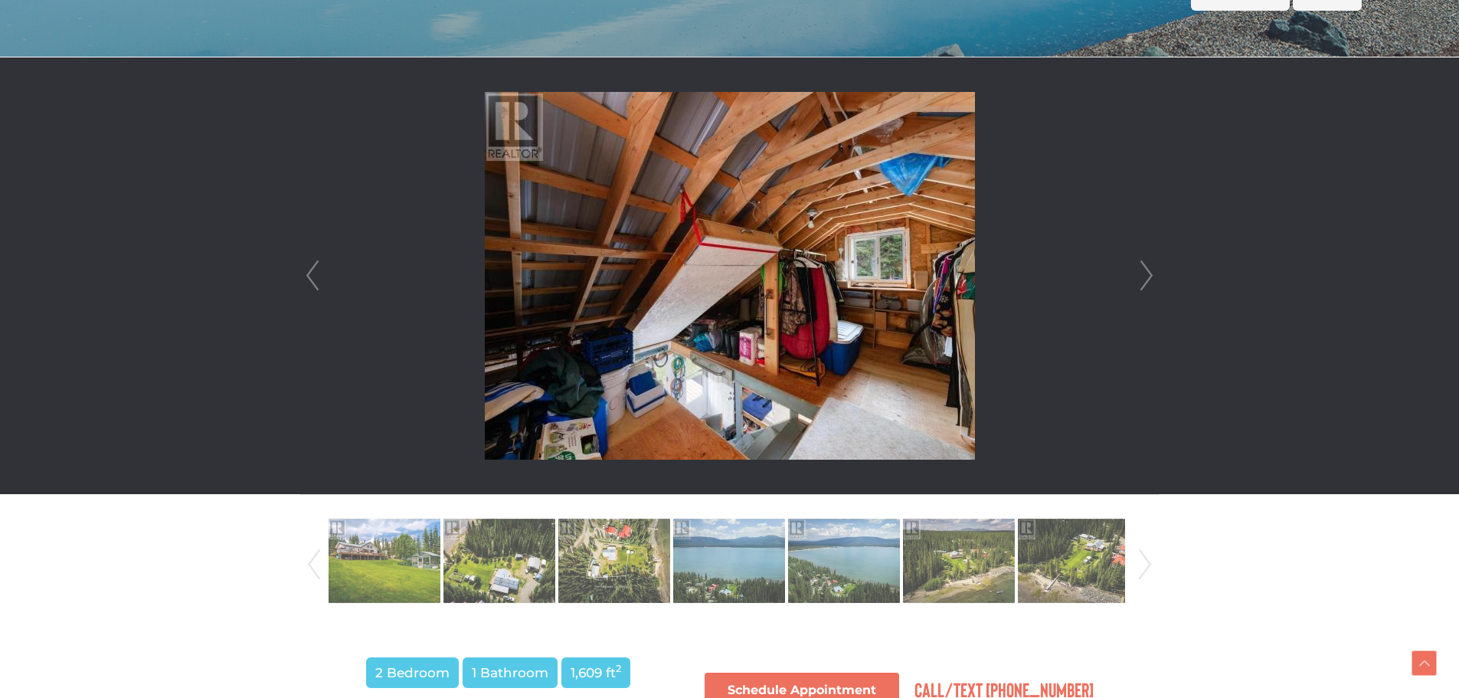
click at [1143, 276] on link "Next" at bounding box center [1146, 275] width 23 height 437
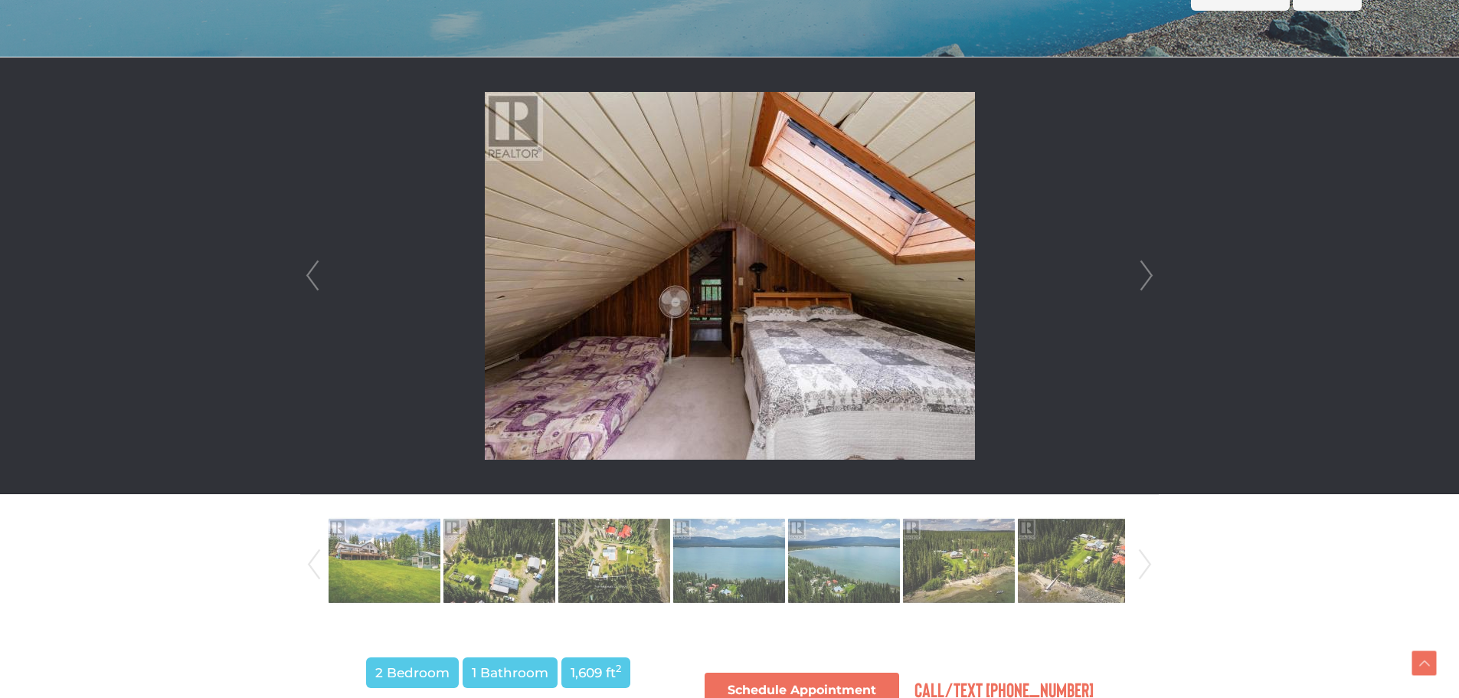
click at [1142, 276] on link "Next" at bounding box center [1146, 275] width 23 height 437
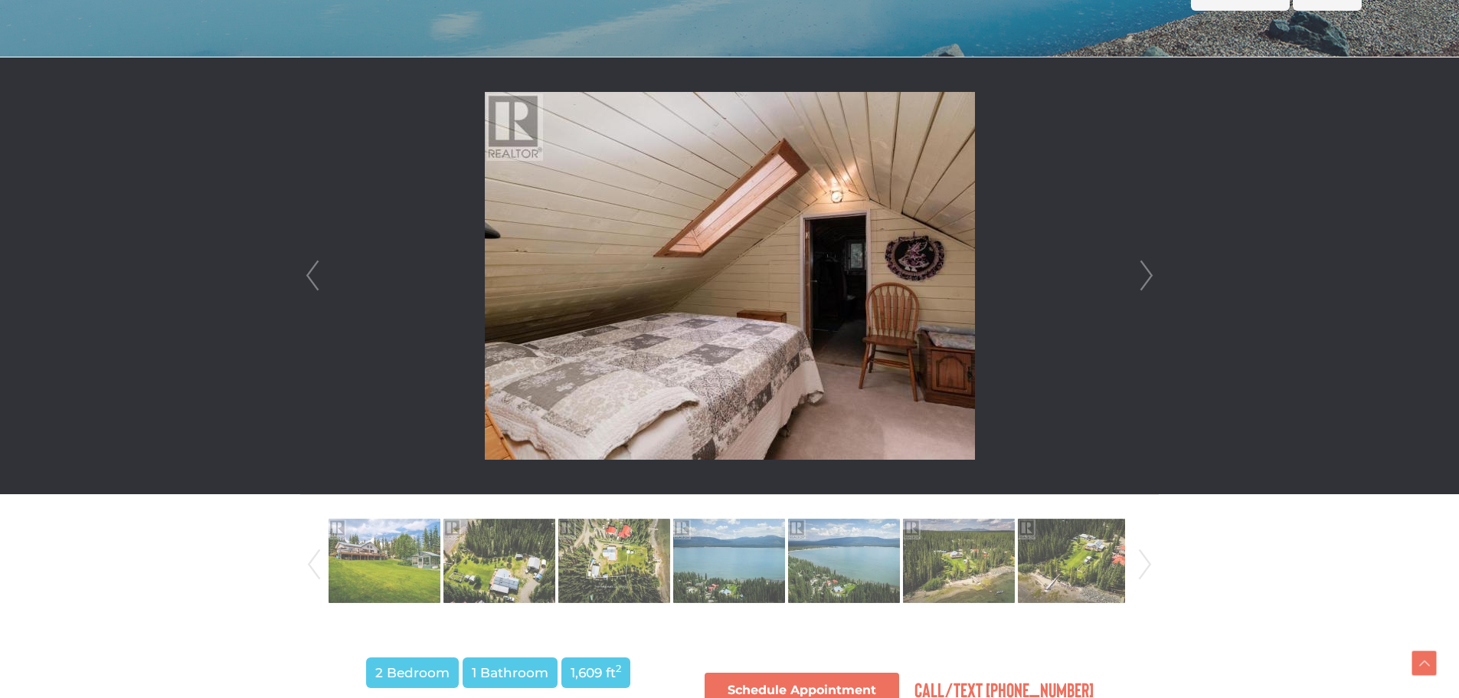
click at [1142, 276] on link "Next" at bounding box center [1146, 275] width 23 height 437
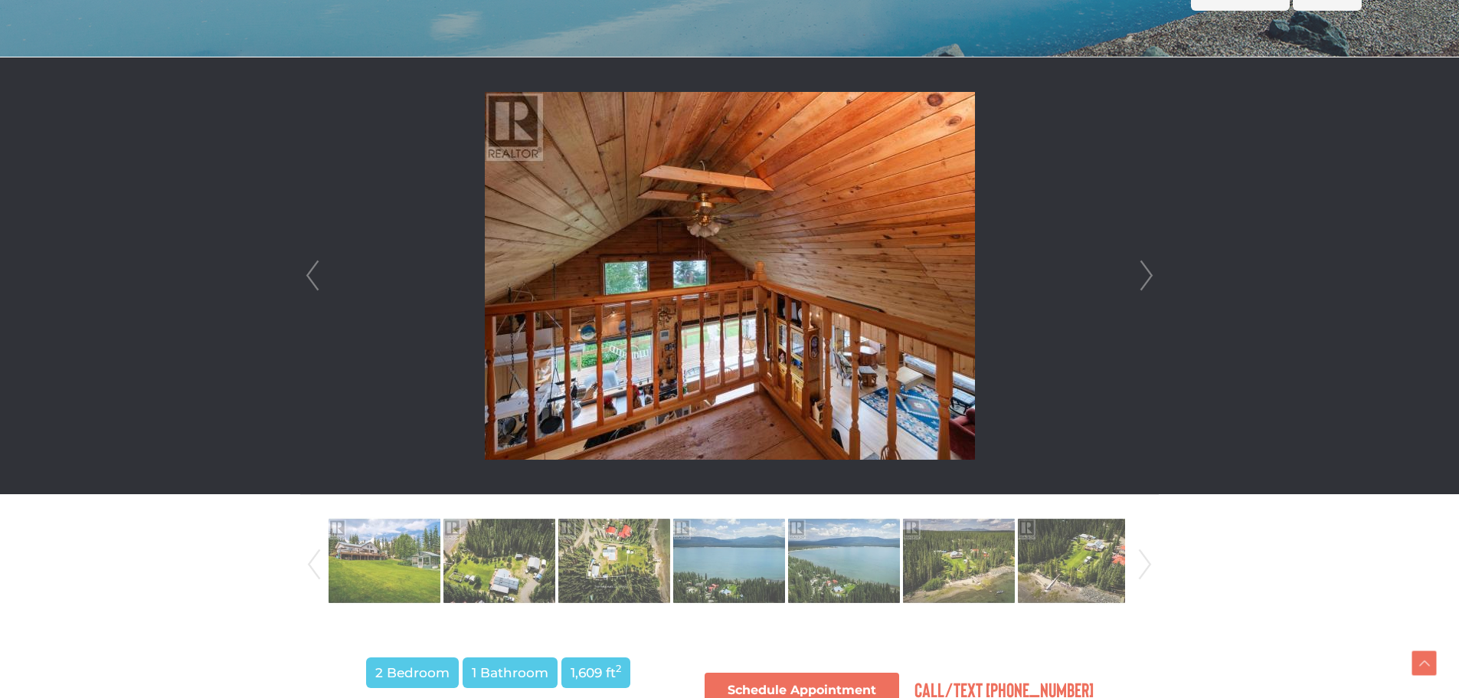
click at [1142, 276] on link "Next" at bounding box center [1146, 275] width 23 height 437
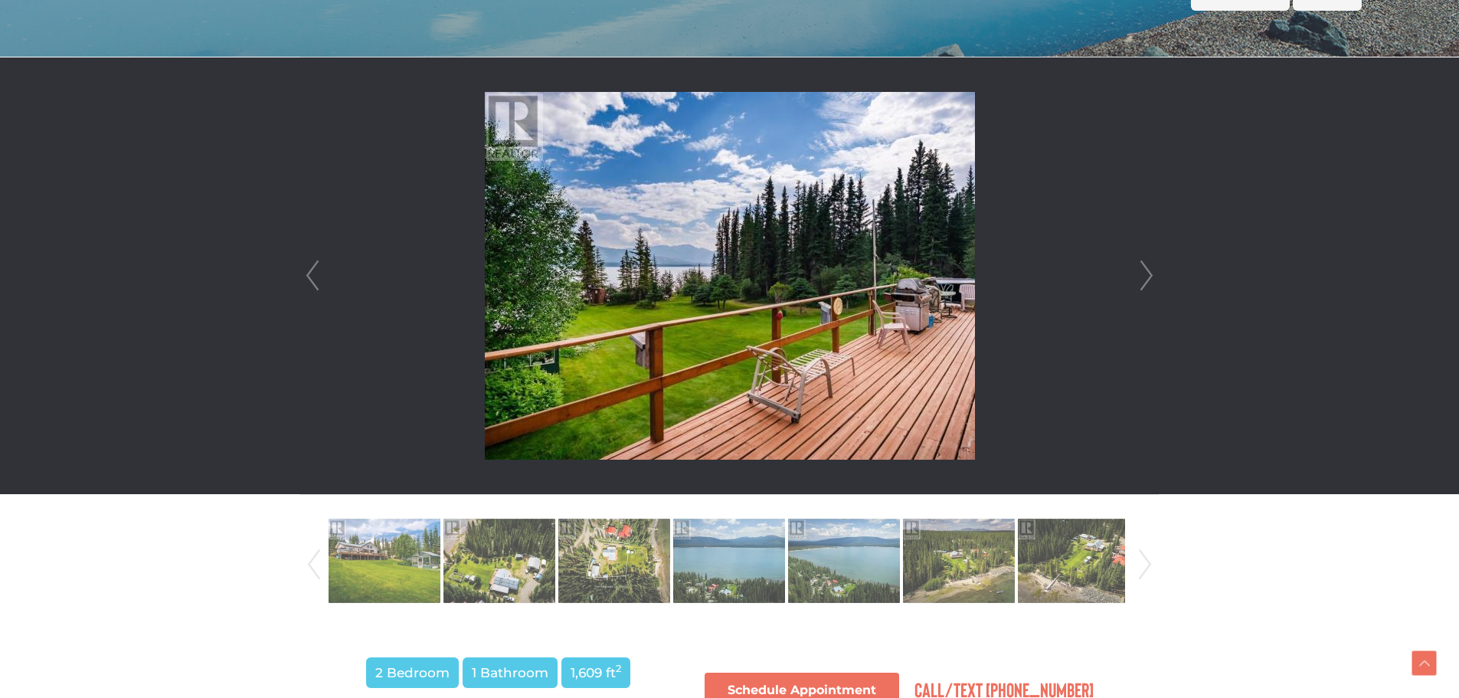
click at [1142, 276] on link "Next" at bounding box center [1146, 275] width 23 height 437
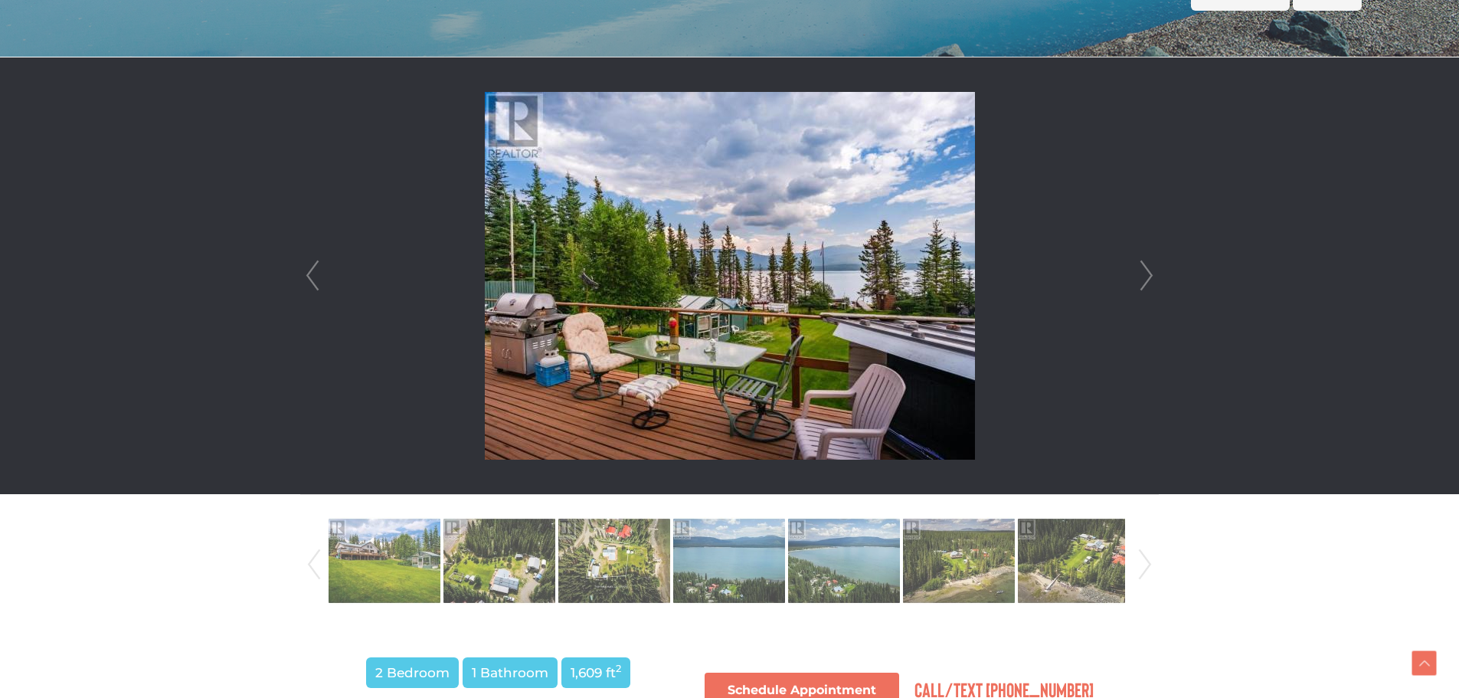
click at [1143, 276] on link "Next" at bounding box center [1146, 275] width 23 height 437
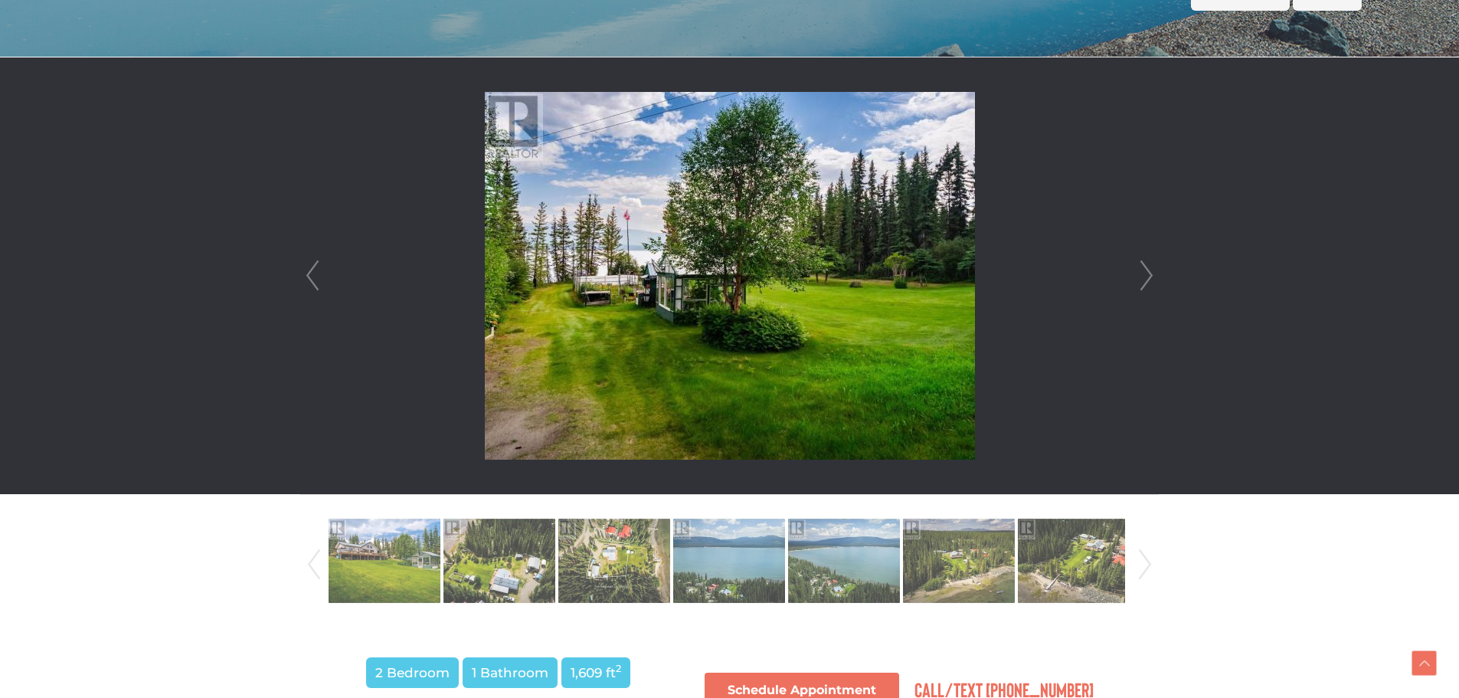
click at [1141, 277] on link "Next" at bounding box center [1146, 275] width 23 height 437
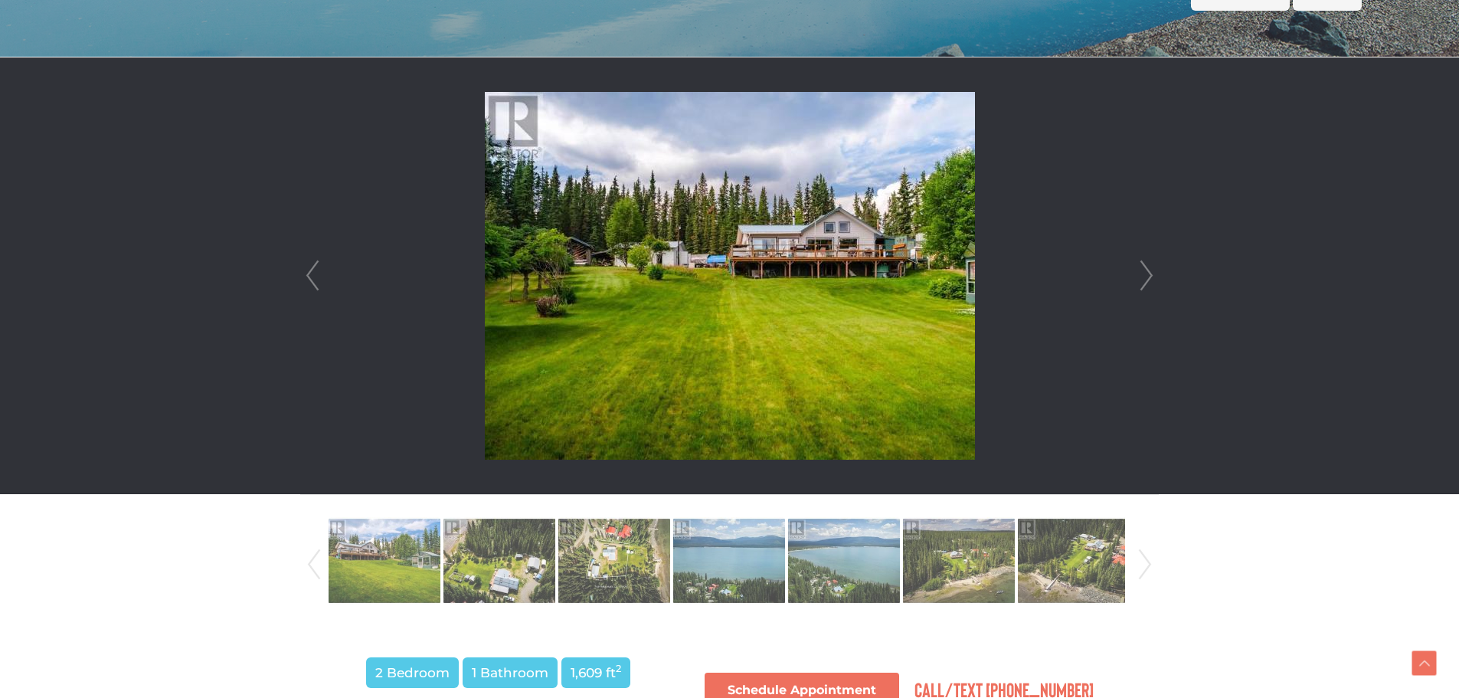
click at [1133, 277] on li at bounding box center [729, 275] width 857 height 437
click at [1150, 274] on link "Next" at bounding box center [1146, 275] width 23 height 437
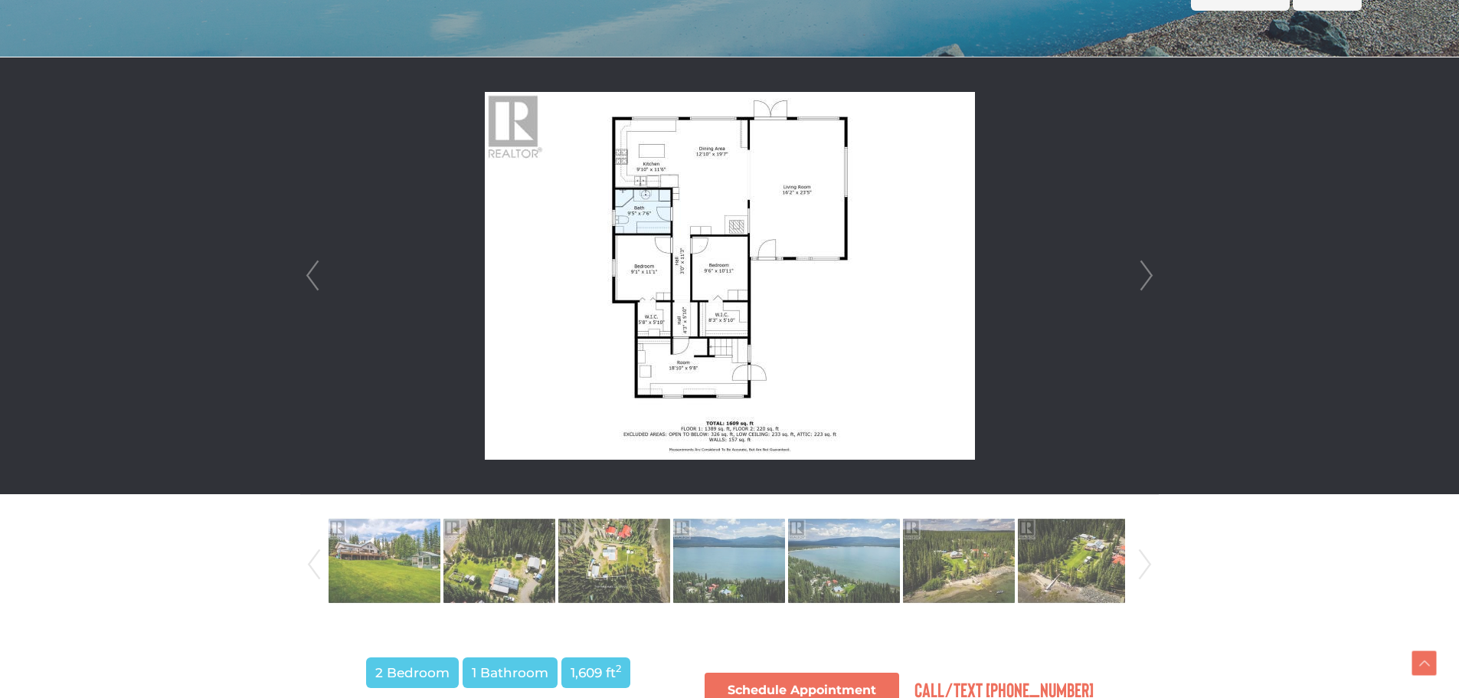
click at [1141, 275] on link "Next" at bounding box center [1146, 275] width 23 height 437
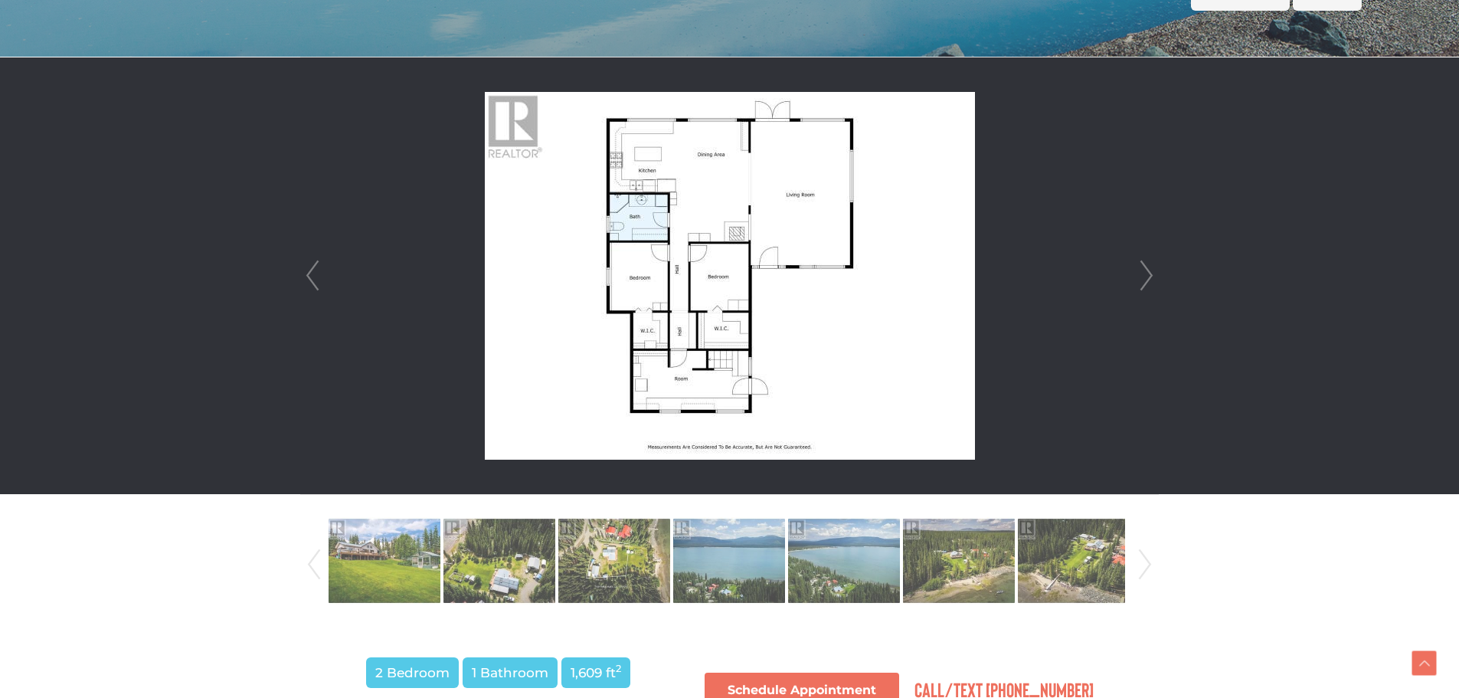
click at [1151, 275] on link "Next" at bounding box center [1146, 275] width 23 height 437
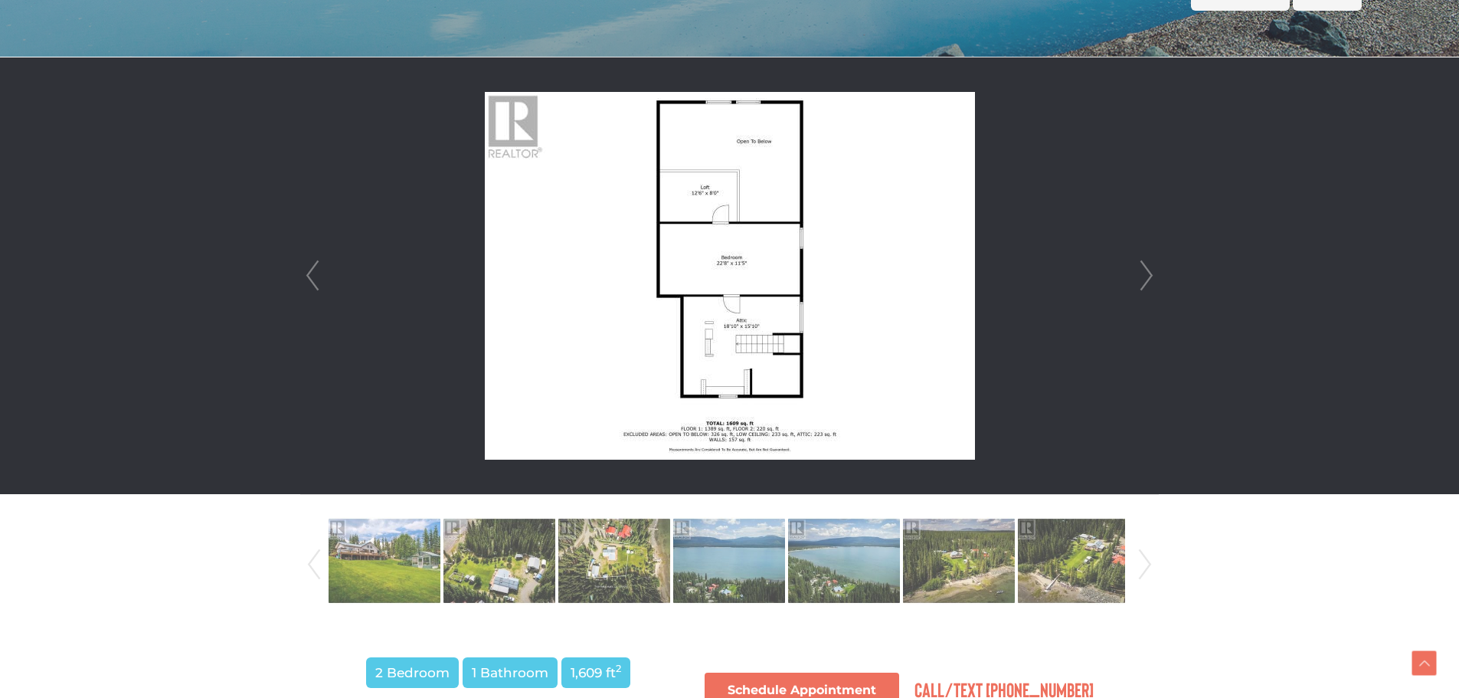
click at [1151, 275] on link "Next" at bounding box center [1146, 275] width 23 height 437
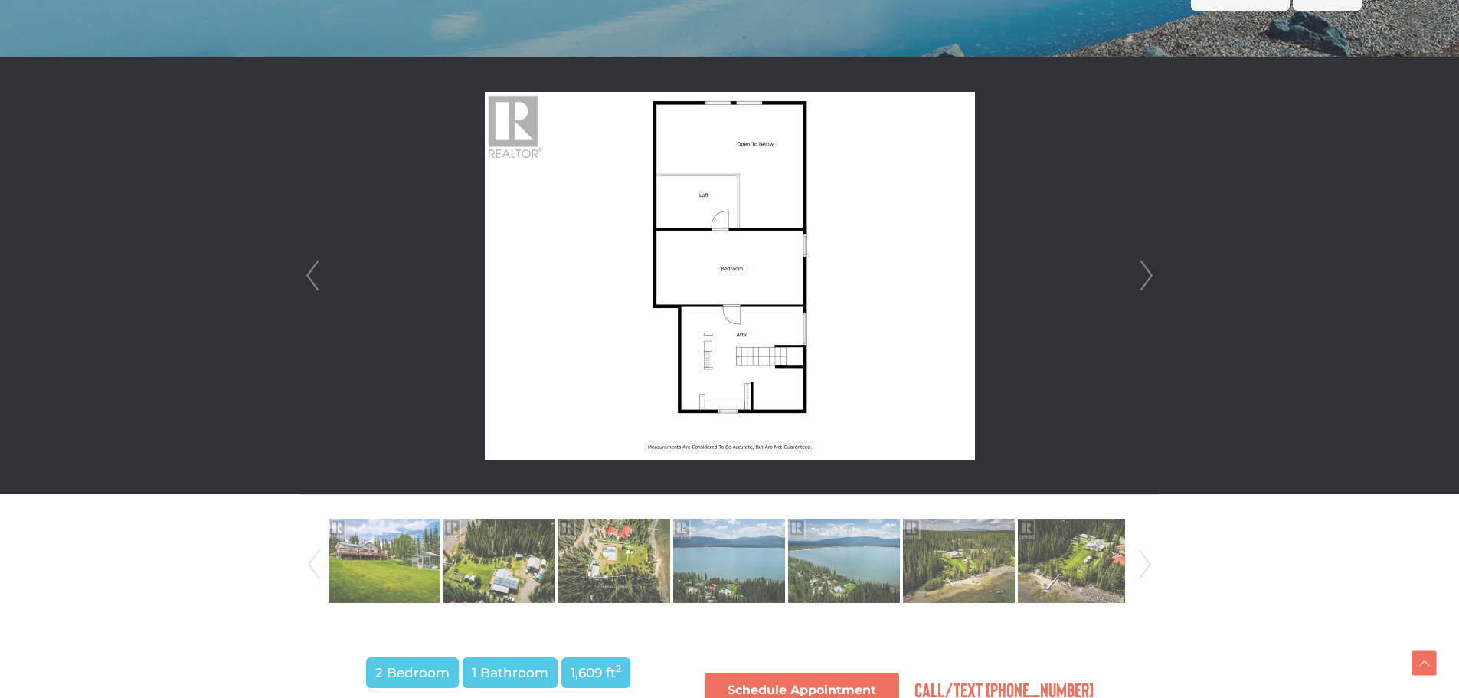
click at [1150, 275] on link "Next" at bounding box center [1146, 275] width 23 height 437
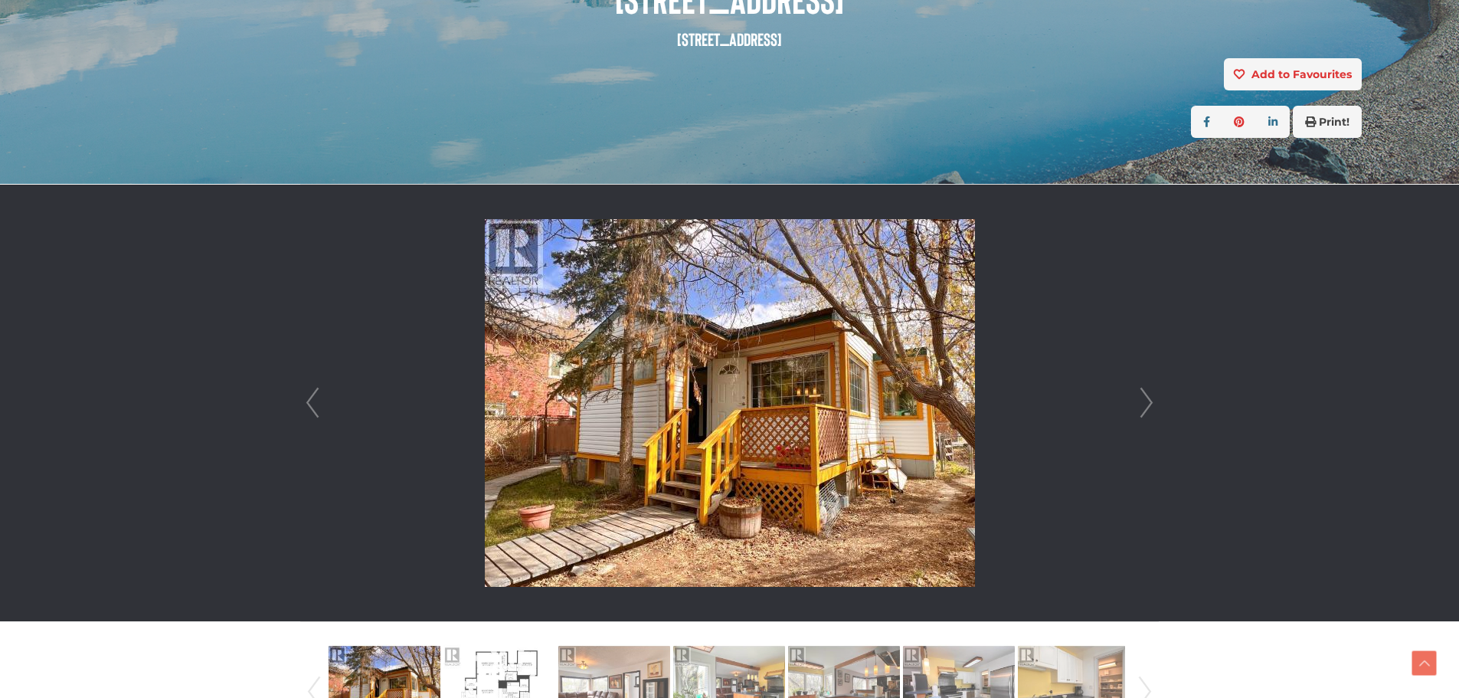
scroll to position [383, 0]
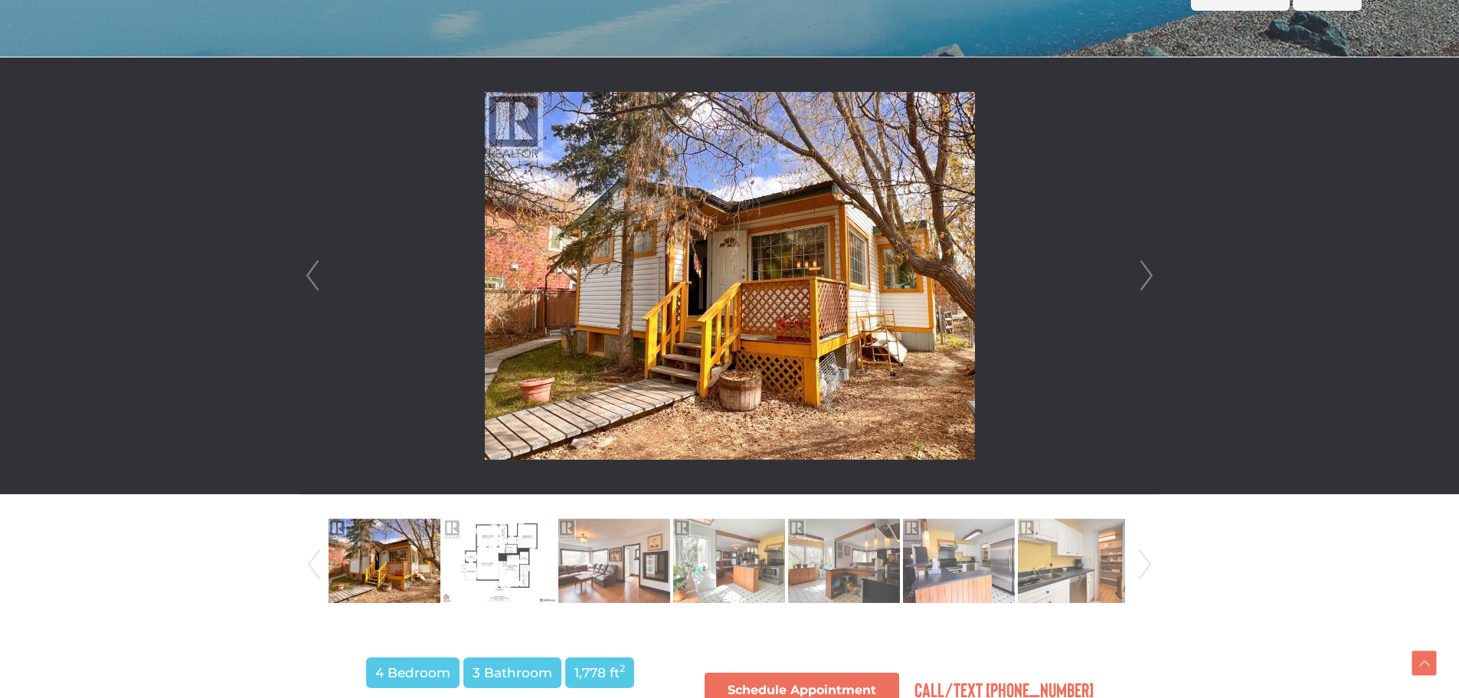
click at [1150, 283] on link "Next" at bounding box center [1146, 275] width 23 height 437
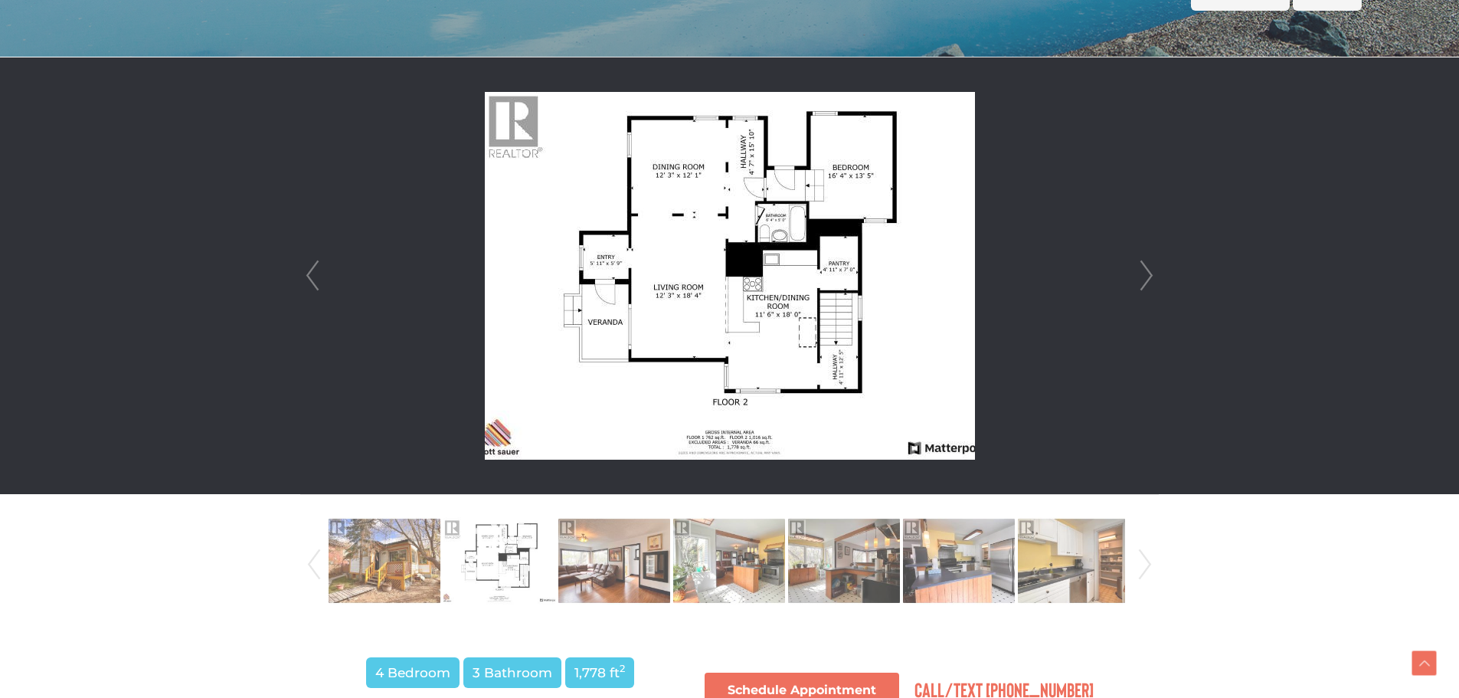
click at [1151, 284] on link "Next" at bounding box center [1146, 275] width 23 height 437
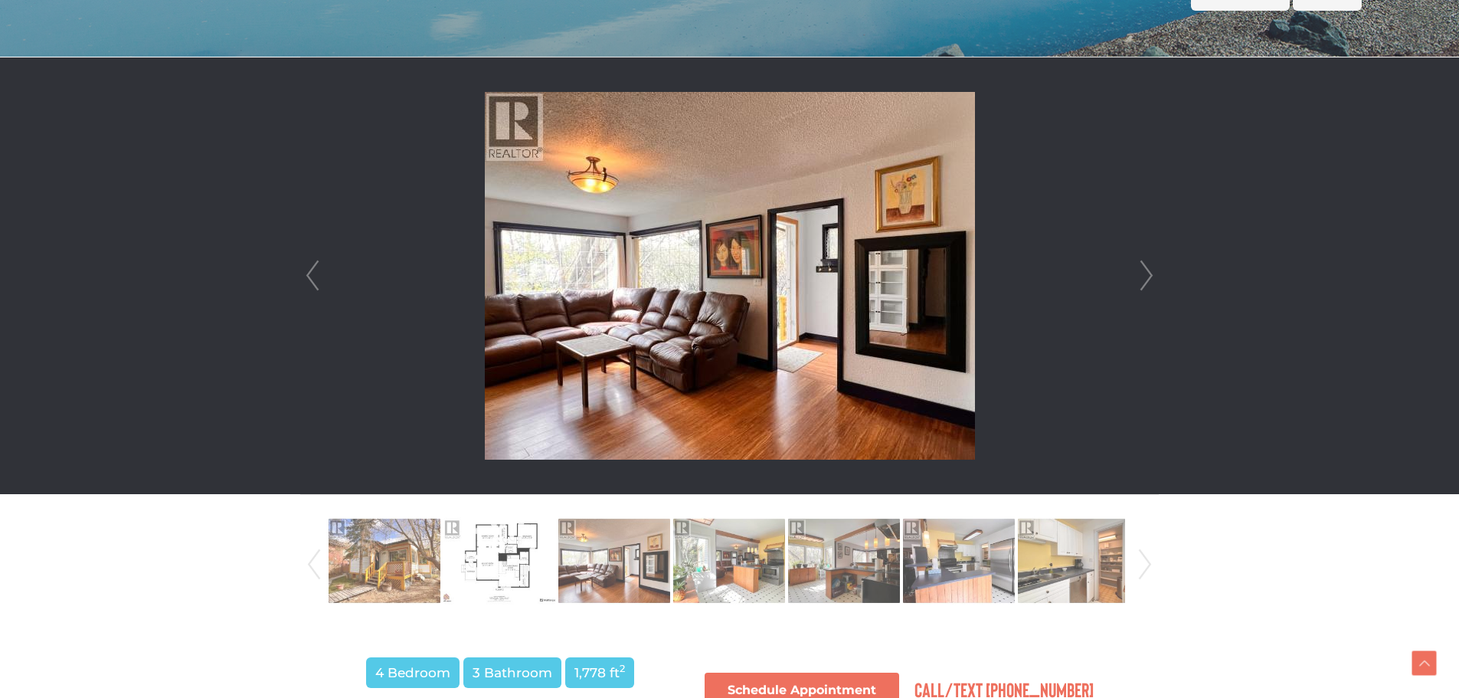
click at [1151, 284] on link "Next" at bounding box center [1146, 275] width 23 height 437
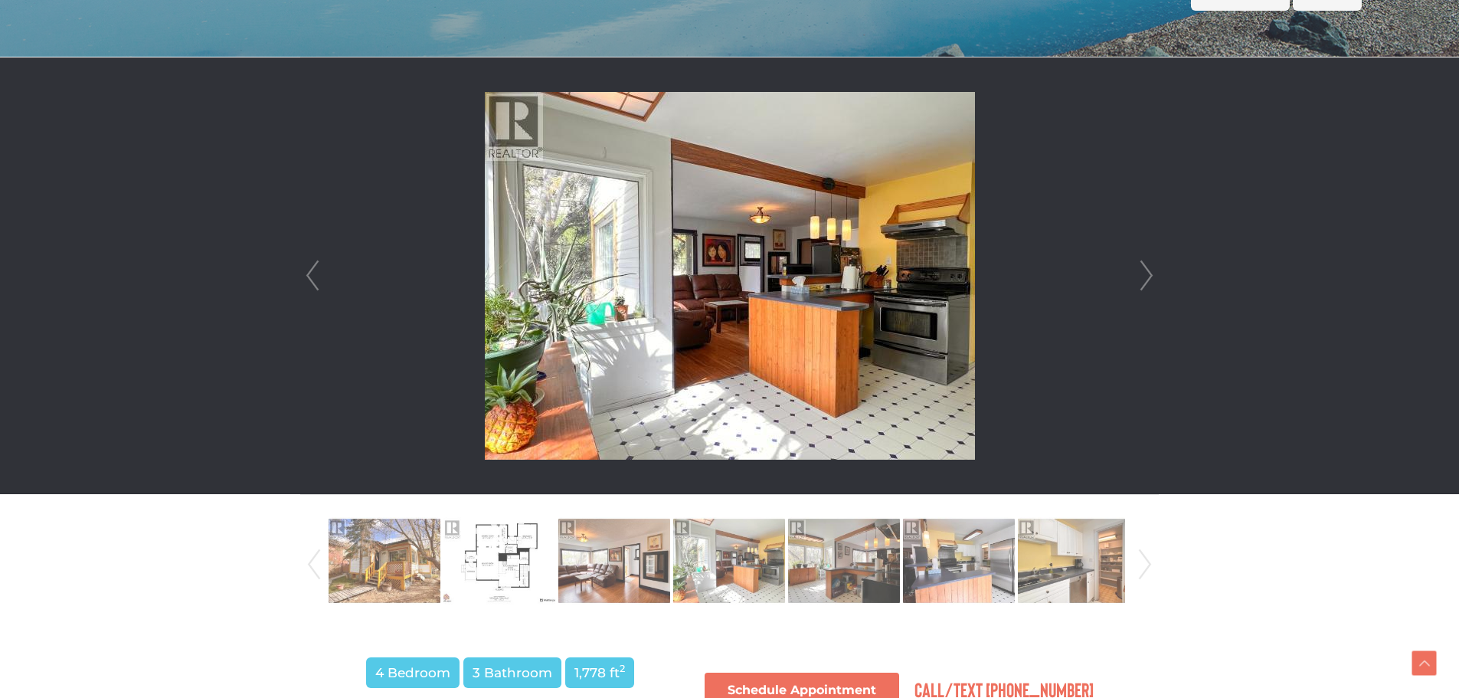
click at [1151, 284] on link "Next" at bounding box center [1146, 275] width 23 height 437
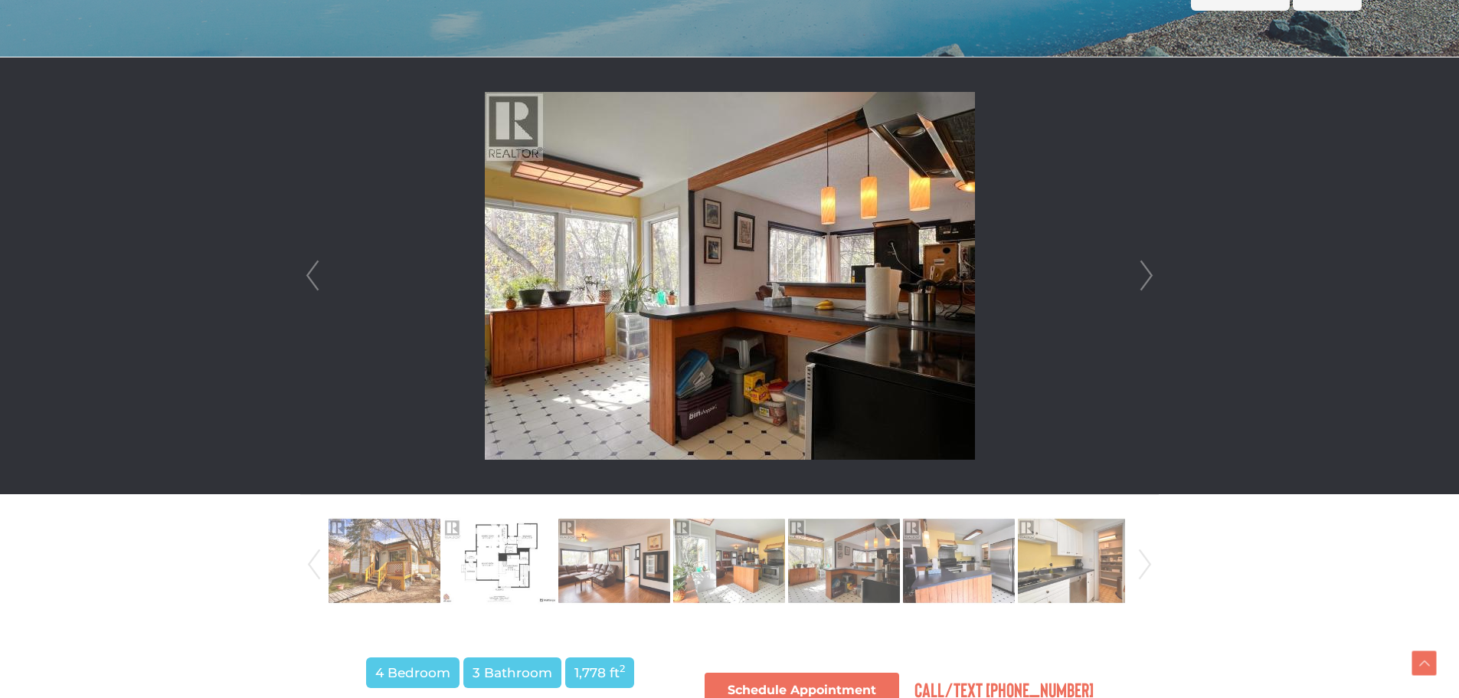
click at [1151, 284] on link "Next" at bounding box center [1146, 275] width 23 height 437
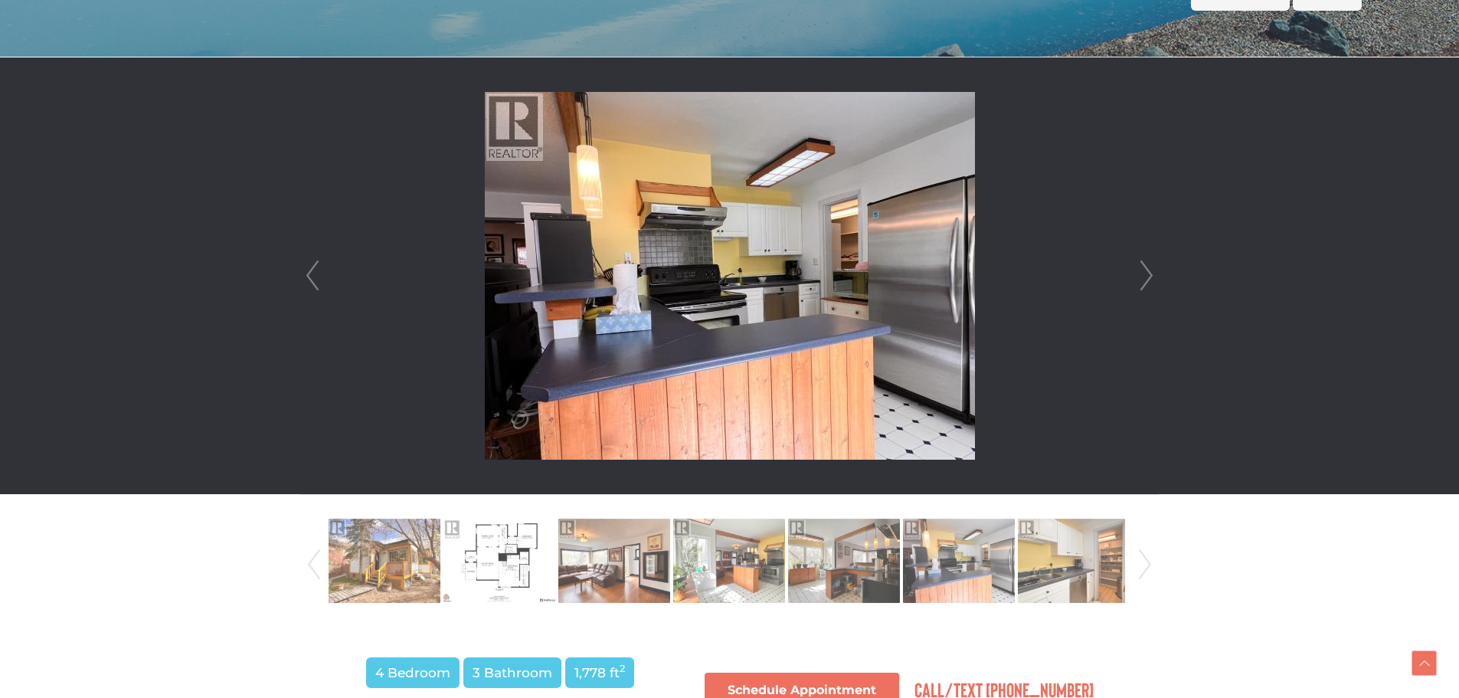
click at [1151, 284] on link "Next" at bounding box center [1146, 275] width 23 height 437
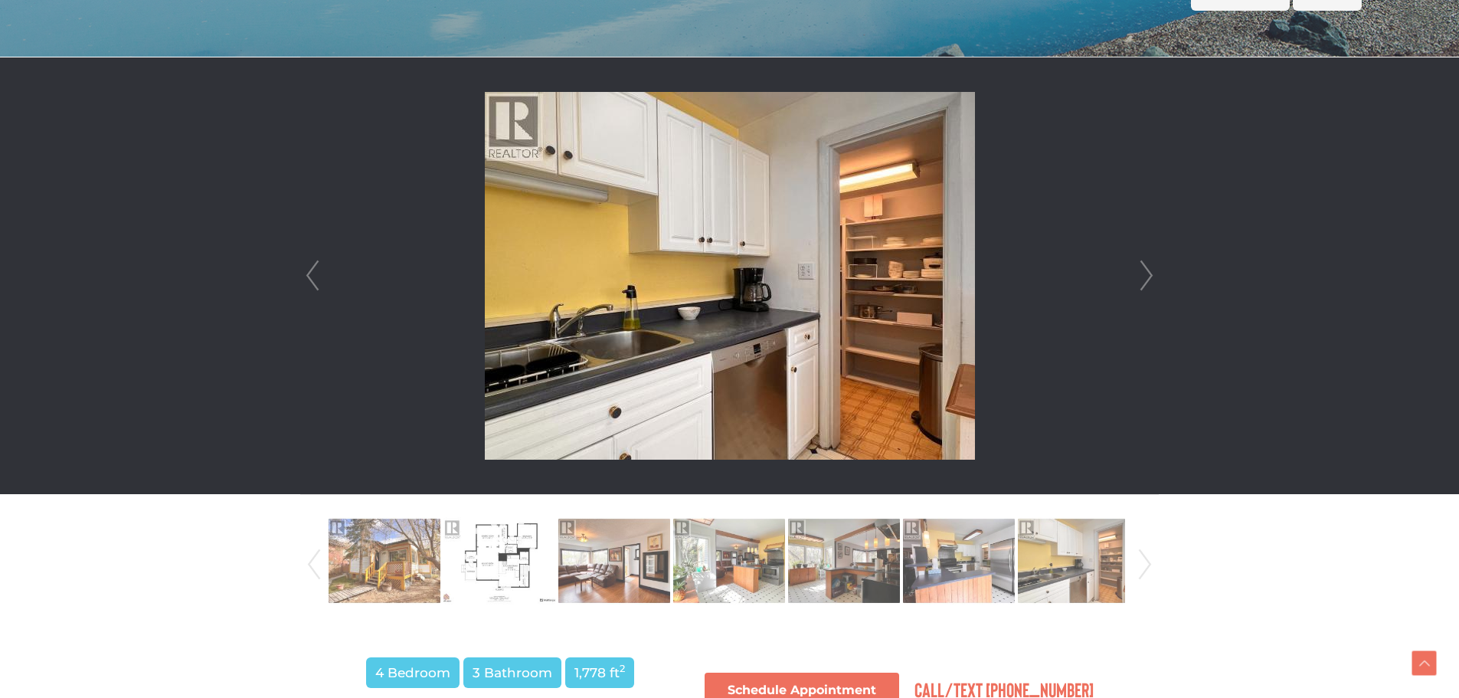
click at [1151, 284] on link "Next" at bounding box center [1146, 275] width 23 height 437
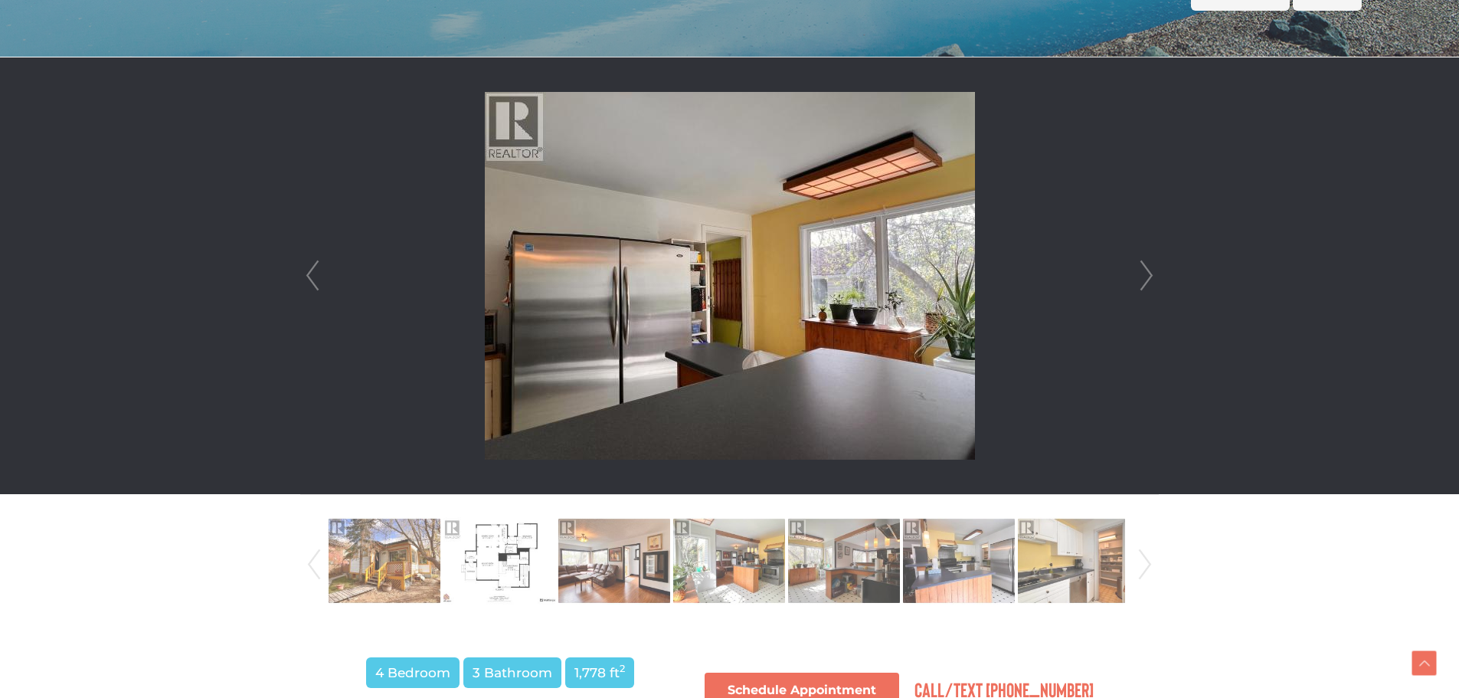
click at [1151, 284] on link "Next" at bounding box center [1146, 275] width 23 height 437
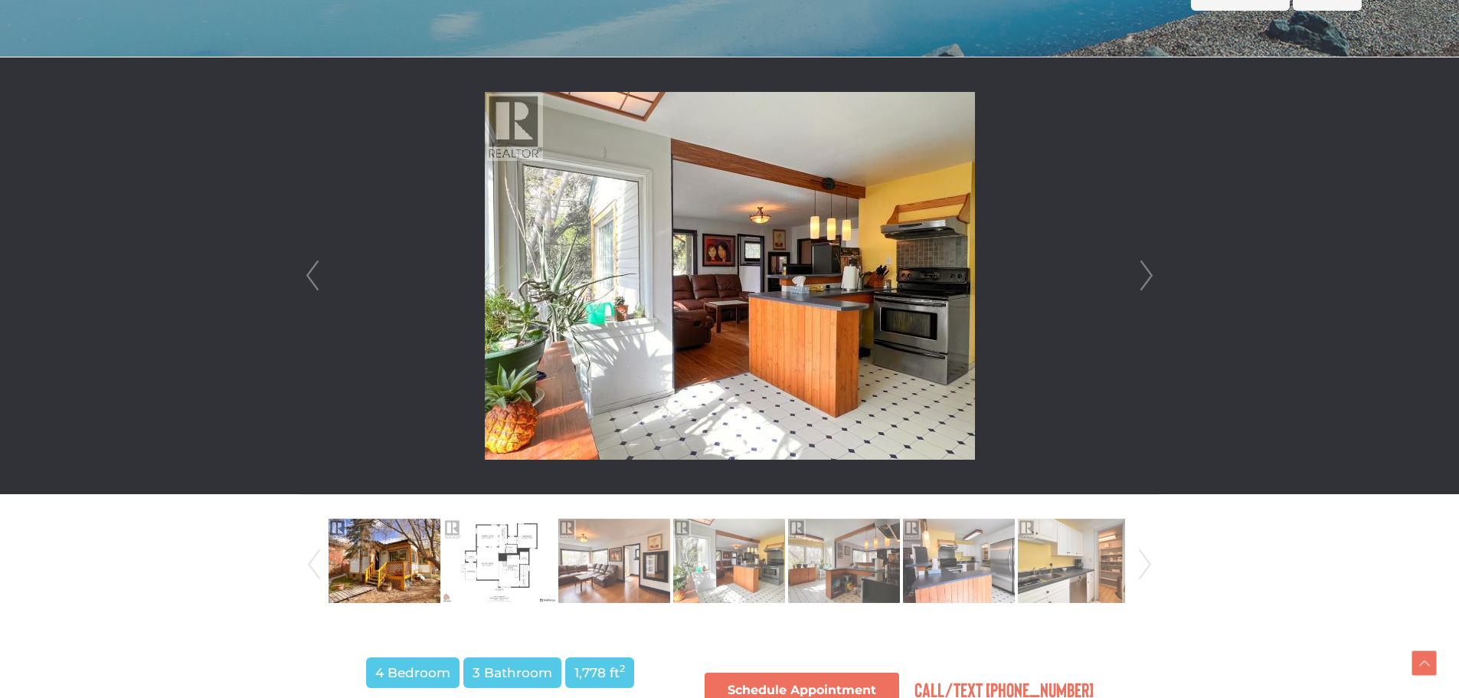
click at [1151, 284] on link "Next" at bounding box center [1146, 275] width 23 height 437
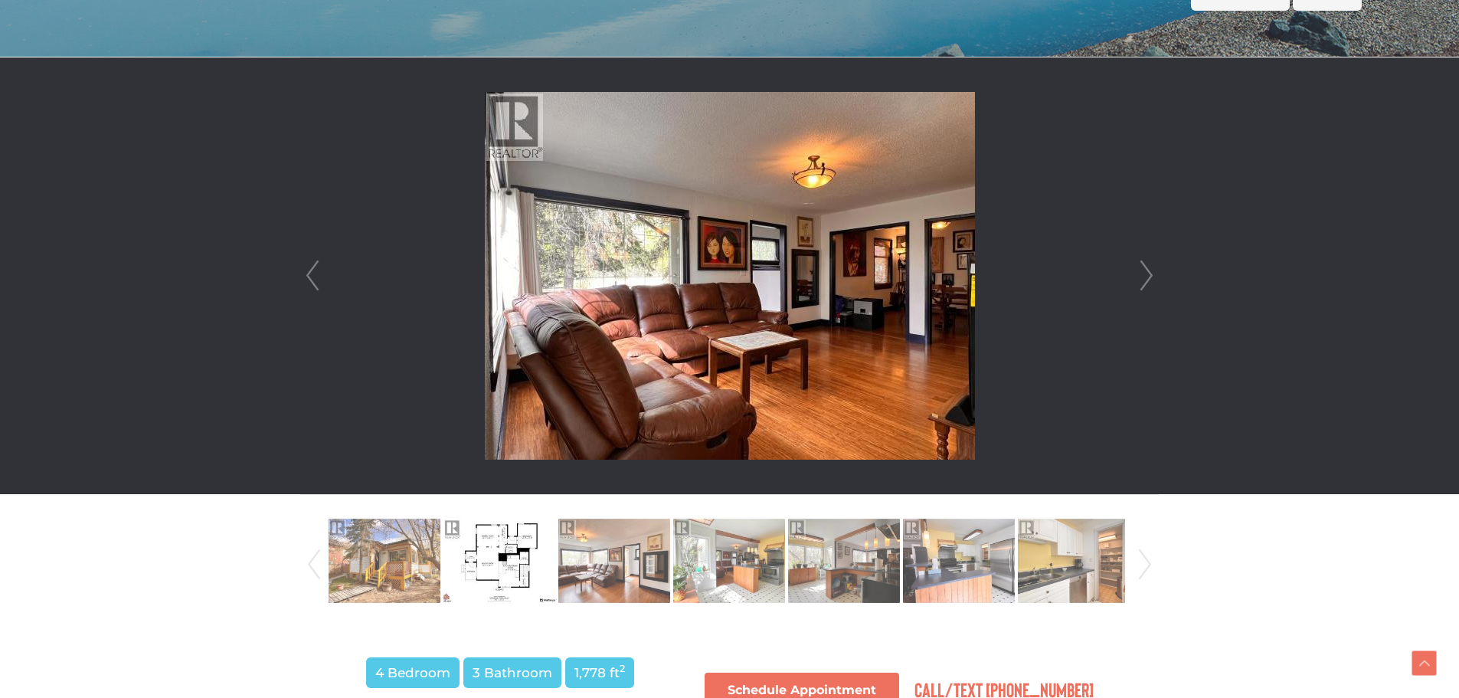
click at [1145, 280] on link "Next" at bounding box center [1146, 275] width 23 height 437
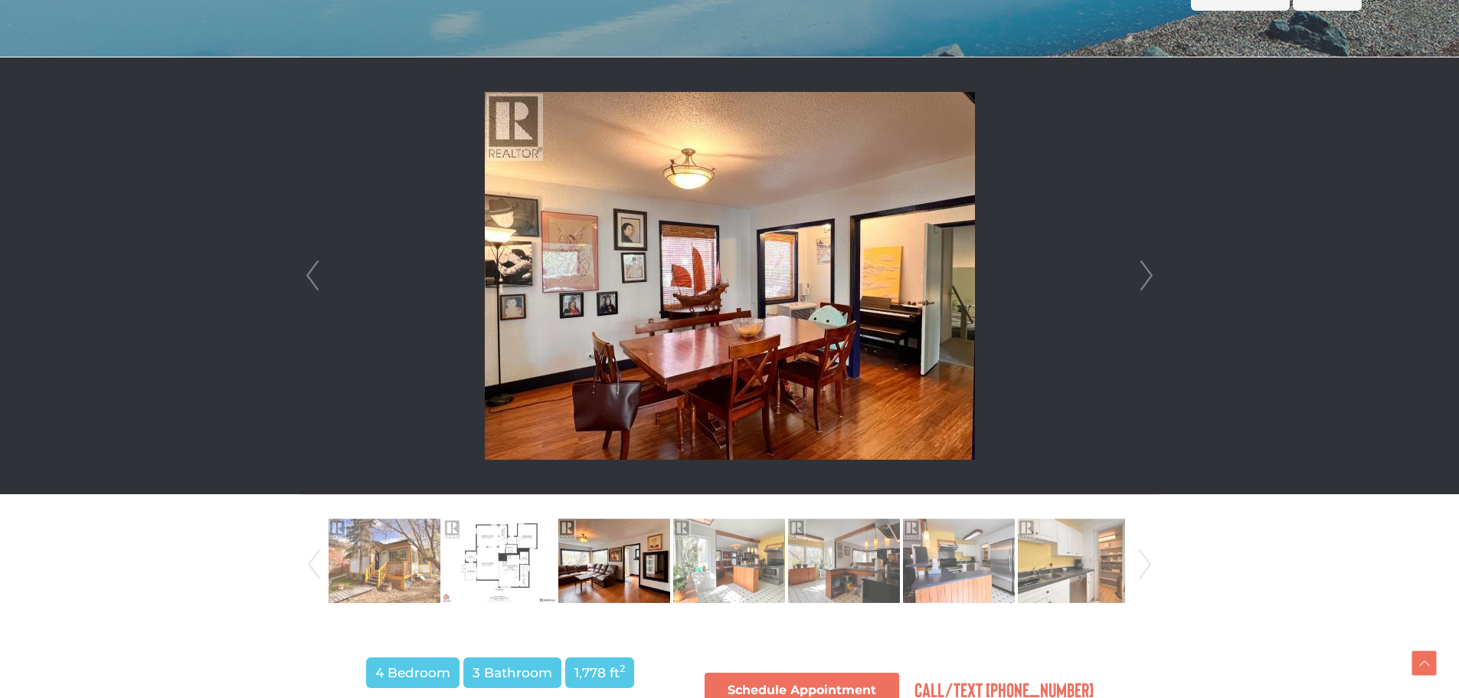
click at [1145, 280] on link "Next" at bounding box center [1146, 275] width 23 height 437
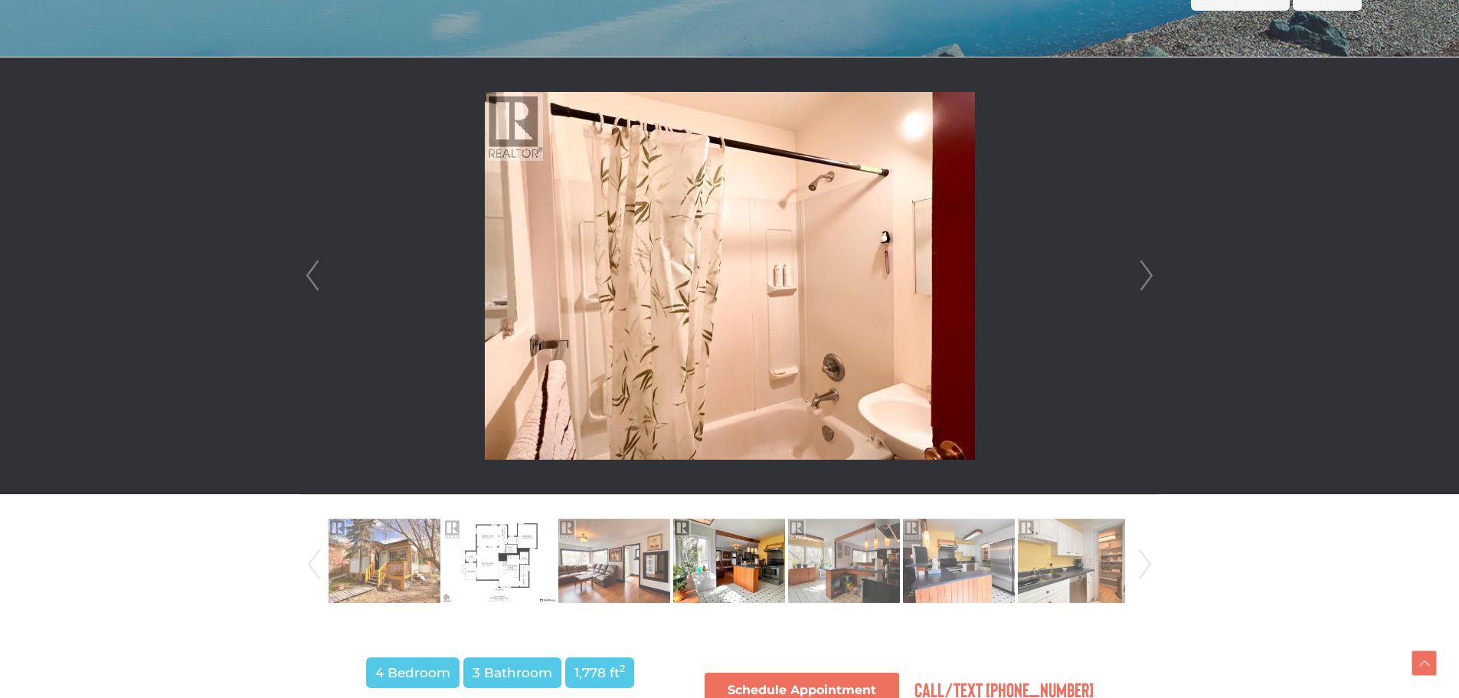
click at [1145, 280] on link "Next" at bounding box center [1146, 275] width 23 height 437
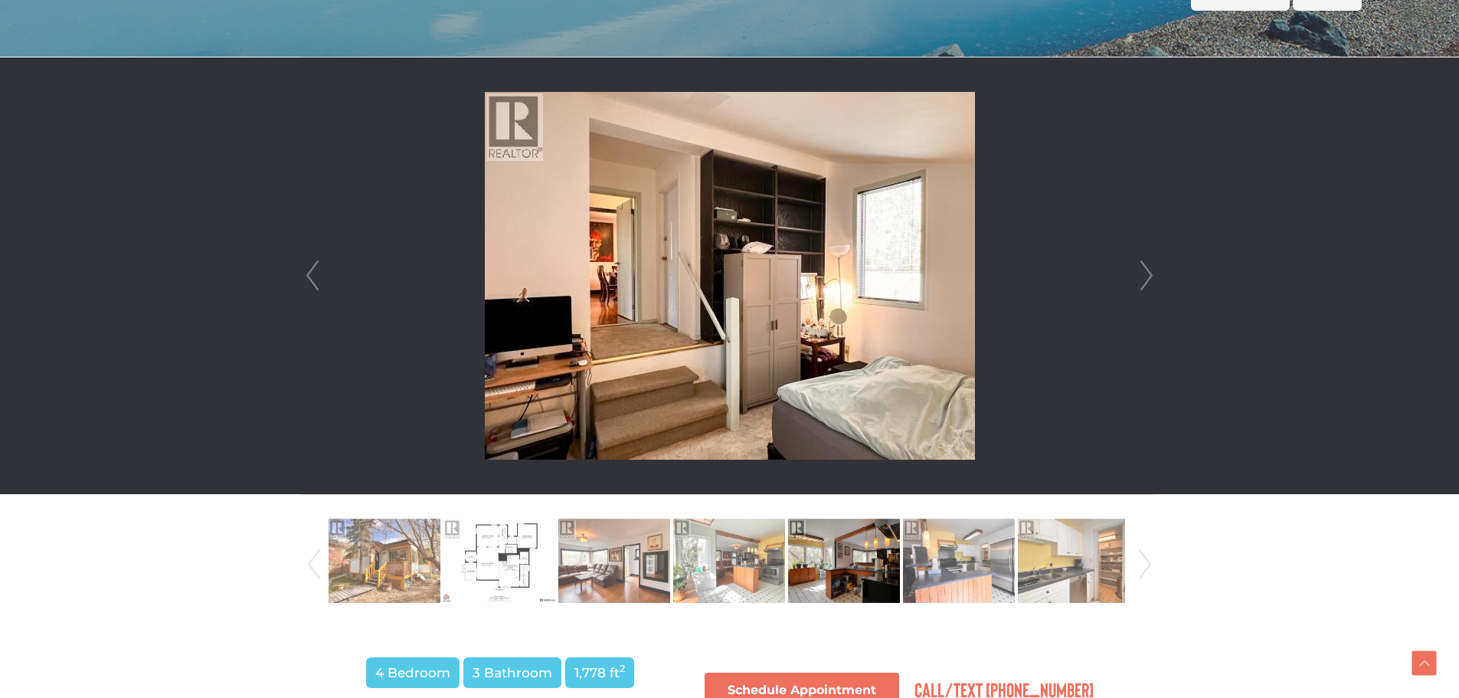
click at [1145, 280] on link "Next" at bounding box center [1146, 275] width 23 height 437
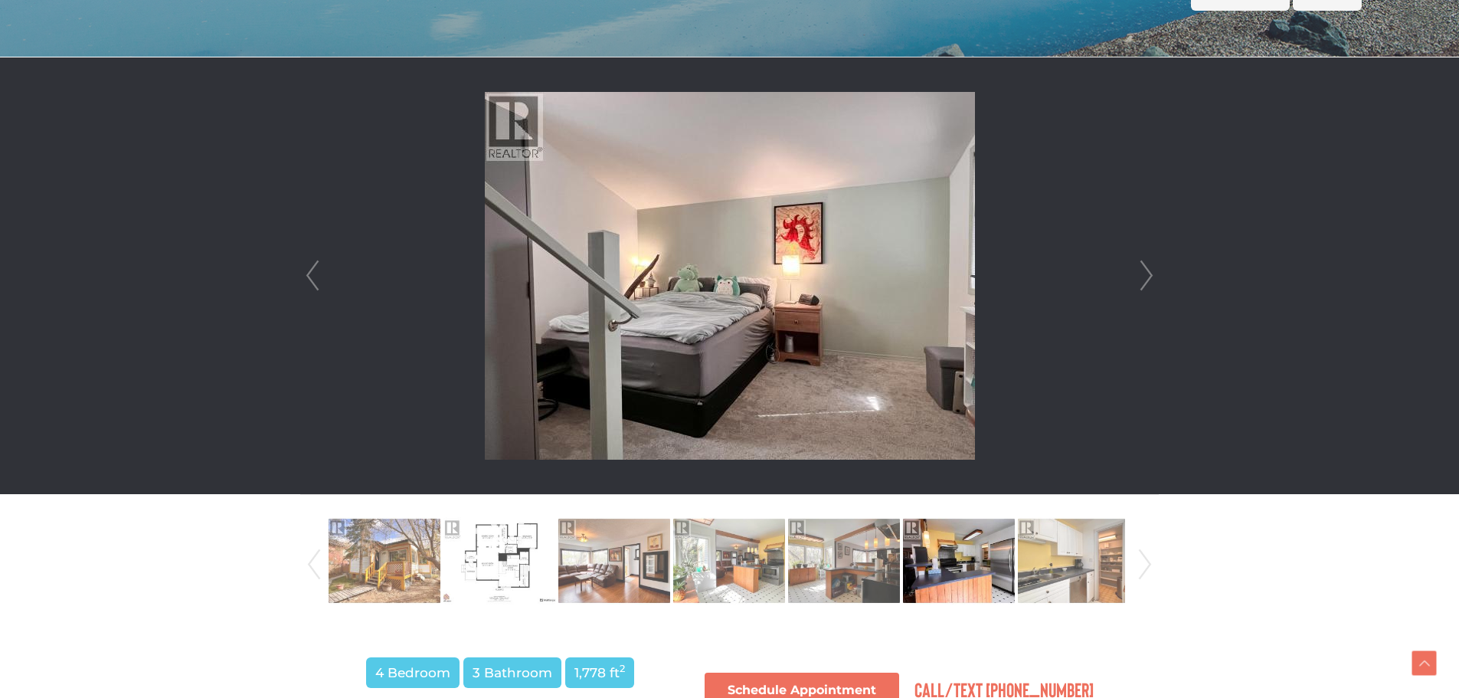
click at [1145, 280] on link "Next" at bounding box center [1146, 275] width 23 height 437
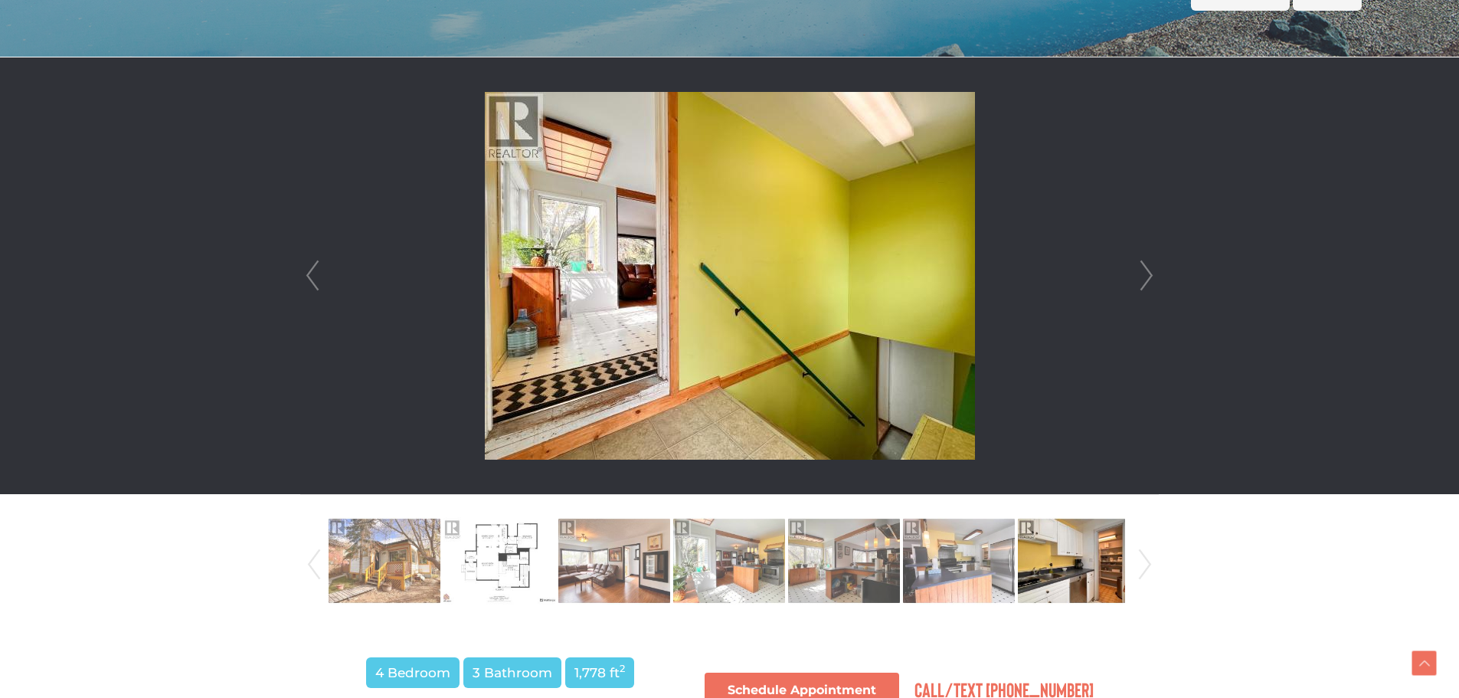
click at [1145, 280] on link "Next" at bounding box center [1146, 275] width 23 height 437
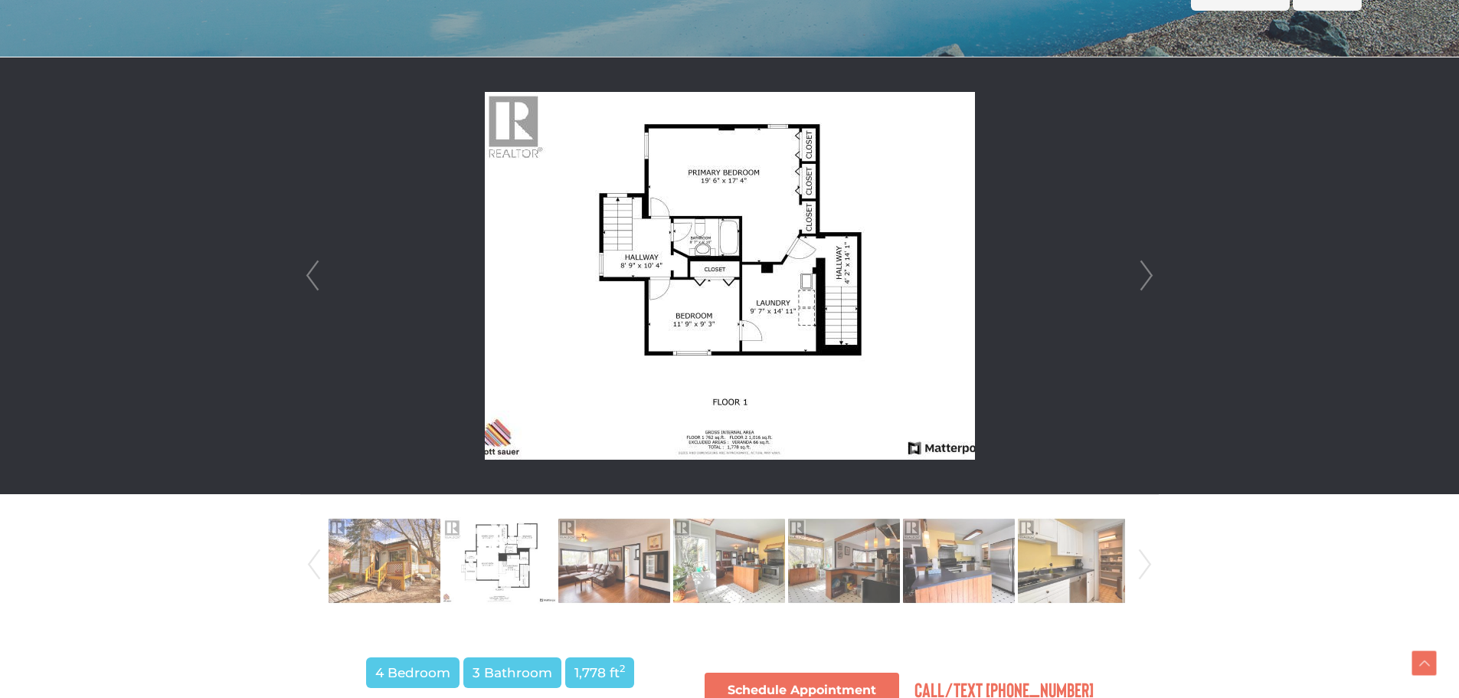
click at [1145, 280] on link "Next" at bounding box center [1146, 275] width 23 height 437
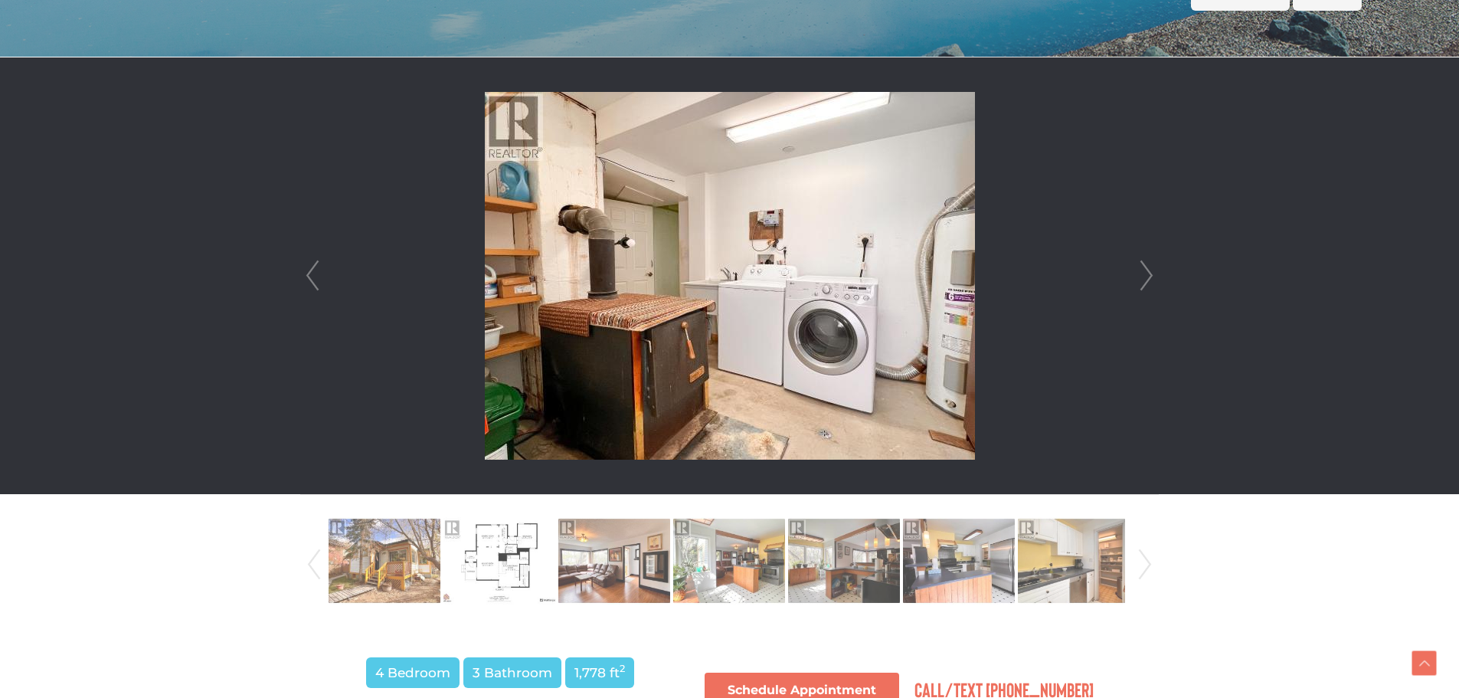
click at [1145, 280] on link "Next" at bounding box center [1146, 275] width 23 height 437
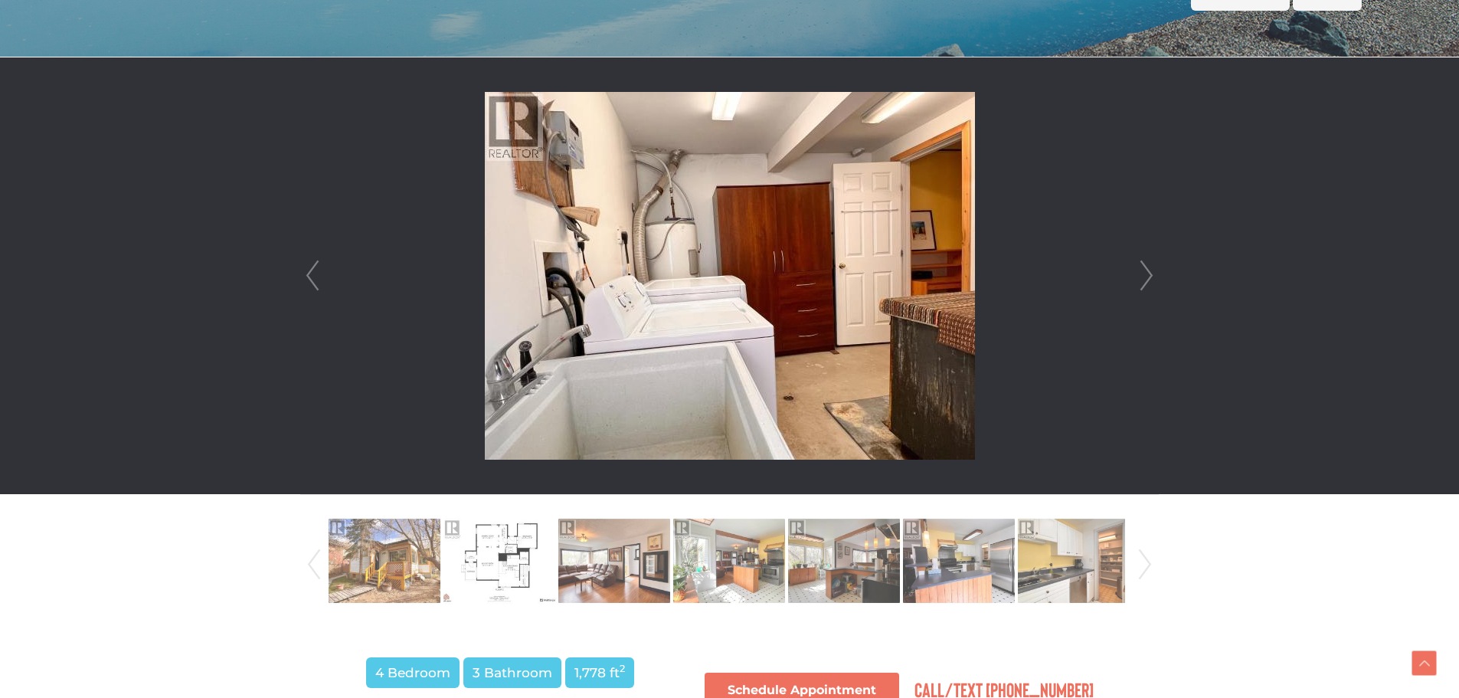
click at [1145, 280] on link "Next" at bounding box center [1146, 275] width 23 height 437
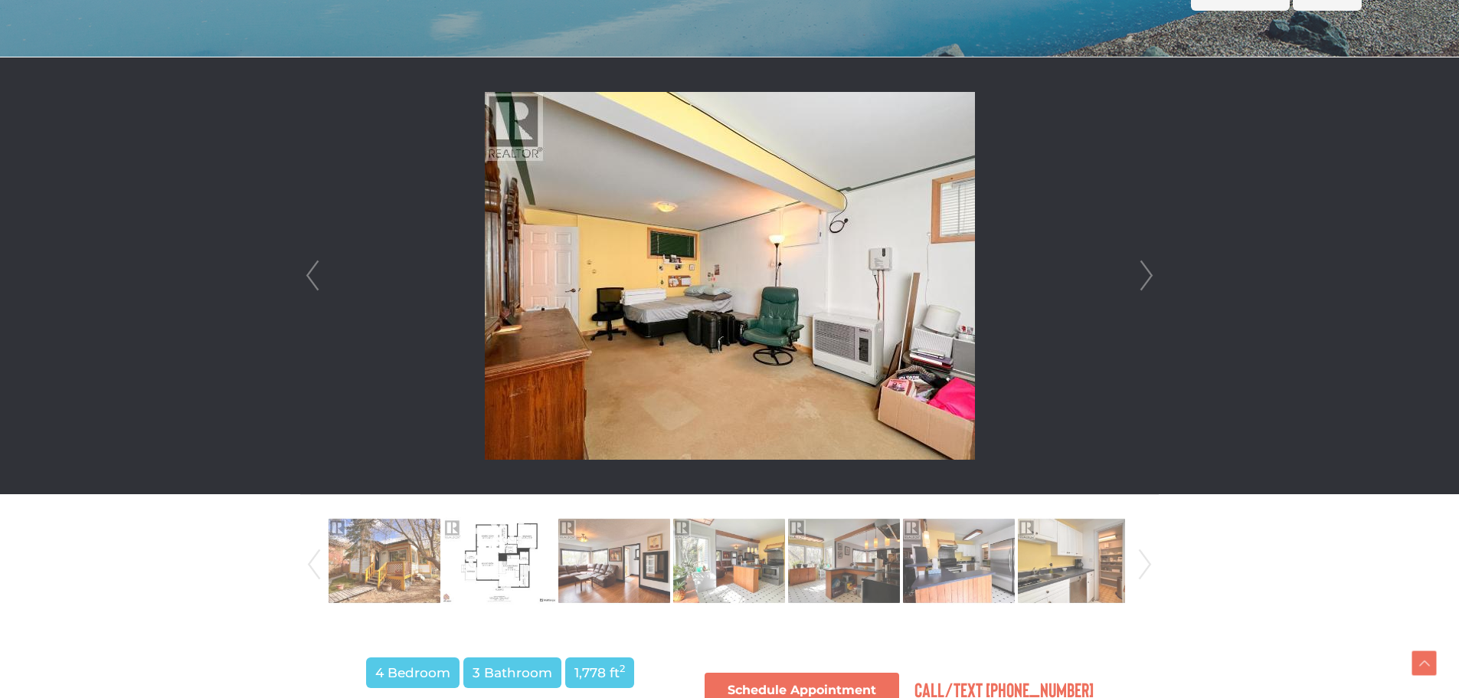
click at [1145, 280] on link "Next" at bounding box center [1146, 275] width 23 height 437
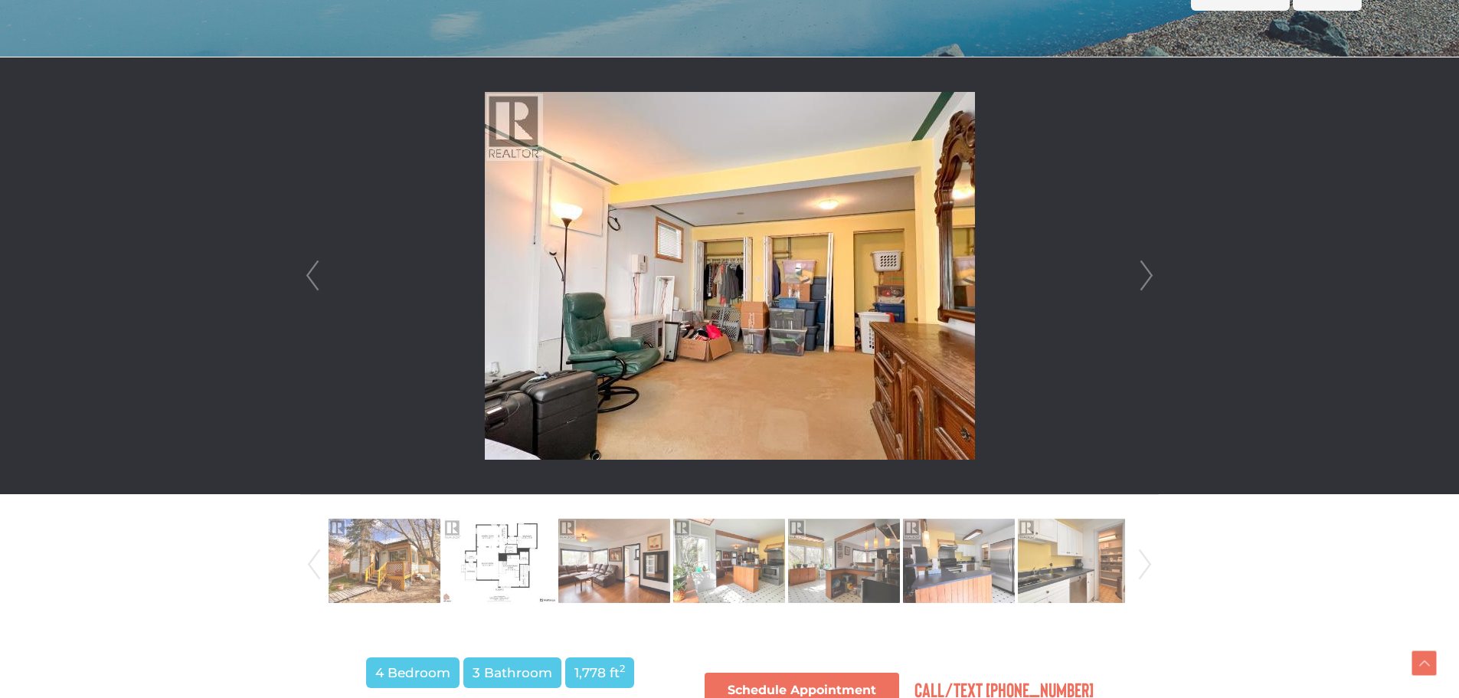
click at [1145, 280] on link "Next" at bounding box center [1146, 275] width 23 height 437
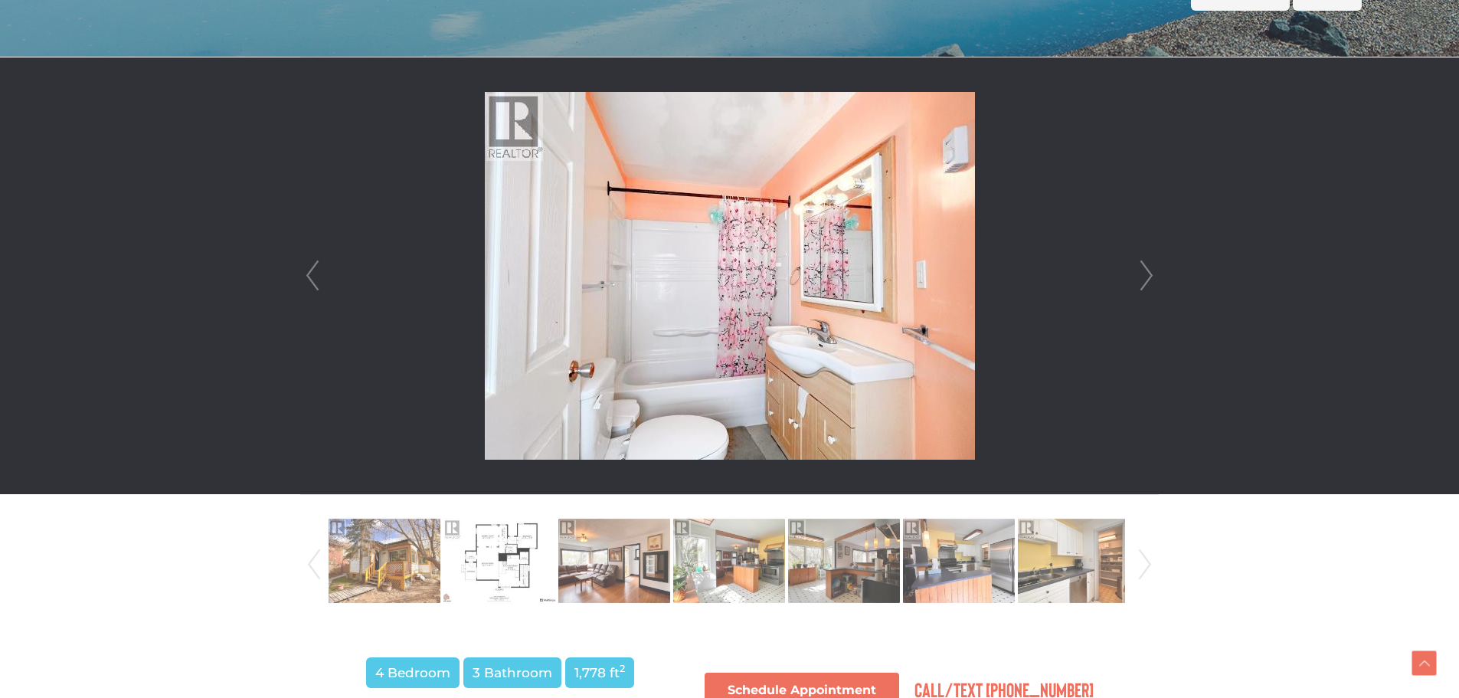
click at [1145, 280] on link "Next" at bounding box center [1146, 275] width 23 height 437
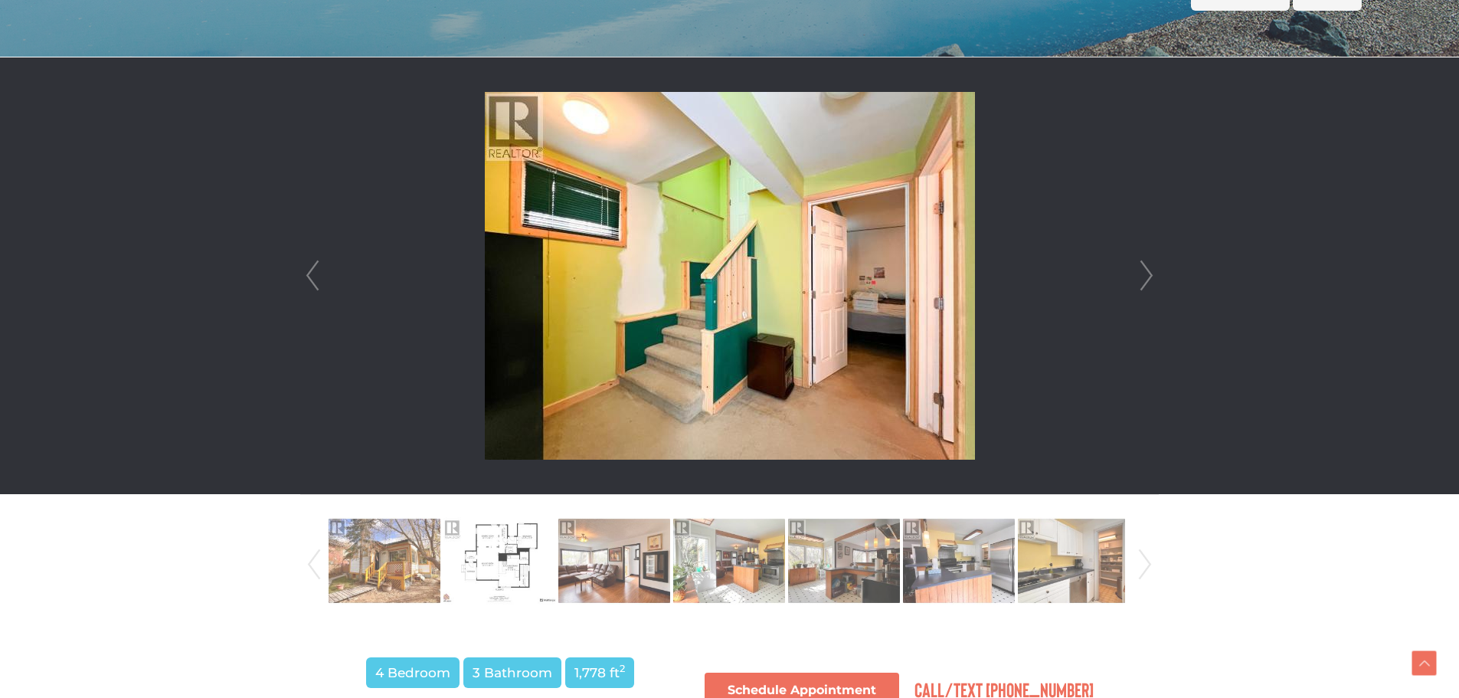
click at [1145, 280] on link "Next" at bounding box center [1146, 275] width 23 height 437
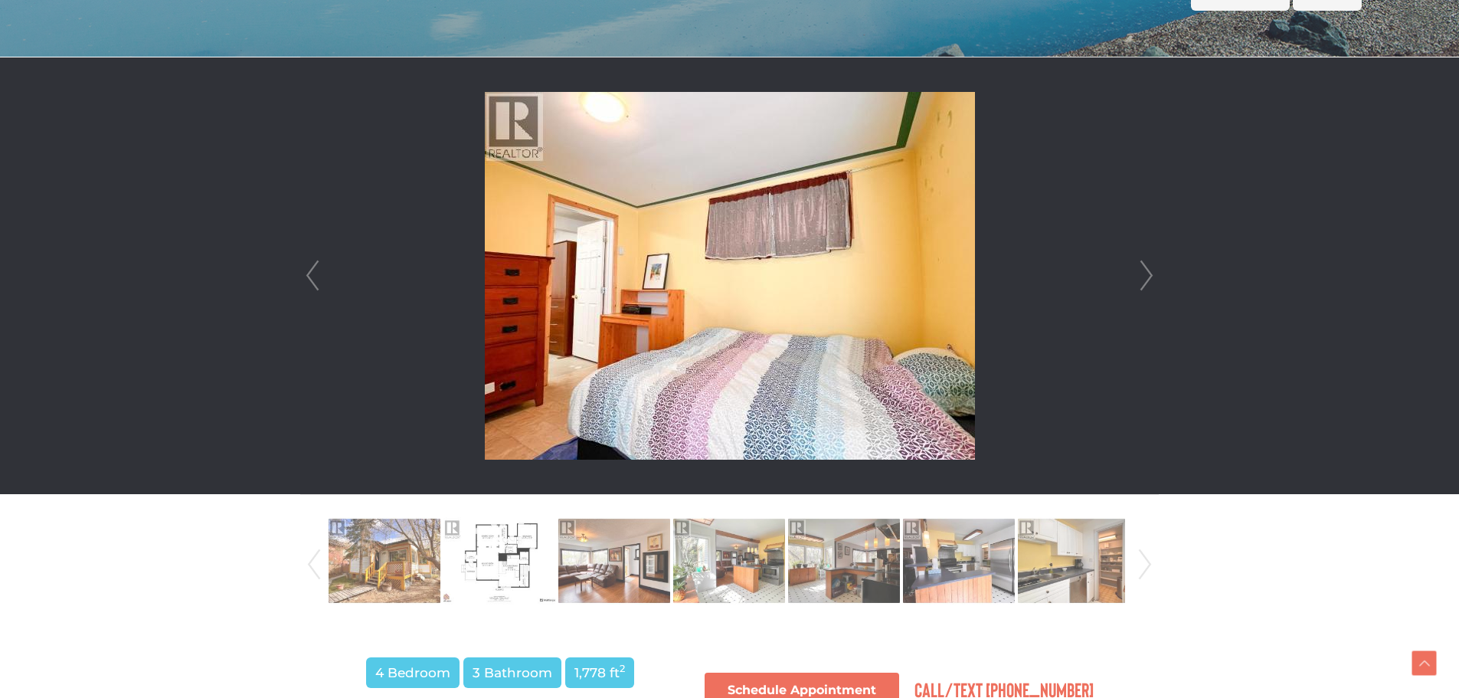
click at [1145, 280] on link "Next" at bounding box center [1146, 275] width 23 height 437
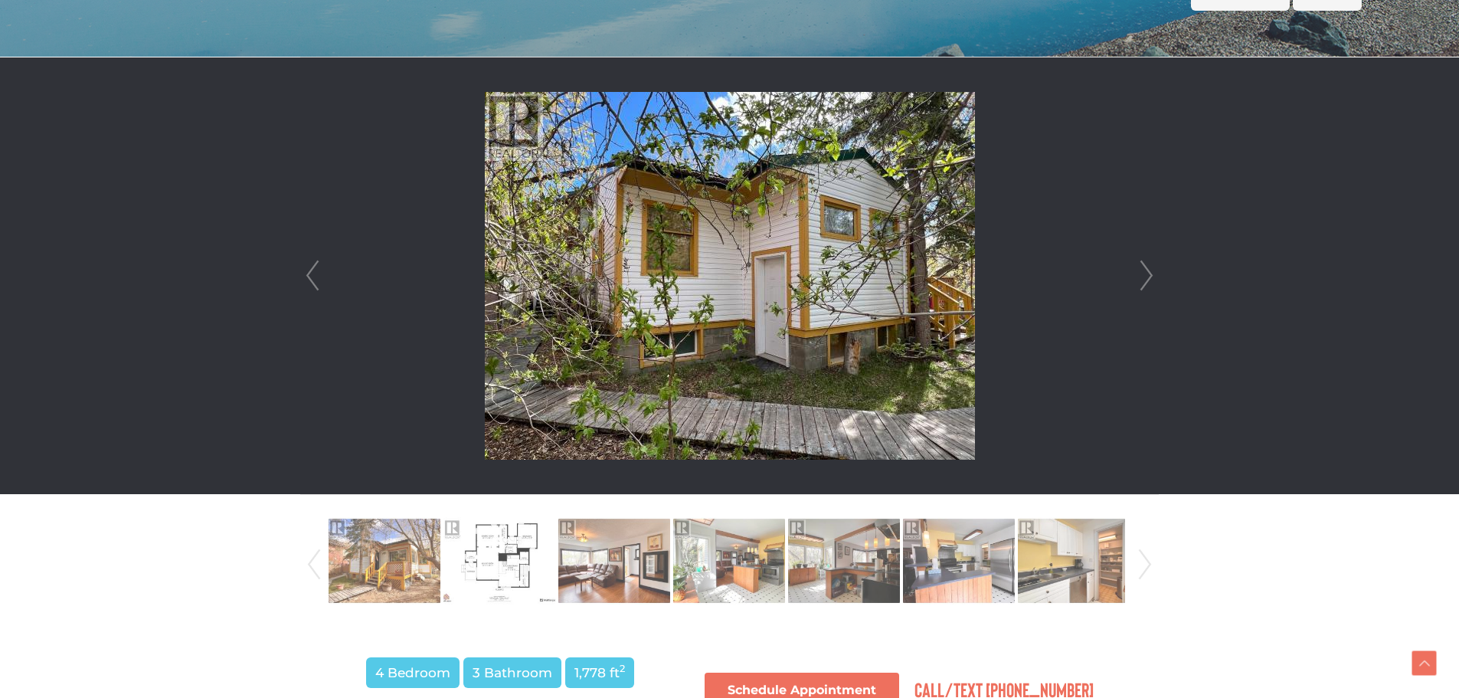
click at [1145, 280] on link "Next" at bounding box center [1146, 275] width 23 height 437
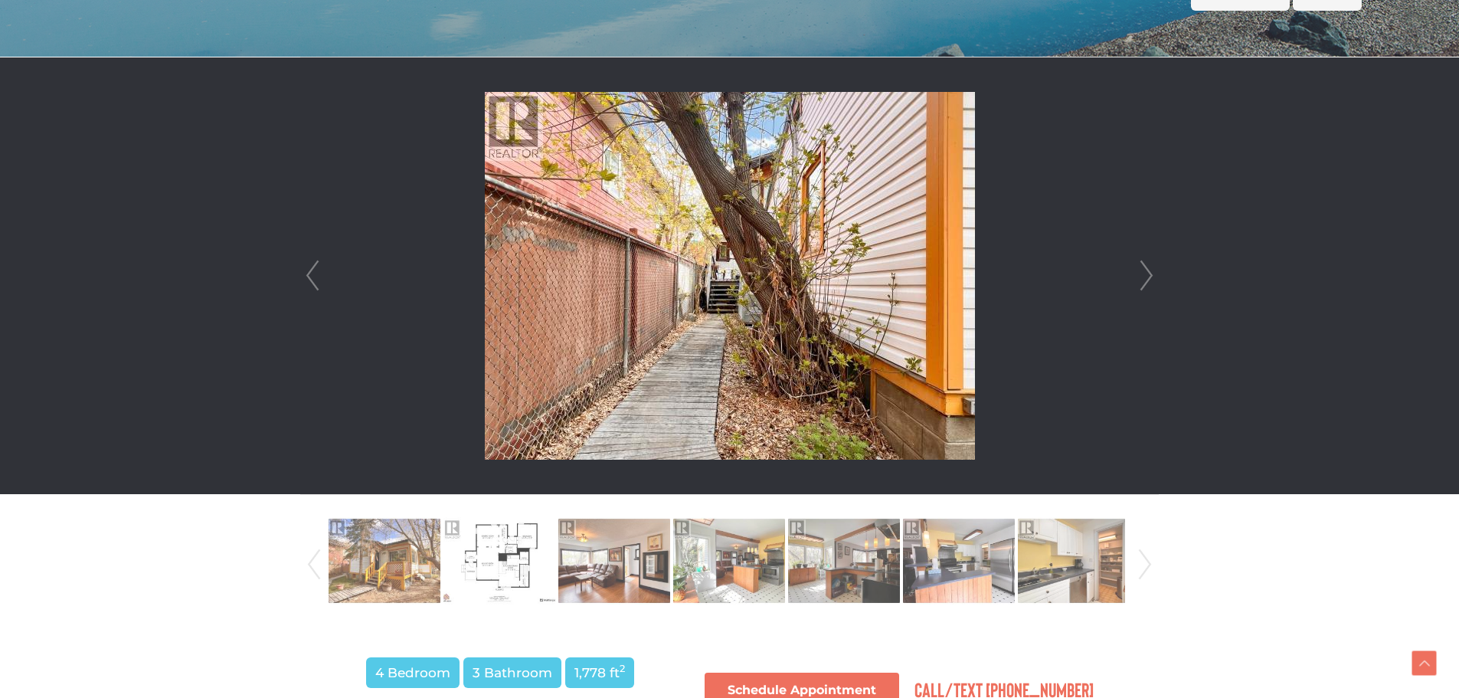
click at [1145, 280] on link "Next" at bounding box center [1146, 275] width 23 height 437
